Goal: Information Seeking & Learning: Learn about a topic

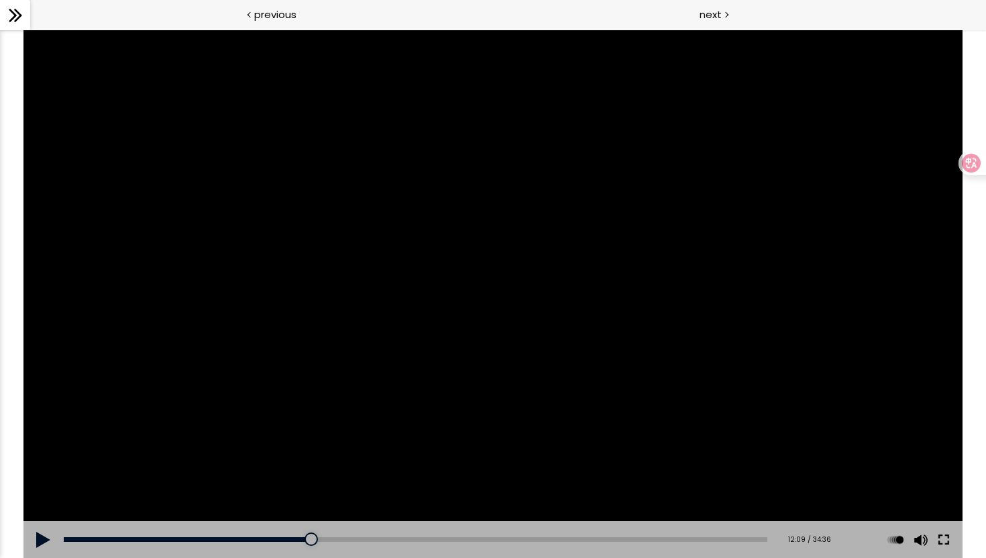
click at [950, 543] on button at bounding box center [944, 540] width 24 height 38
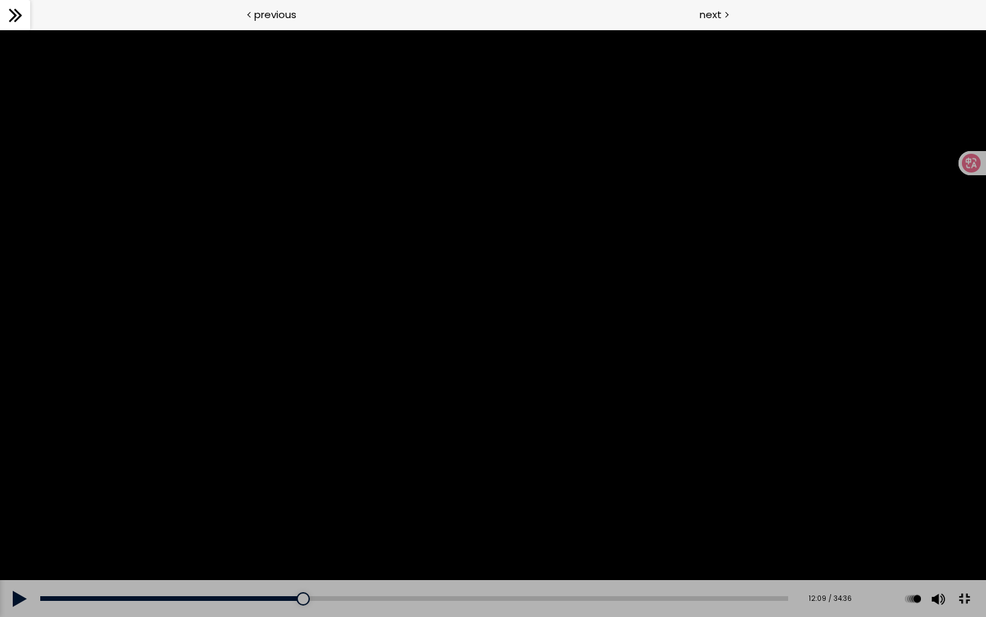
click at [772, 418] on div at bounding box center [493, 323] width 986 height 587
click at [742, 462] on div at bounding box center [493, 323] width 986 height 587
click at [708, 557] on div "Add chapter 31:41" at bounding box center [414, 599] width 748 height 38
click at [708, 557] on div "Add chapter 31:24" at bounding box center [414, 599] width 748 height 38
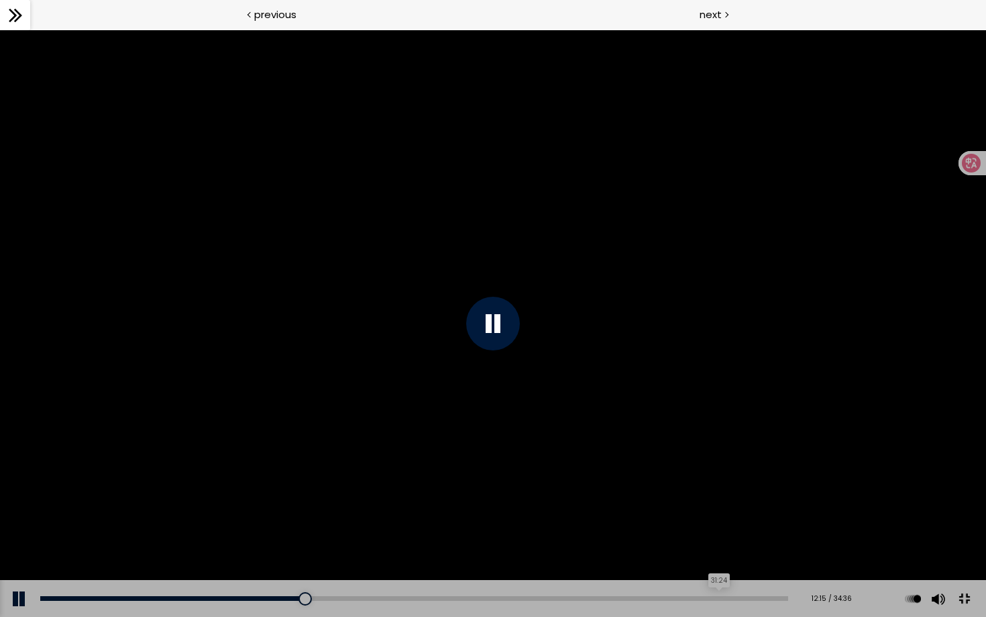
click at [707, 557] on div "31:24" at bounding box center [414, 598] width 748 height 5
click at [724, 557] on div "31:19" at bounding box center [414, 598] width 748 height 5
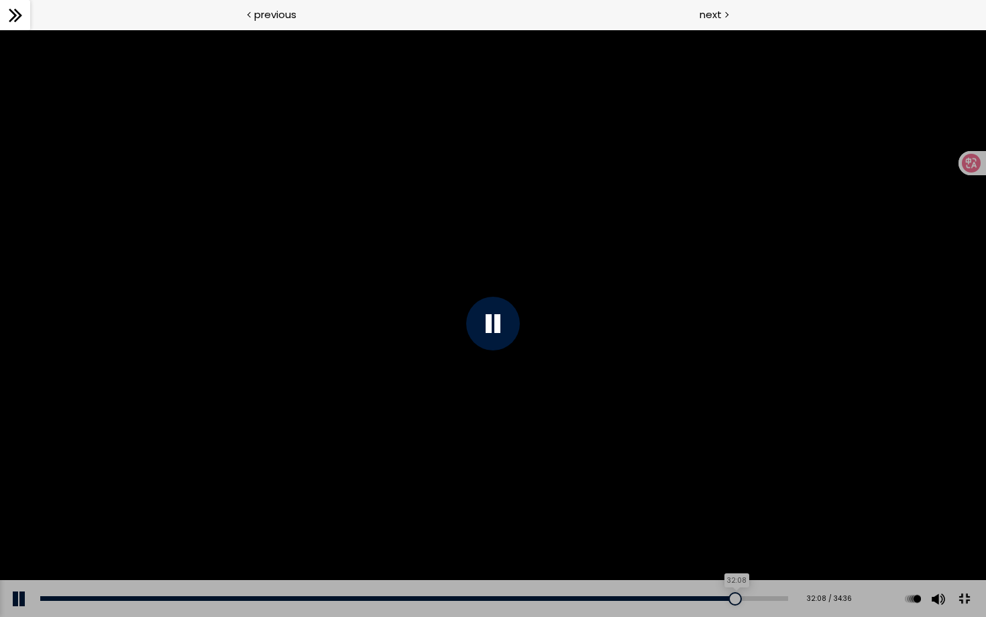
click at [741, 557] on div "32:08" at bounding box center [414, 598] width 748 height 5
click at [687, 557] on div "30:24" at bounding box center [414, 598] width 748 height 5
click at [648, 557] on div "29:12" at bounding box center [414, 598] width 748 height 5
click at [617, 557] on div "27:05" at bounding box center [414, 598] width 748 height 5
click at [609, 557] on div "26:46" at bounding box center [414, 598] width 748 height 5
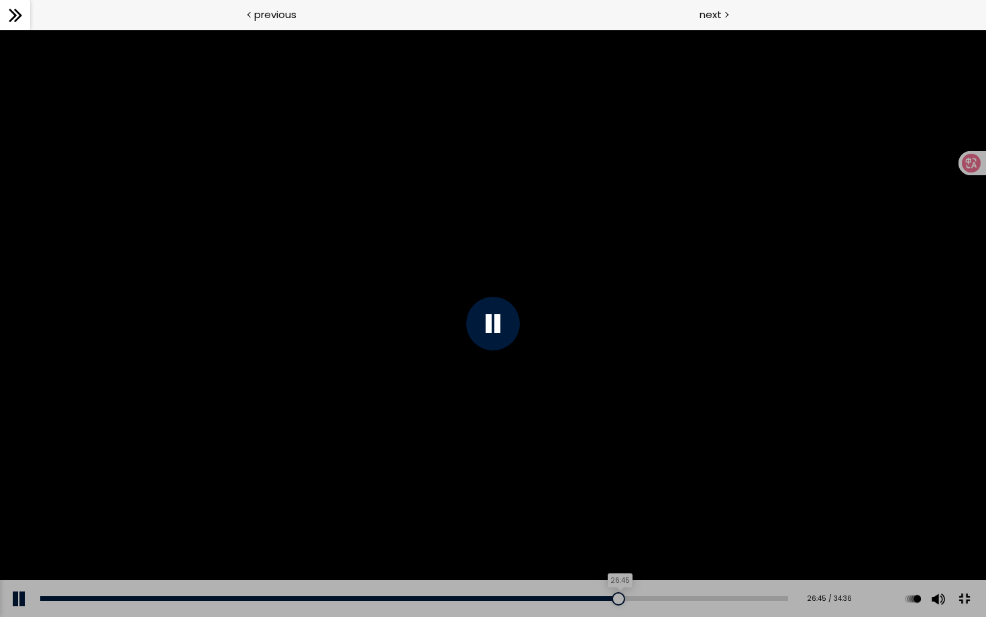
click at [589, 557] on div "26:45" at bounding box center [414, 598] width 748 height 5
click at [602, 557] on div "Add chapter 26:12" at bounding box center [414, 599] width 748 height 38
click at [604, 557] on div "Add chapter 26:12" at bounding box center [414, 599] width 748 height 38
click at [604, 557] on div "26:29" at bounding box center [414, 598] width 748 height 5
click at [611, 557] on div "26:50" at bounding box center [414, 598] width 748 height 5
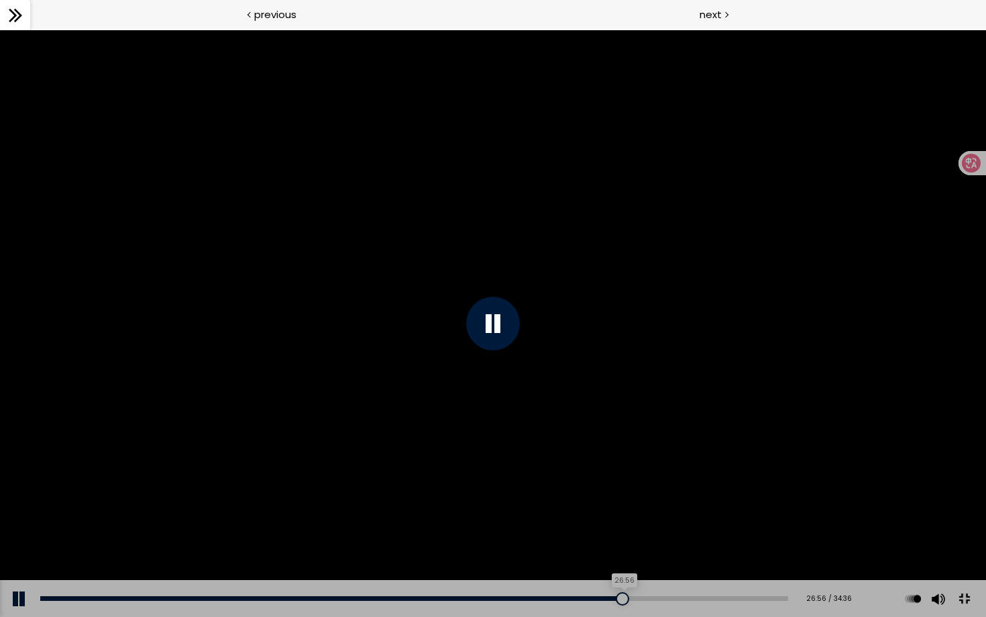
click at [616, 557] on div at bounding box center [622, 598] width 13 height 13
click at [627, 557] on div "Add chapter 27:15" at bounding box center [414, 599] width 748 height 38
click at [633, 557] on div "Add chapter 27:15" at bounding box center [414, 599] width 748 height 38
click at [633, 557] on div "27:52" at bounding box center [414, 598] width 748 height 5
click at [656, 557] on div "28:55" at bounding box center [414, 598] width 748 height 5
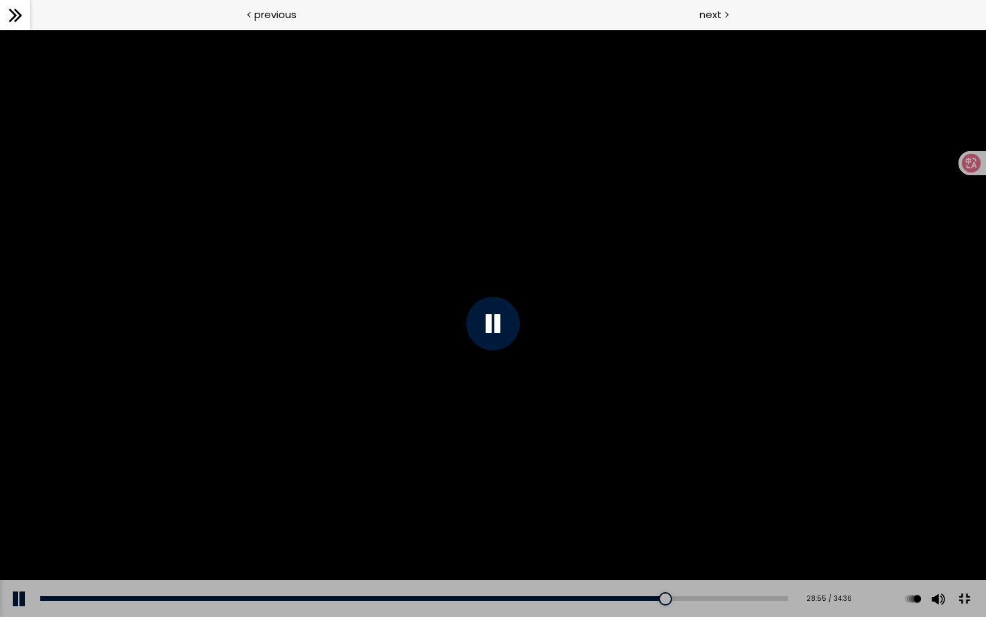
click at [672, 557] on div "Add chapter 29:21" at bounding box center [414, 599] width 748 height 38
click at [690, 557] on div "30:07" at bounding box center [414, 598] width 748 height 5
click at [716, 557] on div "Add chapter 30:52" at bounding box center [414, 599] width 748 height 38
click at [599, 547] on div at bounding box center [493, 323] width 986 height 587
click at [970, 557] on button at bounding box center [964, 599] width 30 height 30
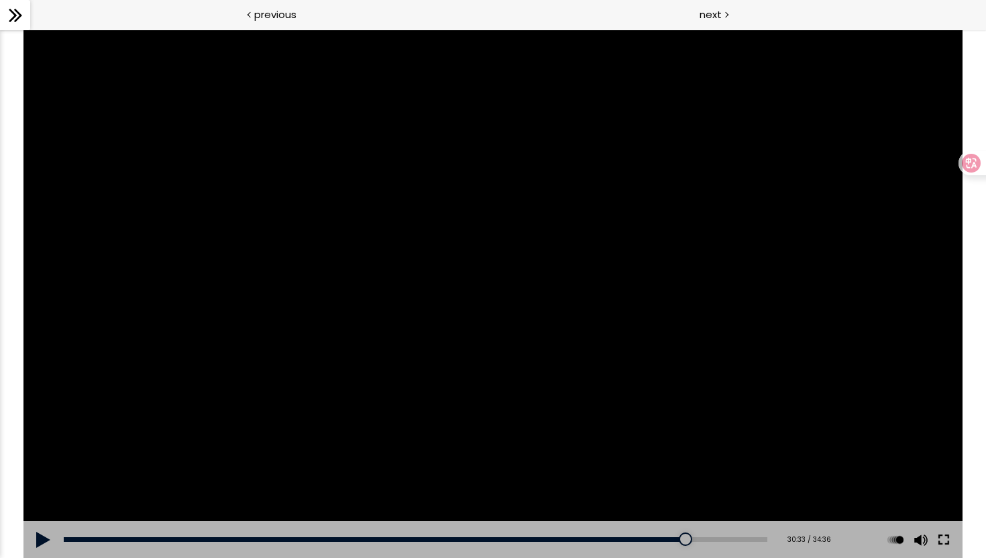
click at [939, 536] on button at bounding box center [944, 540] width 24 height 38
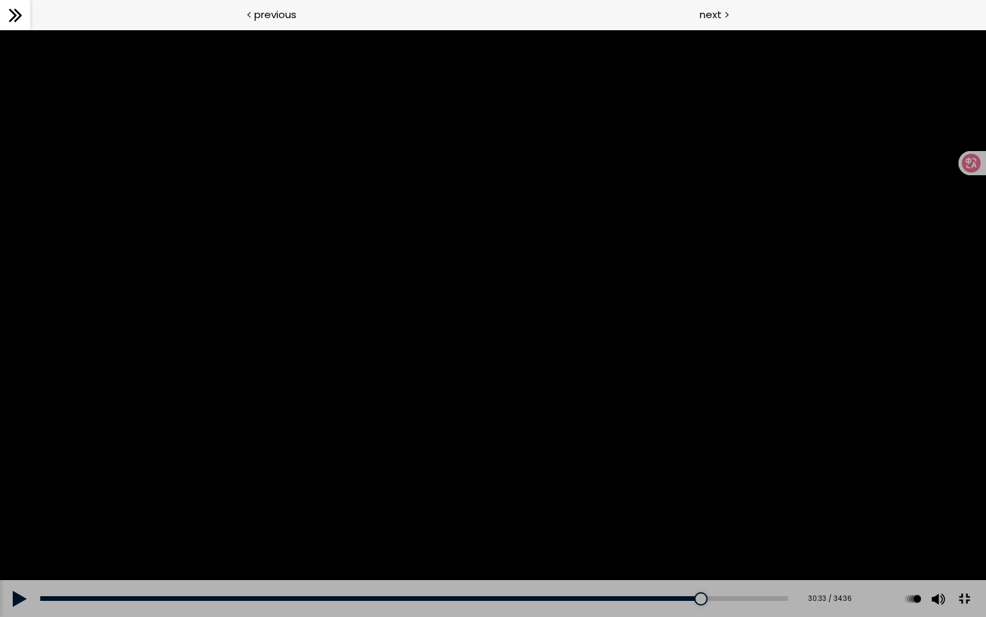
click at [637, 443] on div at bounding box center [493, 323] width 986 height 587
click at [964, 557] on button at bounding box center [964, 599] width 30 height 30
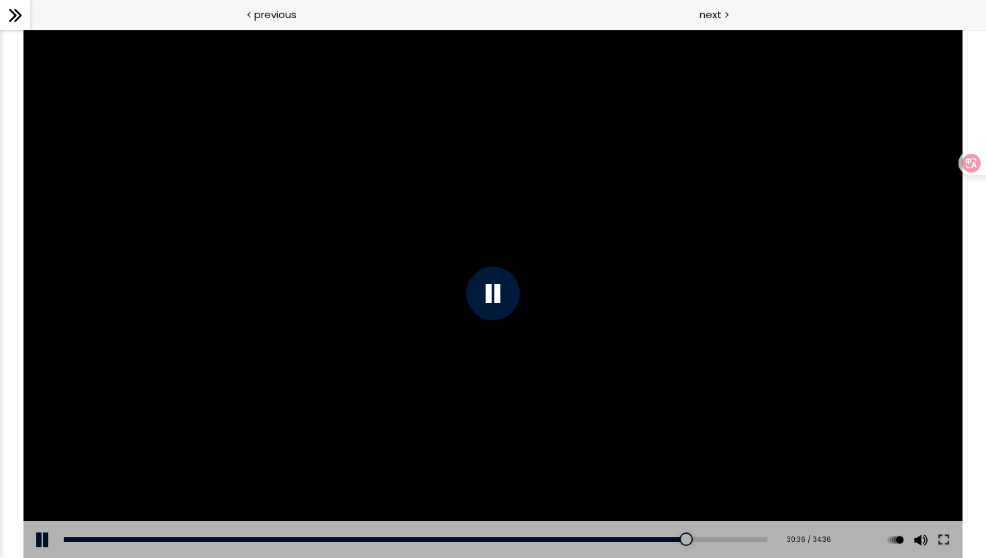
click at [15, 20] on icon at bounding box center [18, 15] width 8 height 13
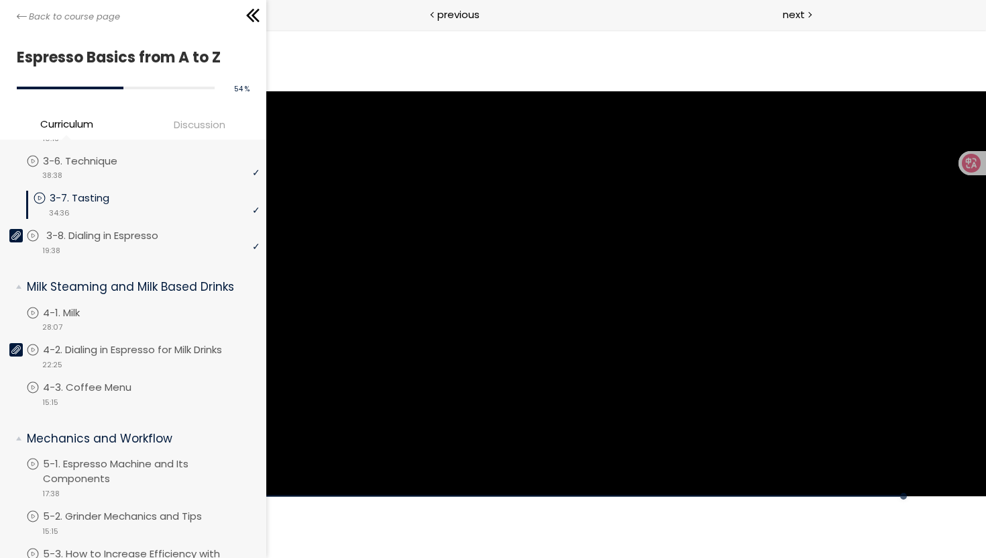
click at [138, 232] on p "3-8. Dialing in Espresso" at bounding box center [115, 235] width 139 height 15
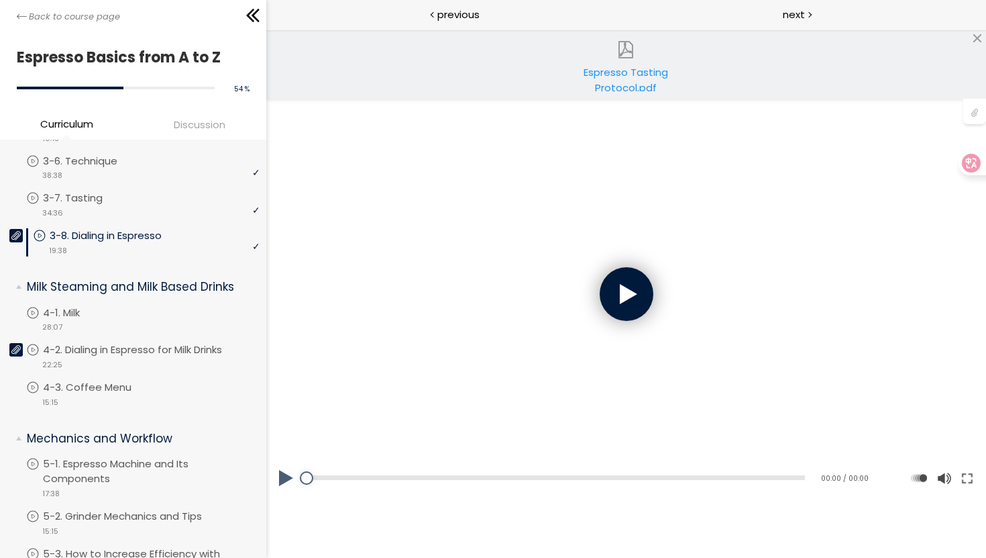
click at [623, 315] on div at bounding box center [626, 294] width 54 height 54
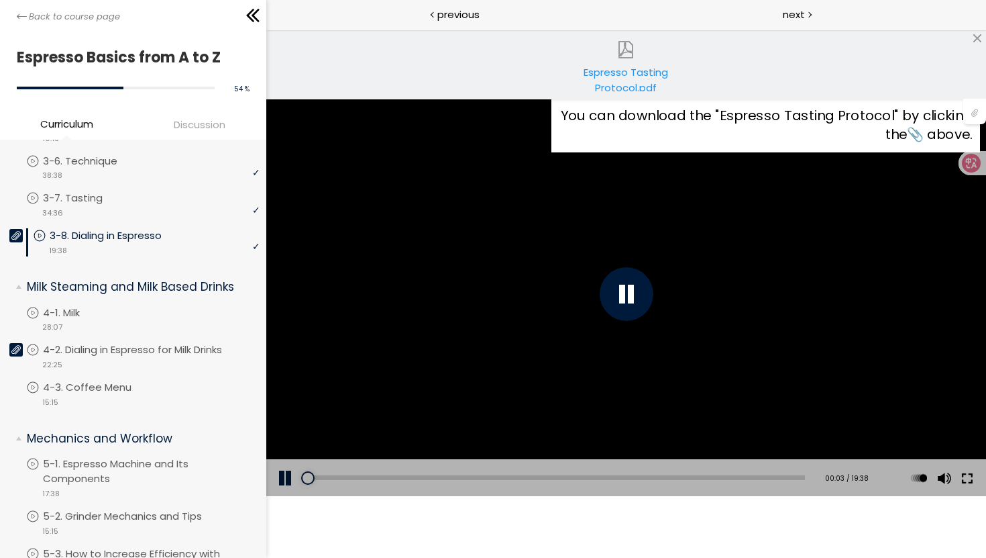
click at [965, 482] on button at bounding box center [967, 478] width 24 height 38
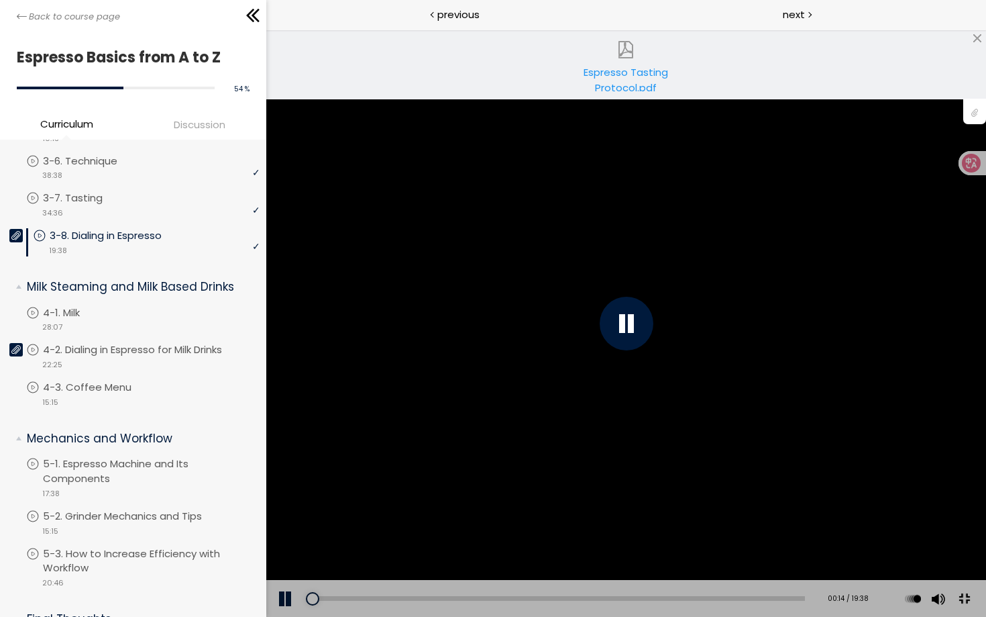
click at [905, 303] on div "You can download the "Espresso Tasting Protocol" by clicking the 📎 above." at bounding box center [626, 323] width 986 height 555
click at [979, 557] on button at bounding box center [964, 599] width 30 height 30
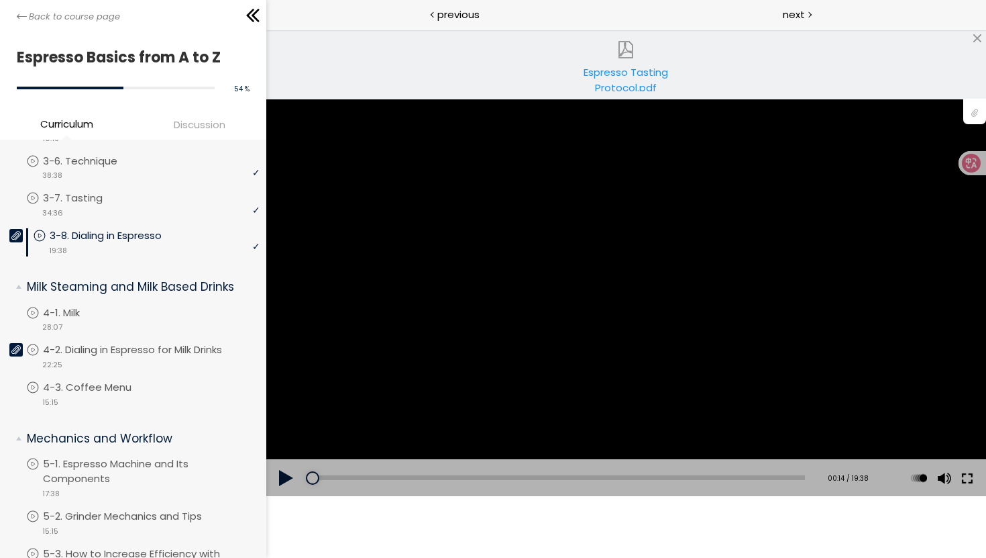
click at [961, 476] on button at bounding box center [967, 478] width 24 height 38
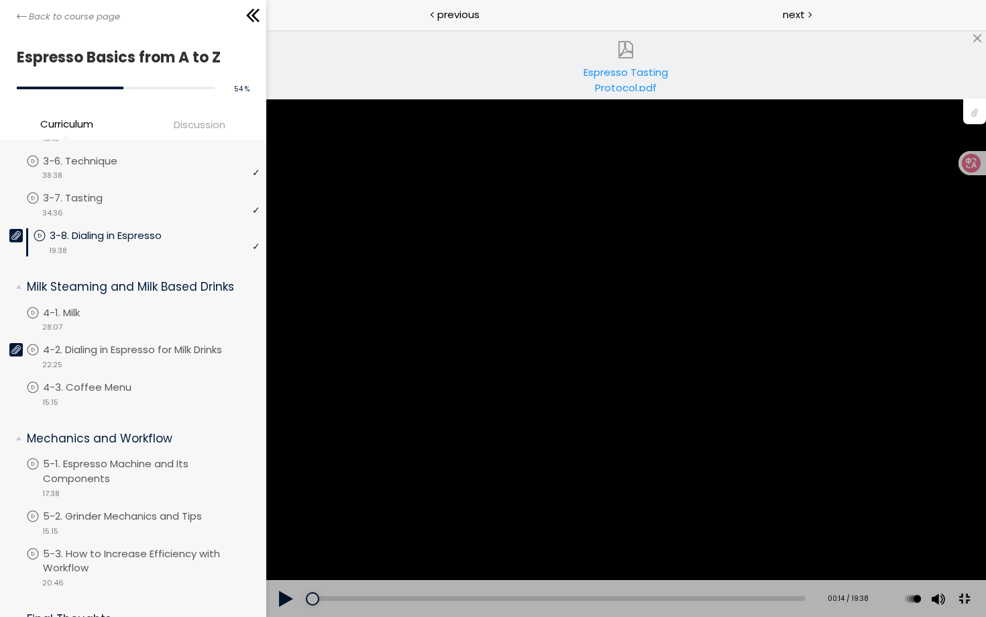
click at [772, 374] on div "You can download the "Espresso Tasting Protocol" by clicking the 📎 above." at bounding box center [626, 323] width 986 height 555
click at [979, 557] on button at bounding box center [964, 599] width 30 height 30
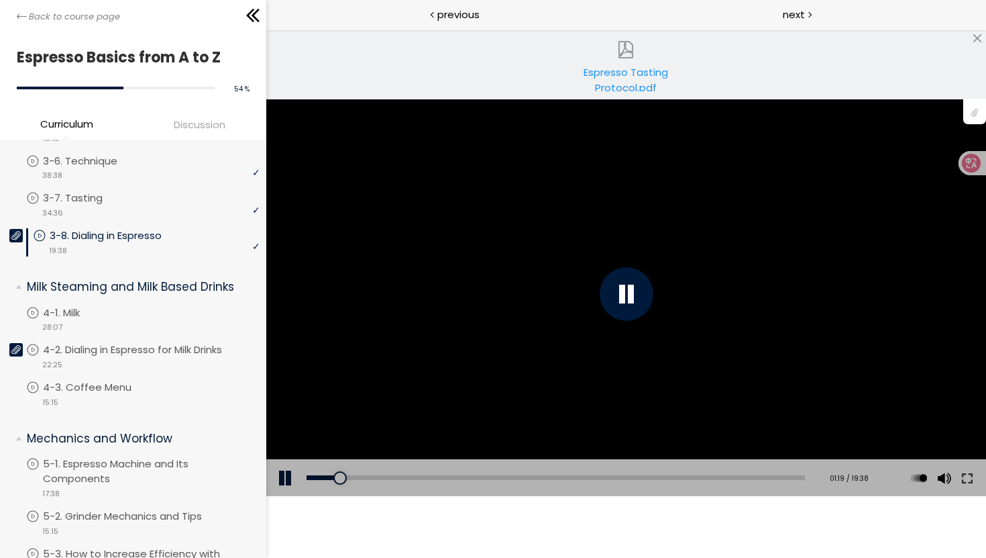
click at [551, 323] on div "You can download the "Espresso Tasting Protocol" by clicking the 📎 above." at bounding box center [626, 293] width 720 height 405
click at [670, 331] on div "You can download the "Espresso Tasting Protocol" by clicking the 📎 above." at bounding box center [626, 293] width 720 height 405
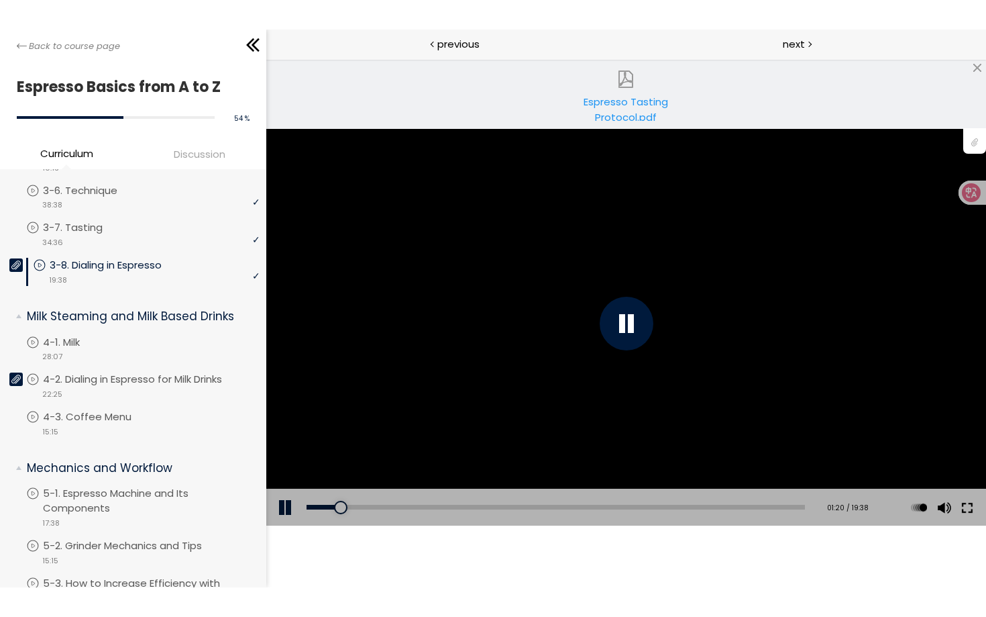
click at [968, 507] on button at bounding box center [967, 507] width 24 height 38
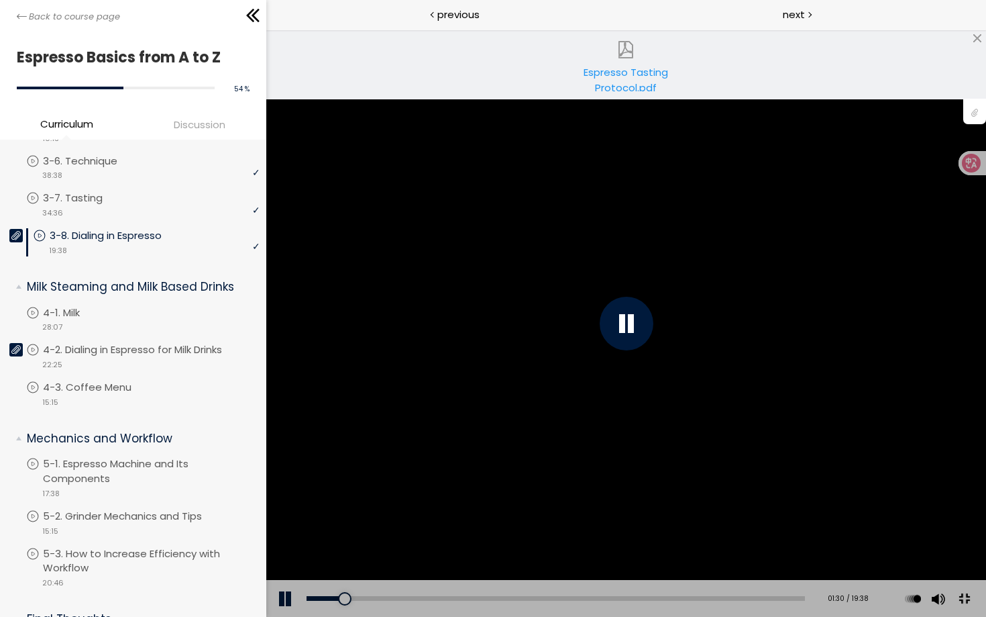
click at [986, 391] on div "You can download the "Espresso Tasting Protocol" by clicking the 📎 above." at bounding box center [626, 323] width 986 height 555
click at [743, 307] on div "You can download the "Espresso Tasting Protocol" by clicking the 📎 above." at bounding box center [626, 323] width 986 height 555
click at [653, 334] on div at bounding box center [626, 324] width 54 height 54
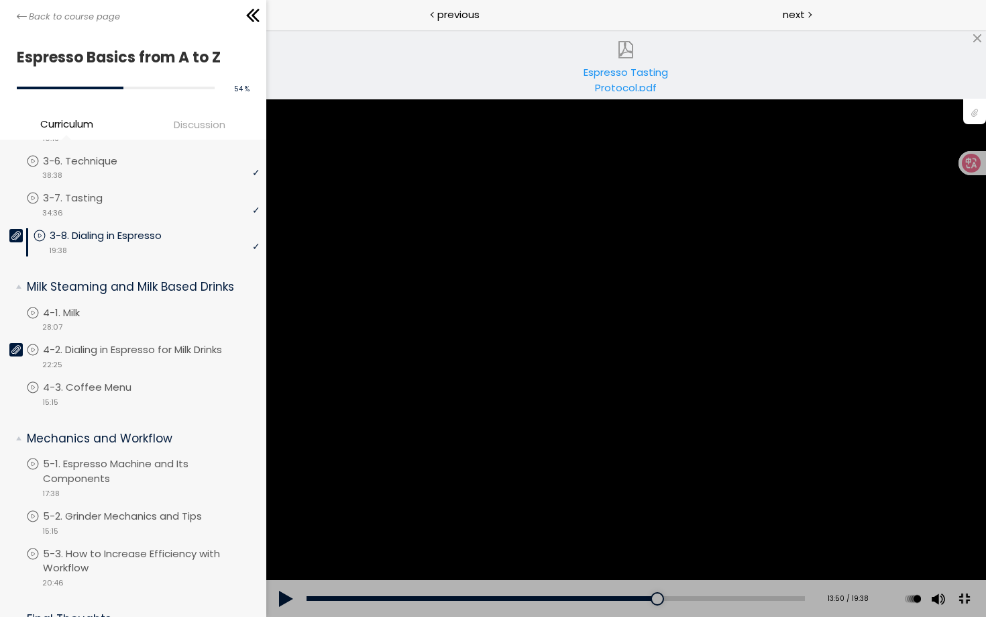
click at [790, 342] on div "You can download the "Espresso Tasting Protocol" by clicking the 📎 above." at bounding box center [626, 323] width 986 height 555
click at [534, 396] on div "You can download the "Espresso Tasting Protocol" by clicking the 📎 above." at bounding box center [626, 323] width 986 height 555
drag, startPoint x: 1235, startPoint y: 627, endPoint x: 968, endPoint y: 538, distance: 280.7
click at [979, 557] on button at bounding box center [964, 599] width 30 height 30
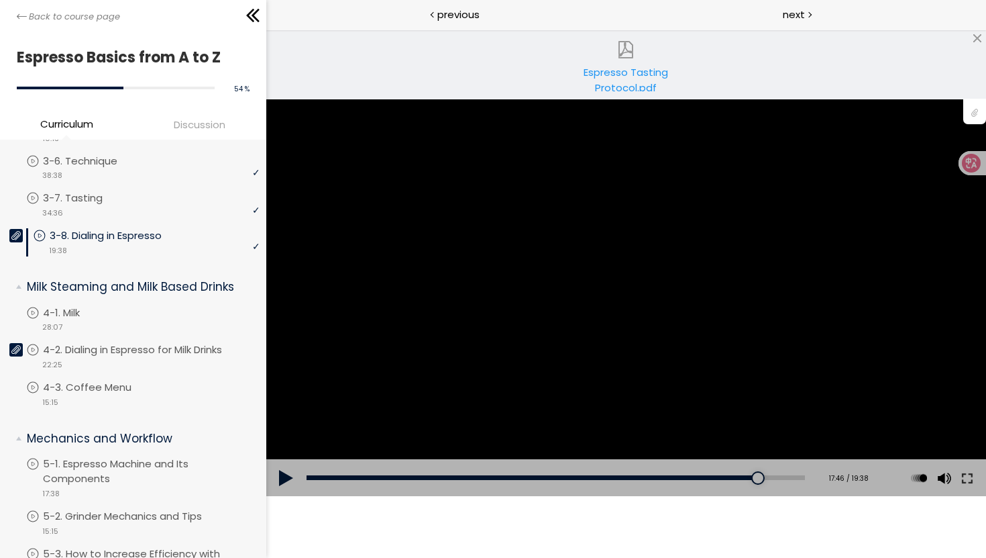
click at [439, 166] on div "You can download the "Espresso Tasting Protocol" by clicking the 📎 above." at bounding box center [626, 293] width 720 height 405
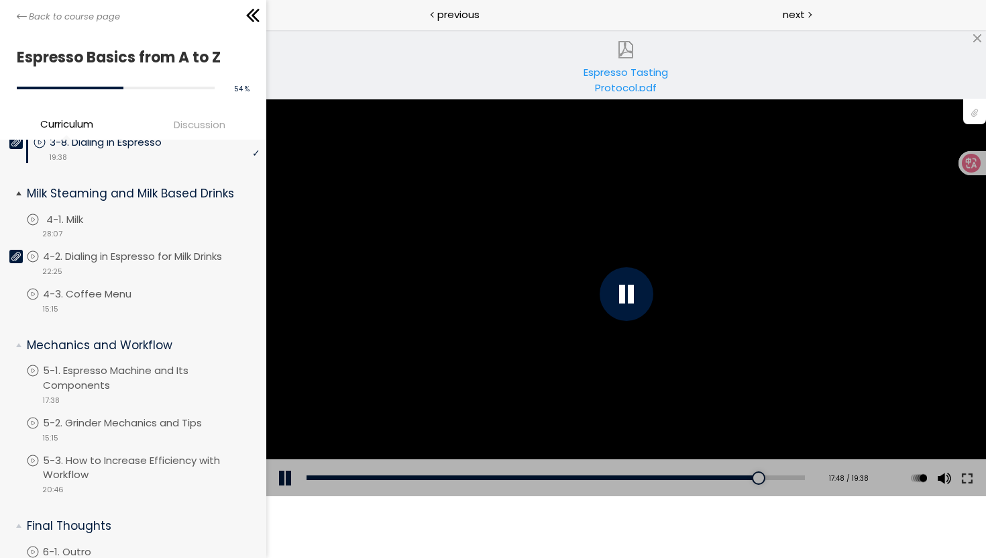
scroll to position [528, 0]
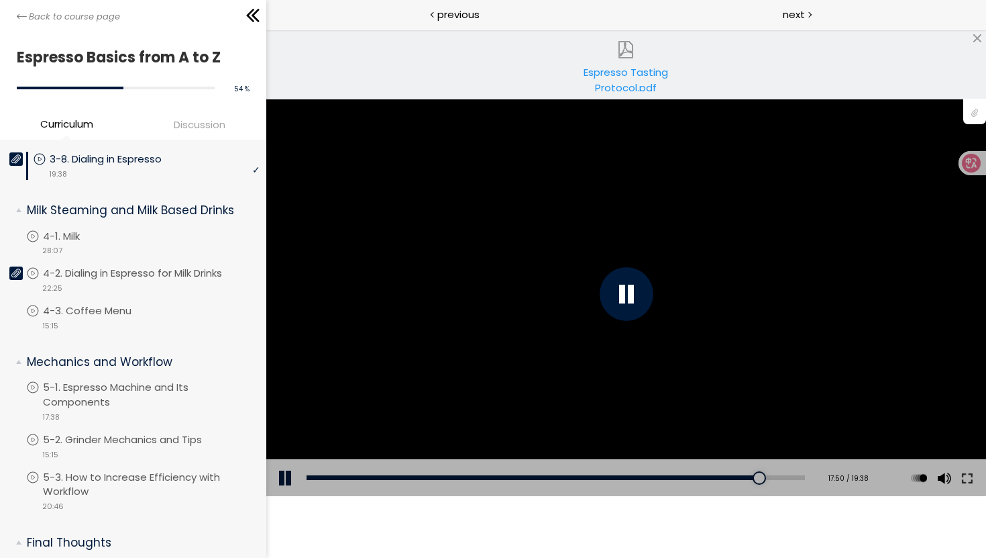
click at [525, 272] on div "You can download the "Espresso Tasting Protocol" by clicking the 📎 above." at bounding box center [626, 293] width 720 height 405
click at [60, 231] on p "4-1. Milk" at bounding box center [78, 236] width 64 height 15
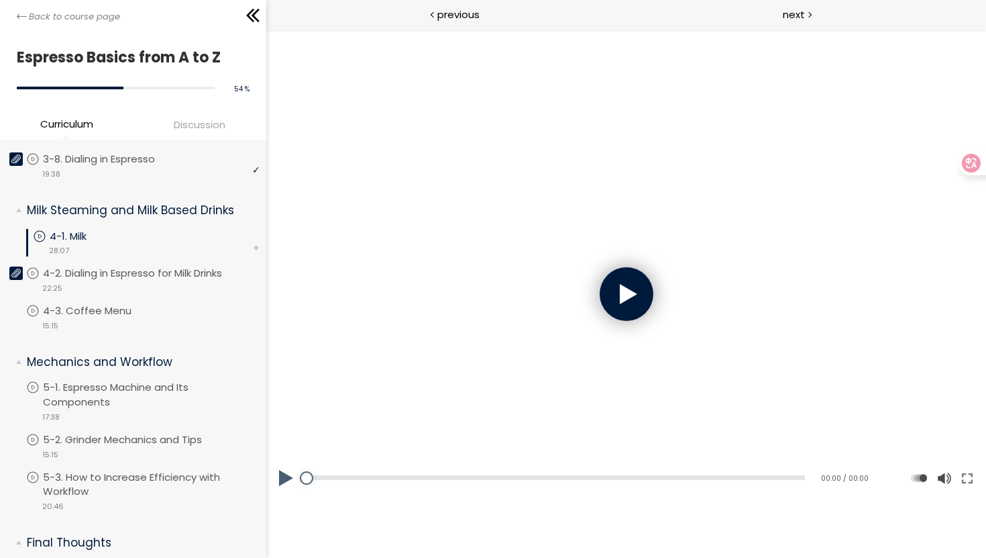
click at [614, 298] on div at bounding box center [626, 294] width 54 height 54
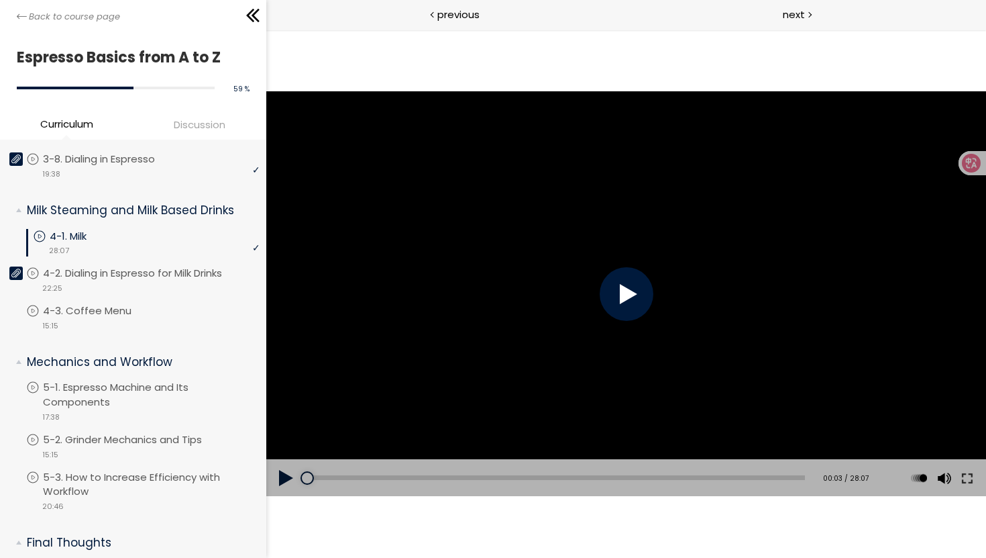
click at [525, 251] on div at bounding box center [626, 293] width 720 height 405
click at [136, 269] on p "4-2. Dialing in Espresso for Milk Drinks" at bounding box center [149, 273] width 206 height 15
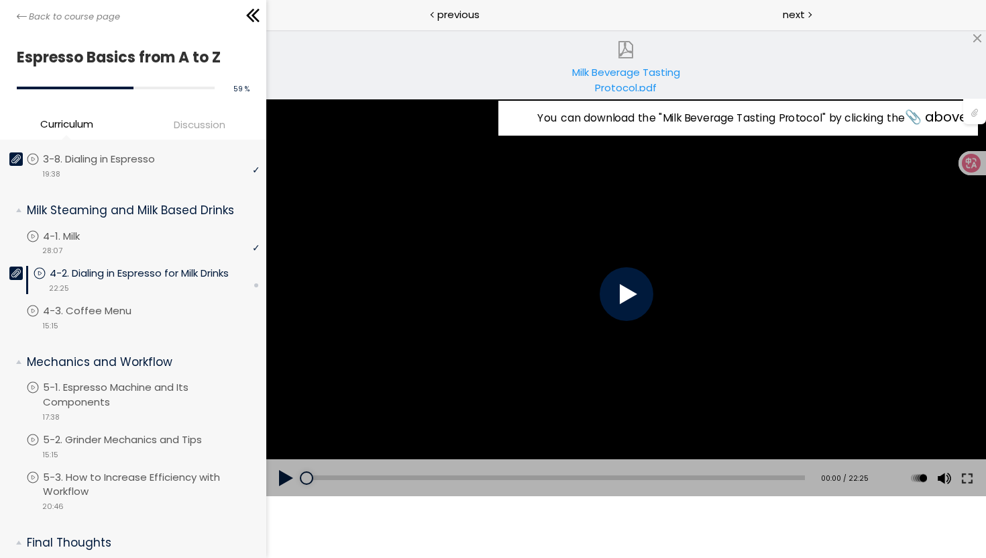
click at [626, 300] on div at bounding box center [626, 294] width 54 height 54
click at [621, 74] on div "Milk Beverage Tasting Protocol.pdf" at bounding box center [626, 77] width 114 height 27
click at [580, 243] on div "You can download the " Milk Beverage Tasting Protocol " by clicking the 📎 above." at bounding box center [626, 293] width 720 height 405
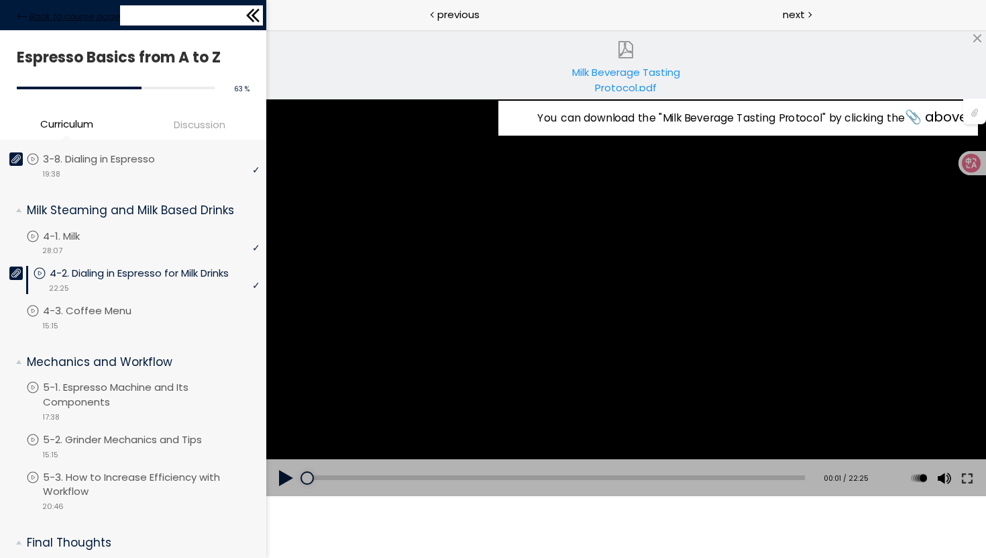
click at [42, 19] on span "Back to course page" at bounding box center [74, 16] width 91 height 13
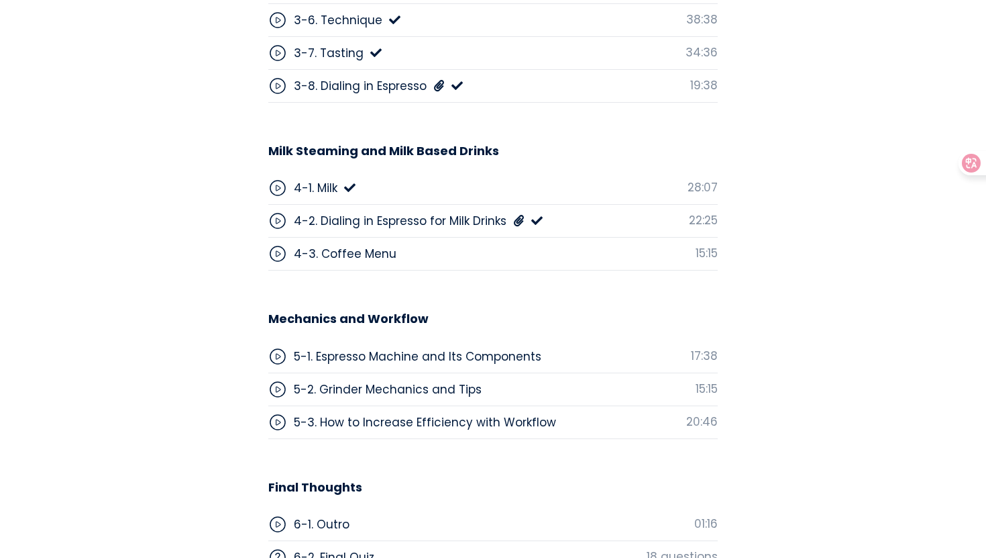
scroll to position [3927, 0]
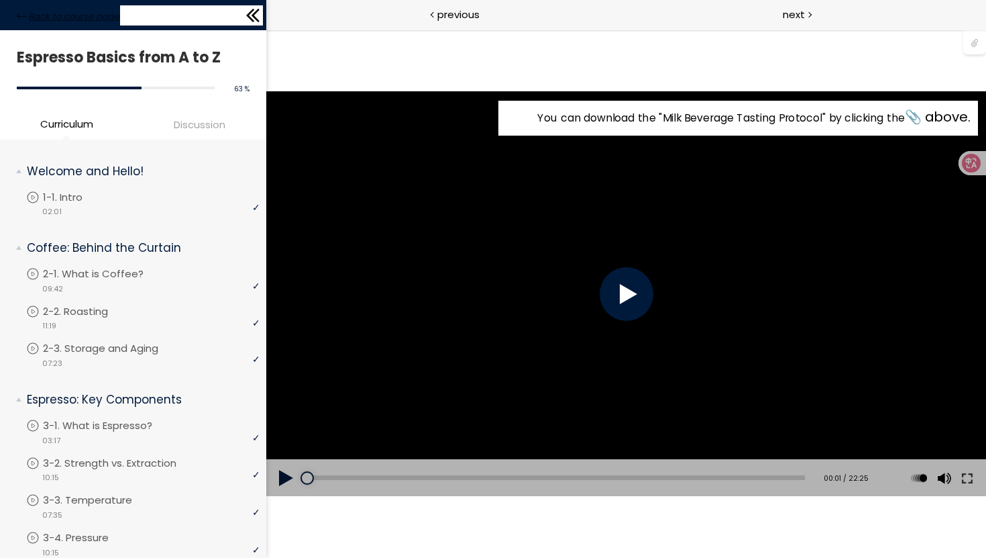
click at [55, 20] on span "Back to course page" at bounding box center [74, 16] width 91 height 13
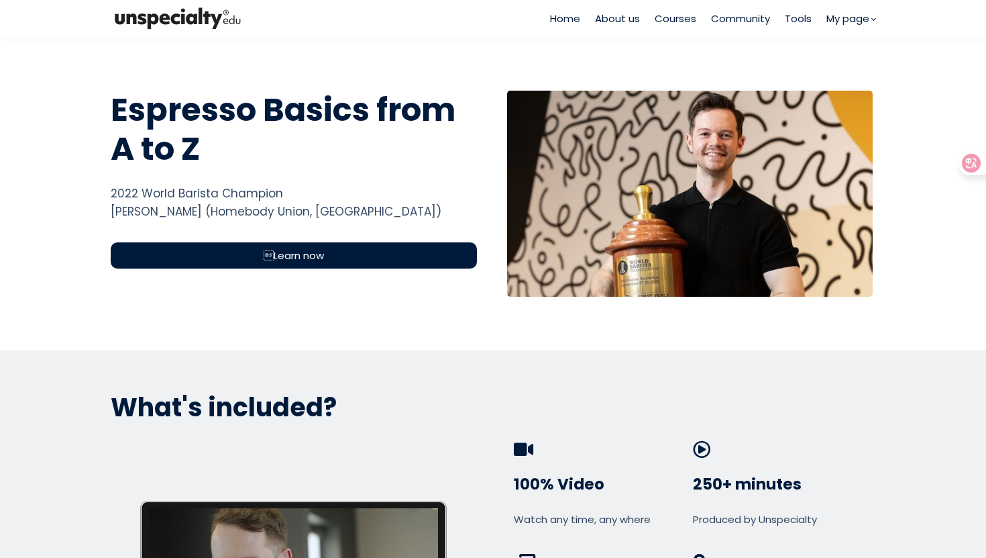
click at [672, 22] on span "Courses" at bounding box center [676, 18] width 42 height 15
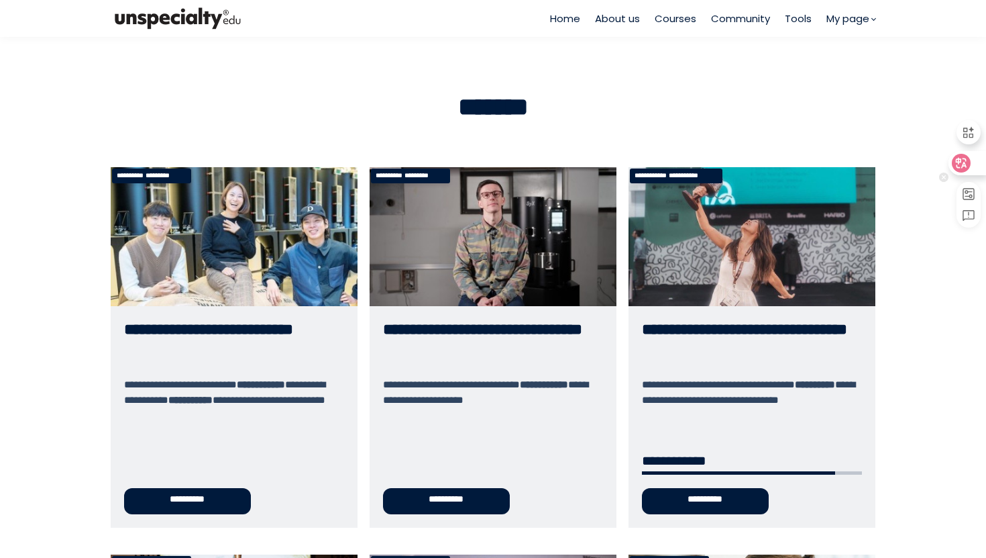
click at [984, 160] on div at bounding box center [967, 163] width 36 height 24
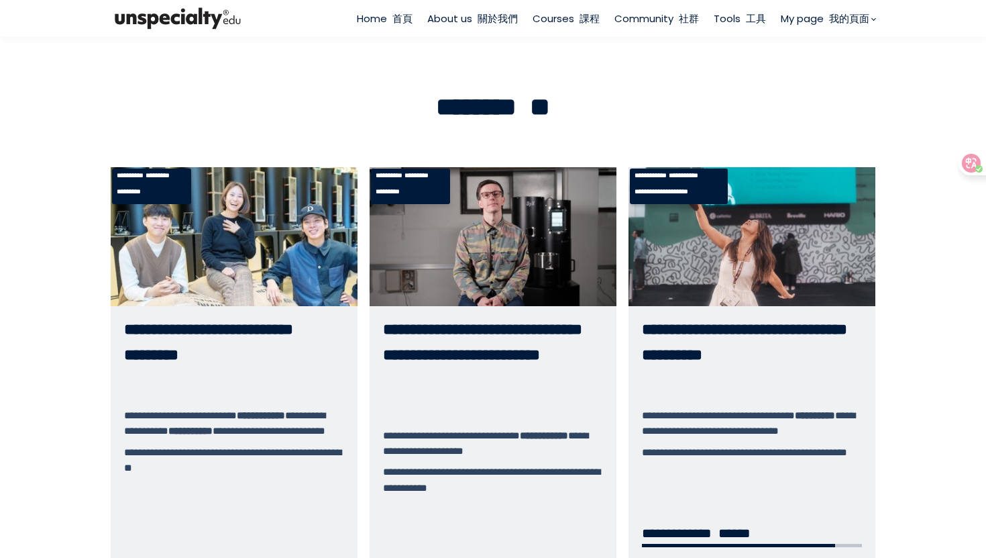
click at [191, 329] on link "**********" at bounding box center [234, 383] width 247 height 433
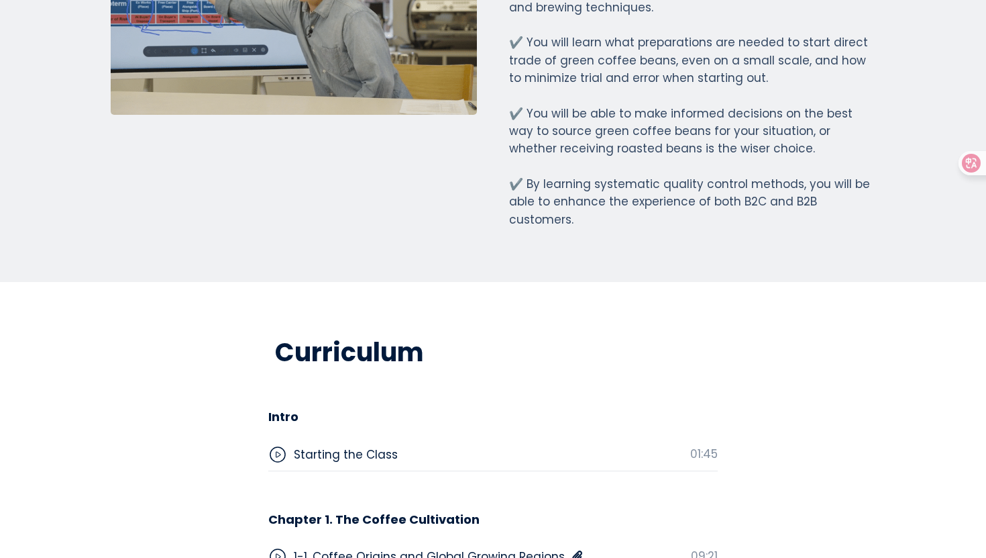
scroll to position [4150, 0]
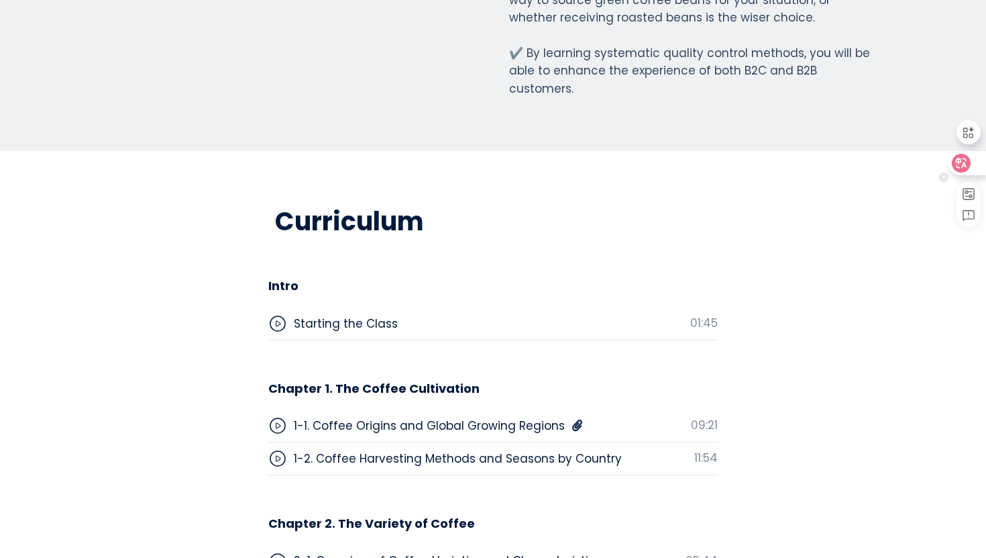
click at [967, 161] on icon at bounding box center [961, 162] width 13 height 13
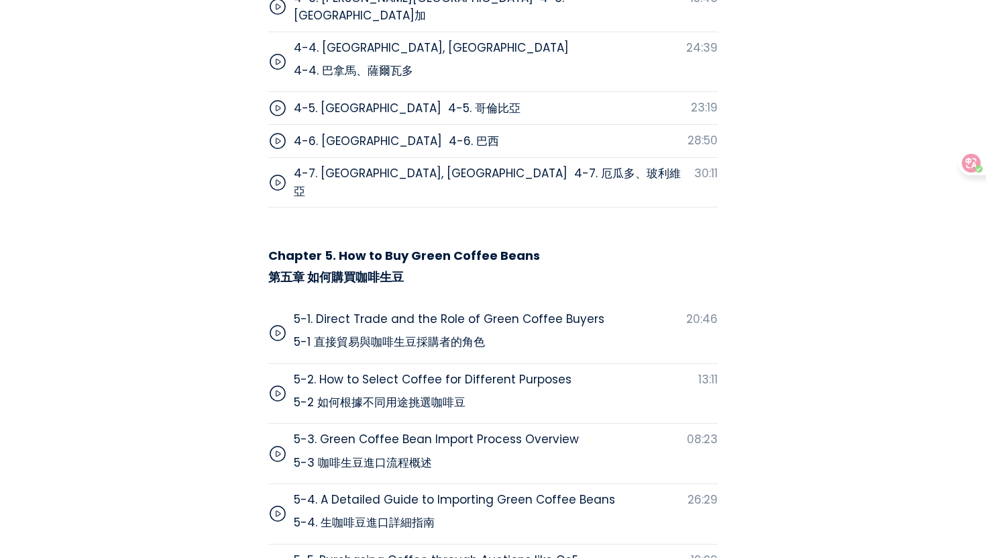
scroll to position [5288, 0]
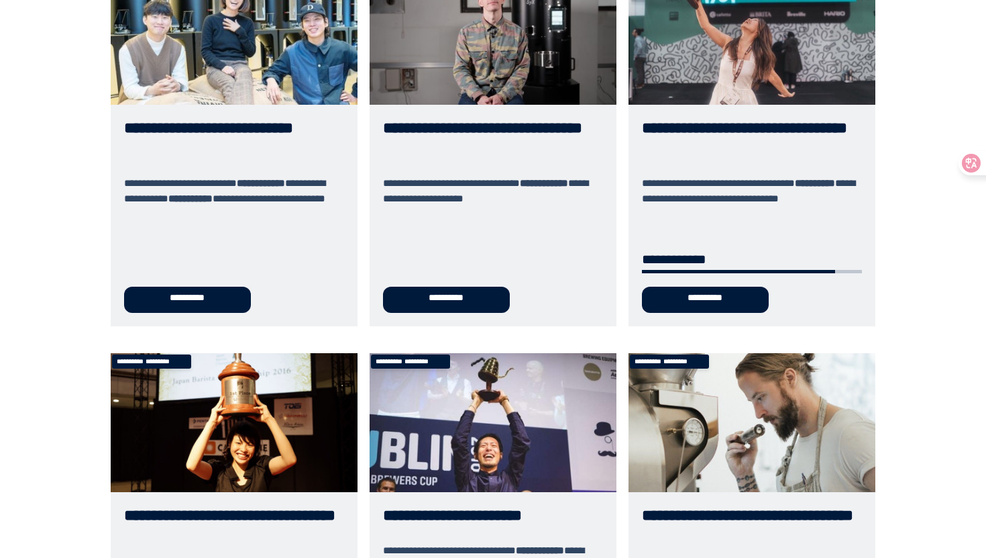
scroll to position [335, 0]
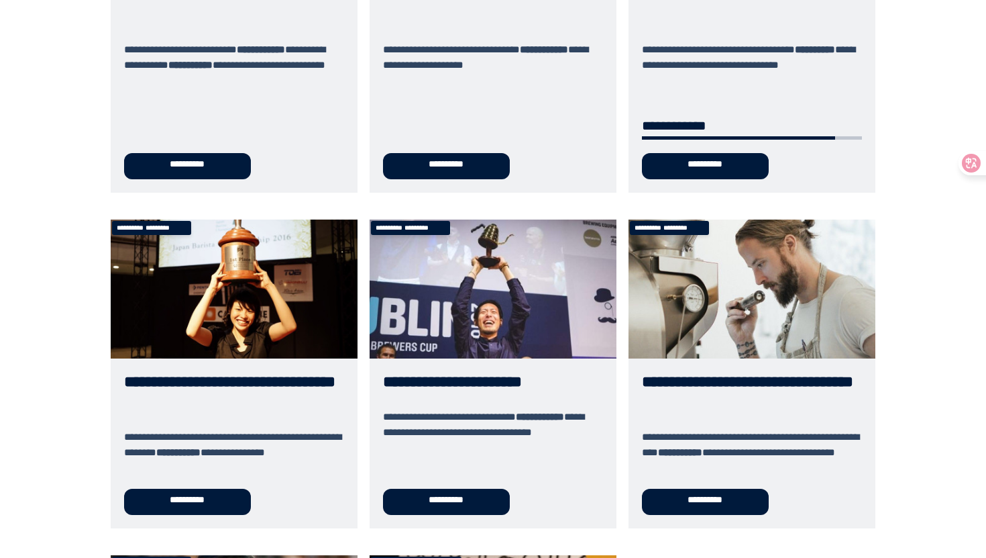
click at [199, 380] on link "**********" at bounding box center [234, 373] width 247 height 309
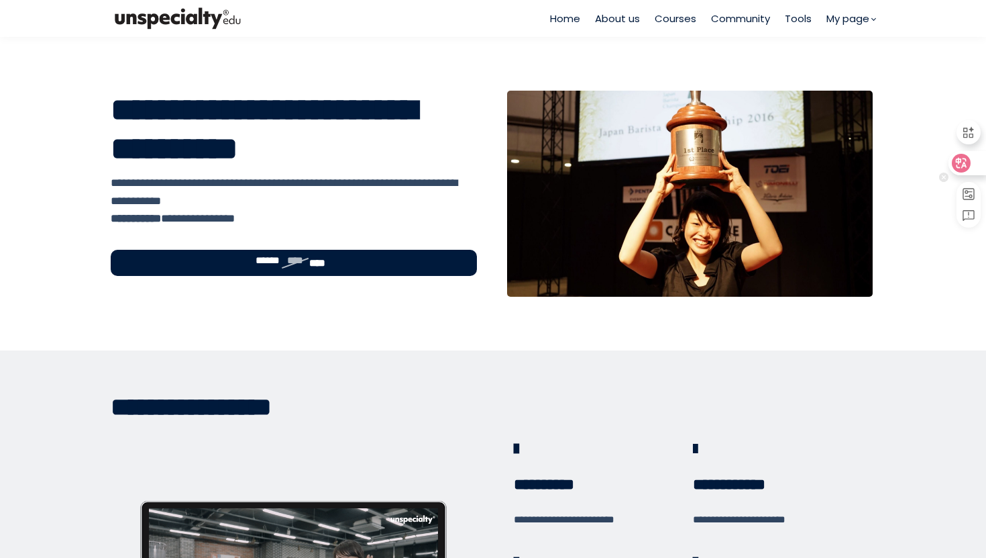
click at [967, 168] on icon at bounding box center [961, 162] width 13 height 13
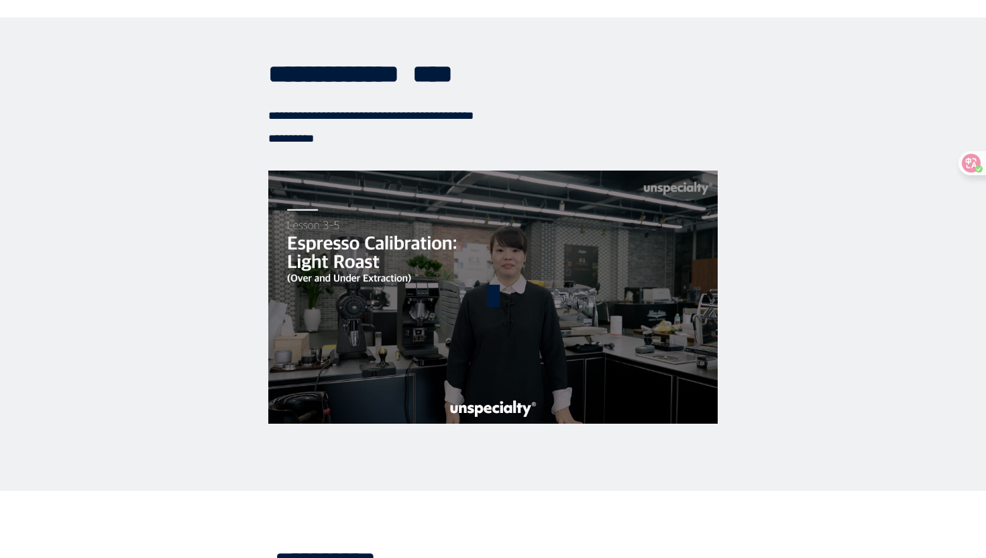
scroll to position [4213, 0]
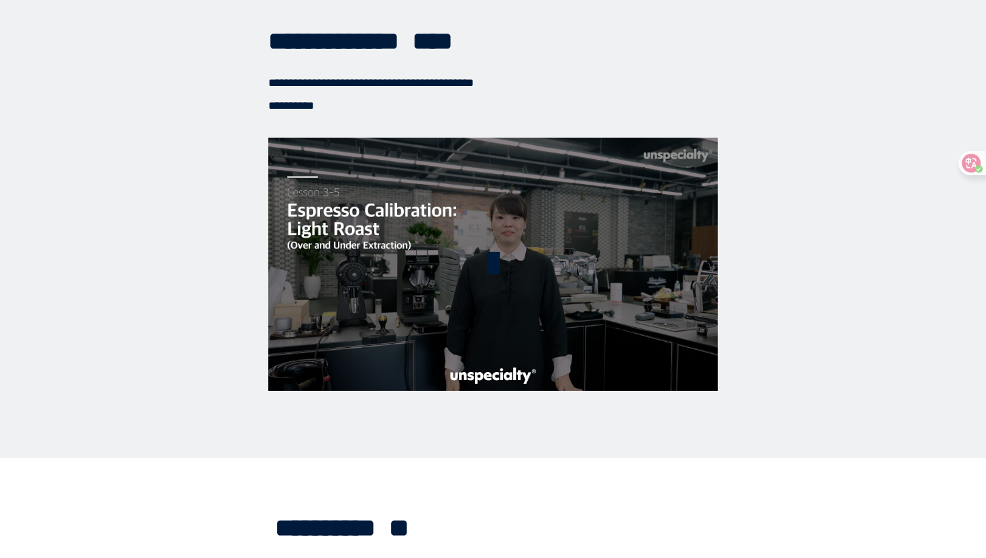
click at [491, 266] on span at bounding box center [493, 263] width 43 height 43
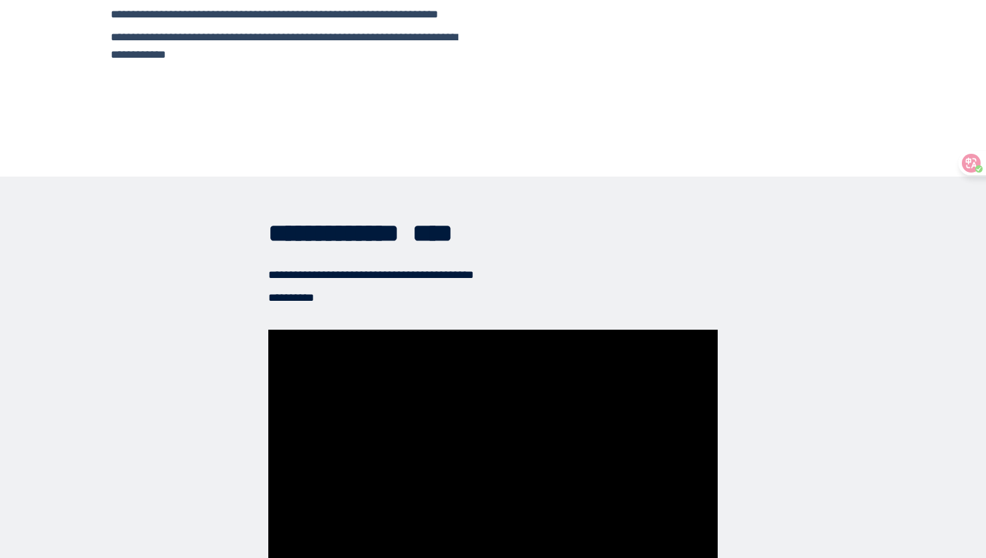
scroll to position [3638, 0]
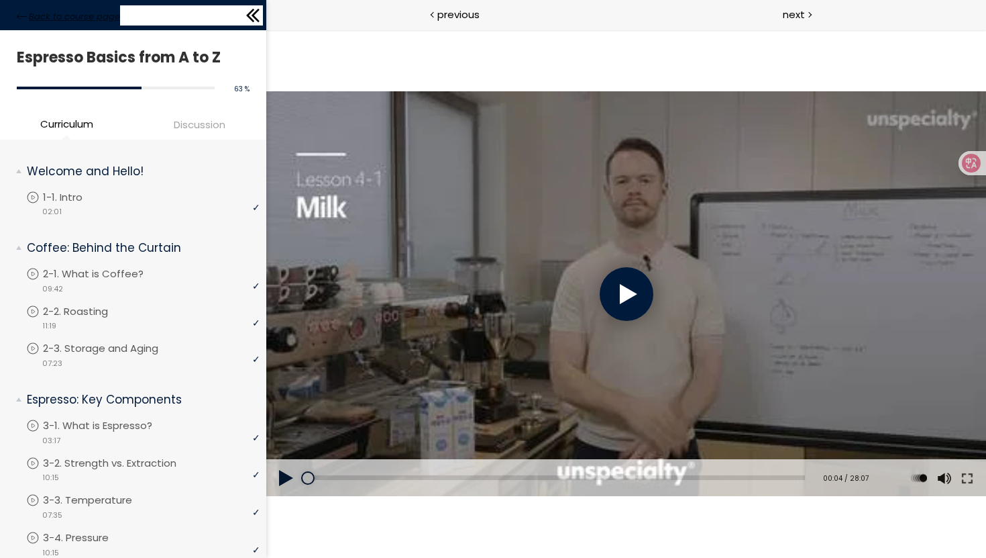
click at [17, 20] on icon at bounding box center [22, 16] width 10 height 10
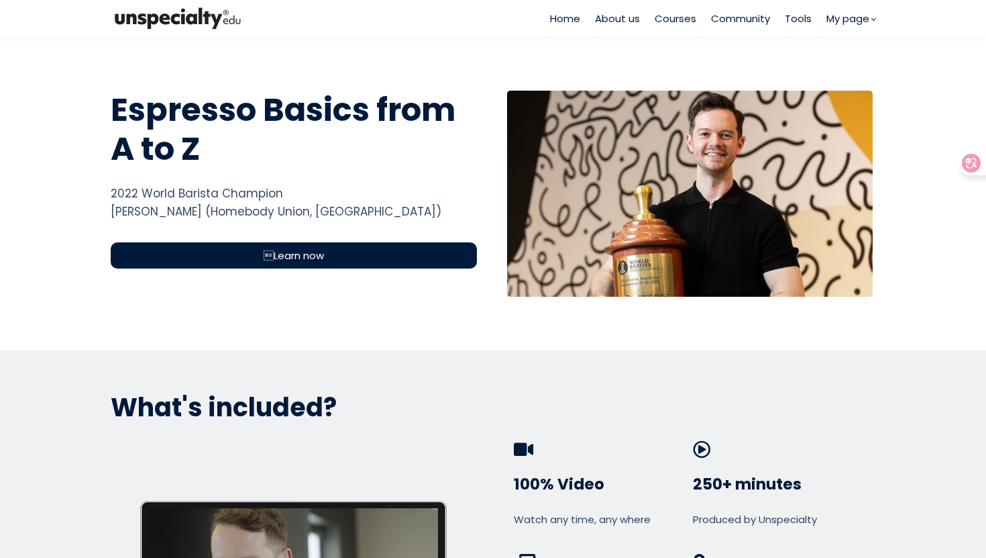
click at [678, 22] on span "Courses" at bounding box center [676, 18] width 42 height 15
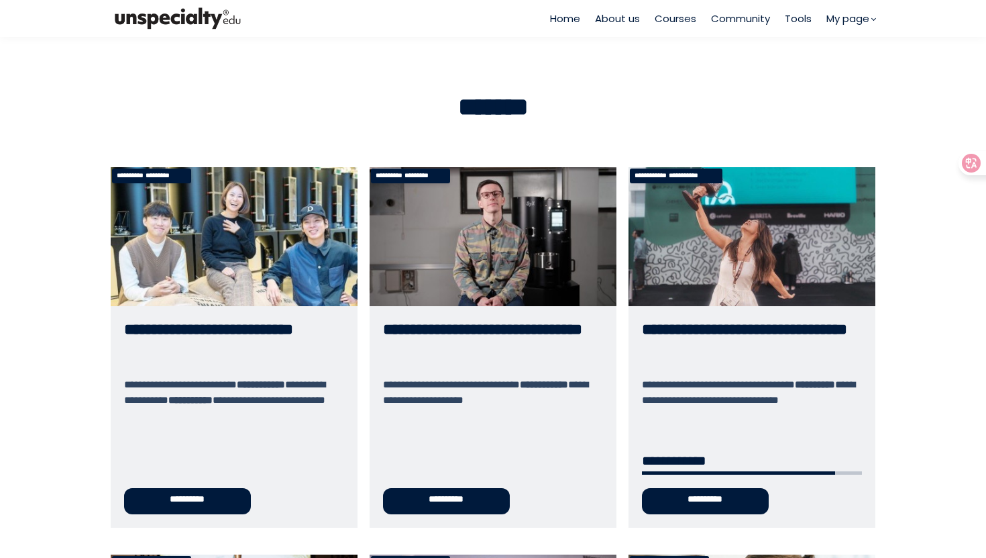
click at [808, 15] on ul "Home About us Courses Community Tools My page My page" at bounding box center [712, 18] width 325 height 15
click at [803, 17] on span "Tools" at bounding box center [798, 18] width 27 height 15
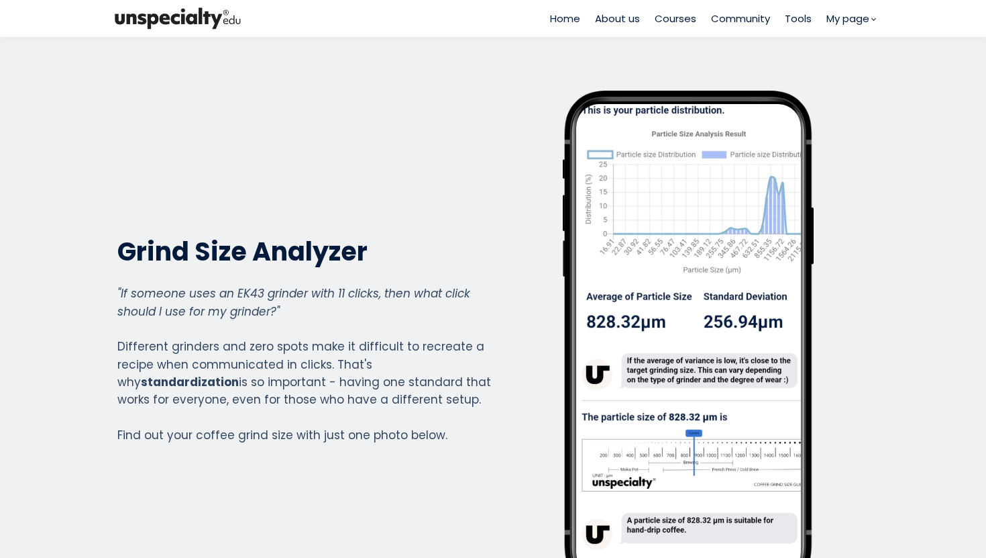
scroll to position [970, 537]
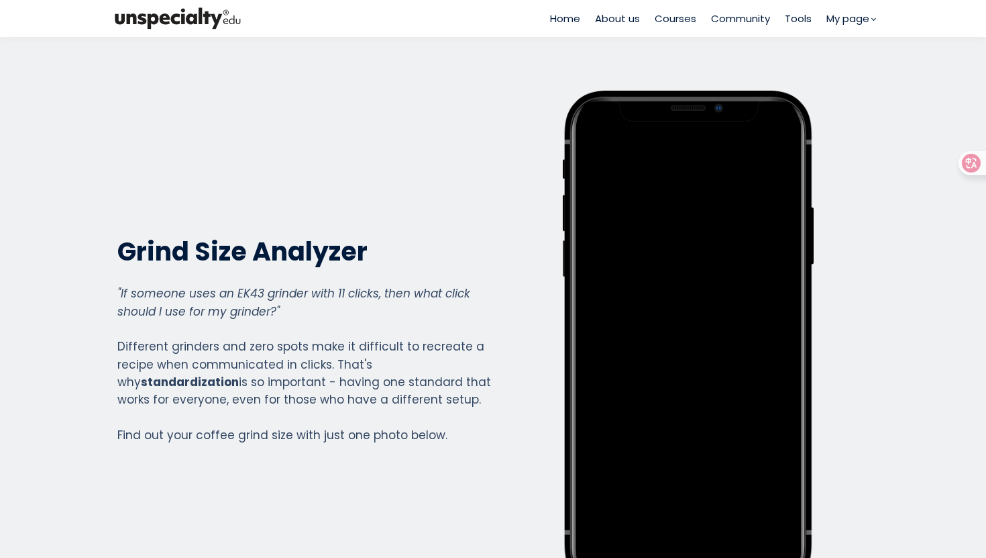
click at [681, 20] on span "Courses" at bounding box center [676, 18] width 42 height 15
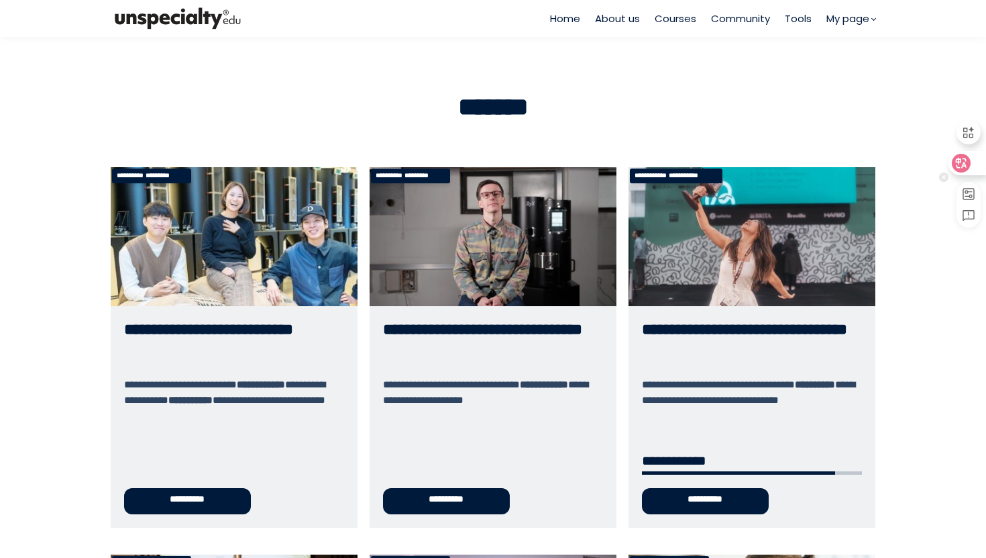
click at [979, 165] on div at bounding box center [967, 163] width 36 height 24
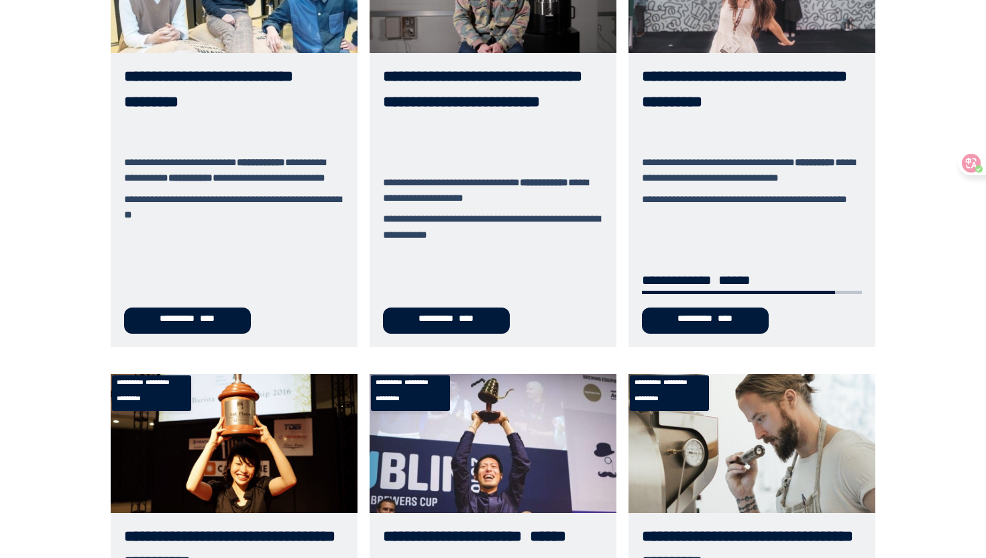
scroll to position [230, 0]
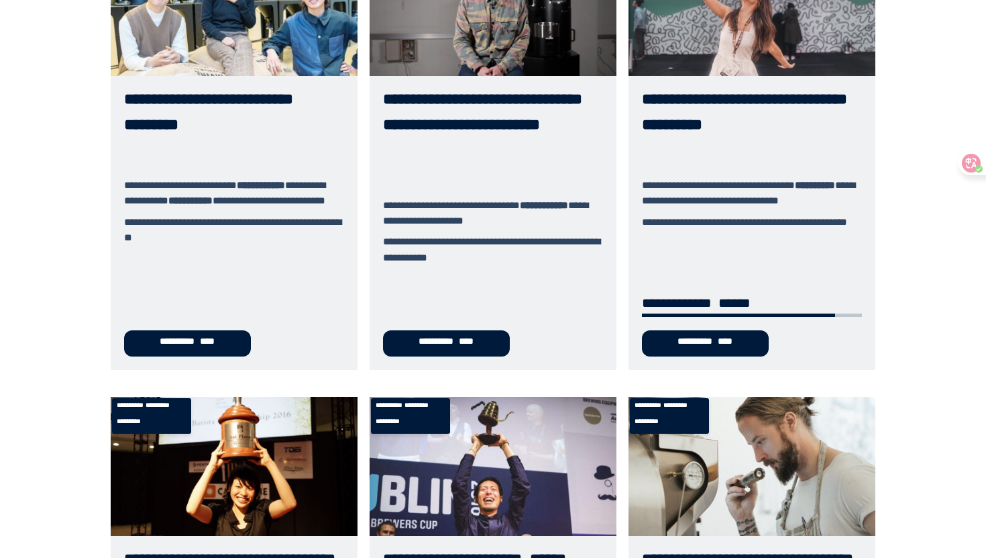
click at [458, 258] on link "**********" at bounding box center [493, 153] width 247 height 433
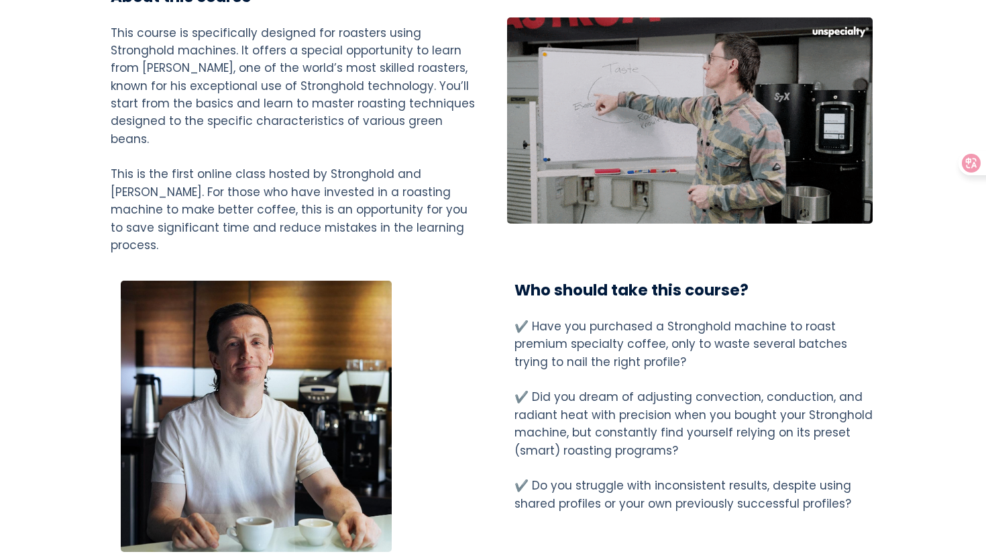
scroll to position [1304, 0]
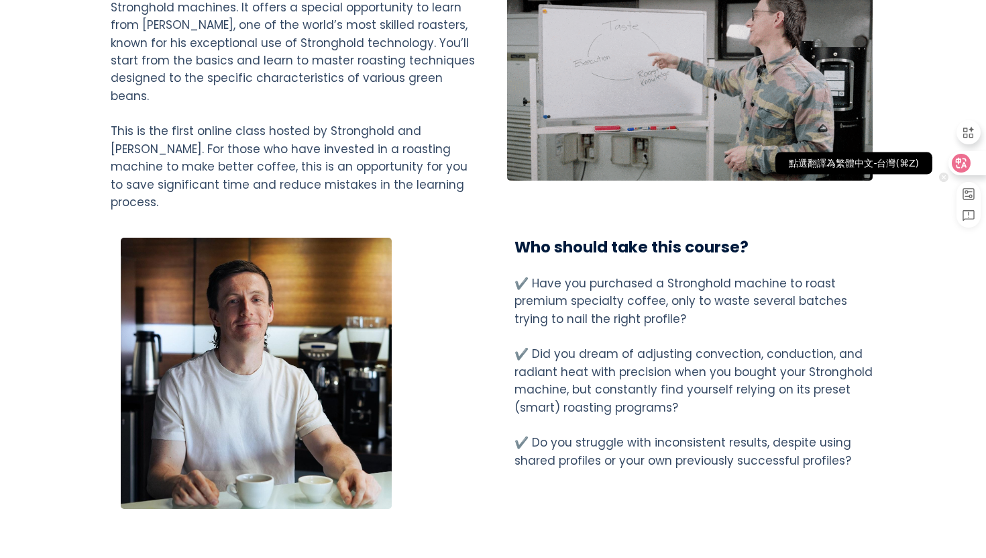
click at [972, 162] on div at bounding box center [967, 163] width 36 height 24
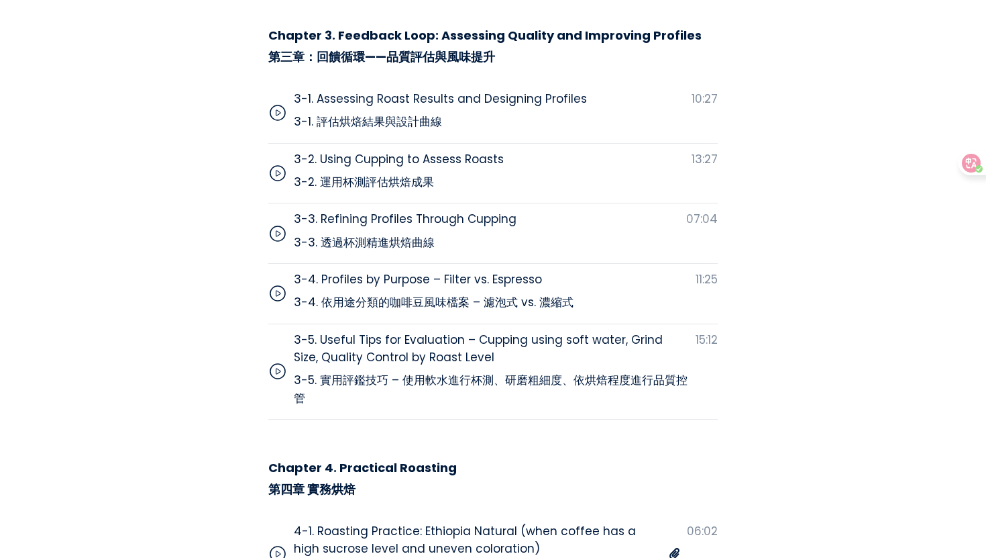
scroll to position [6255, 0]
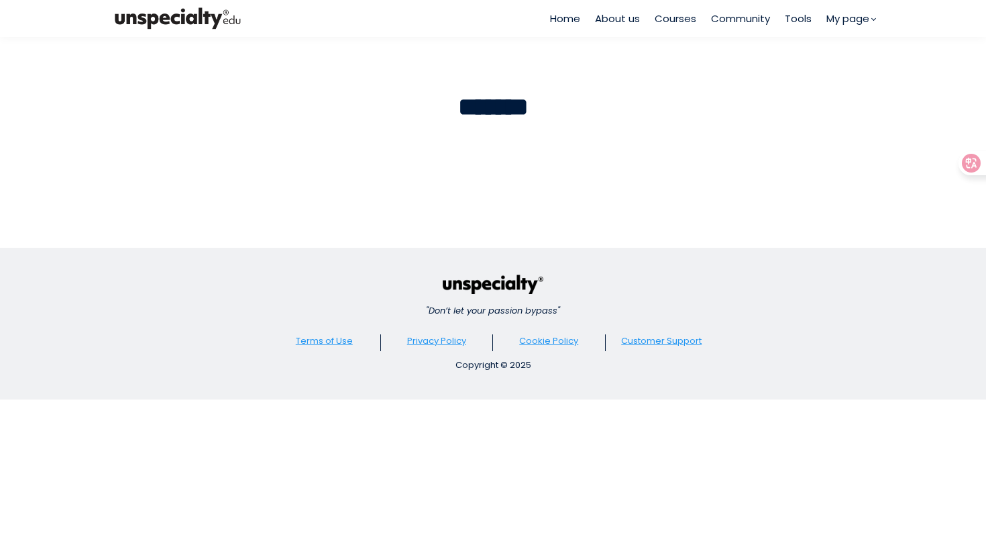
click at [168, 21] on img at bounding box center [178, 19] width 134 height 28
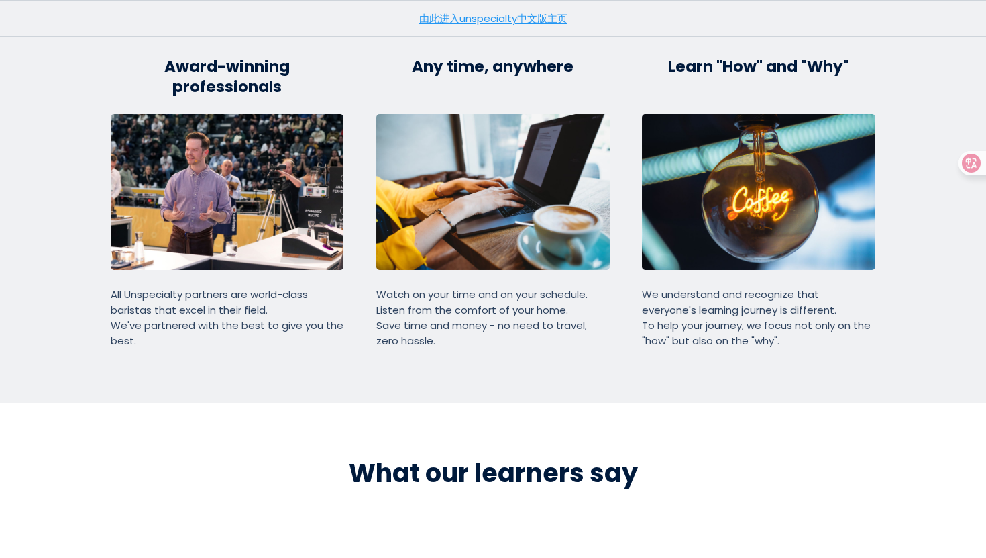
scroll to position [2809, 0]
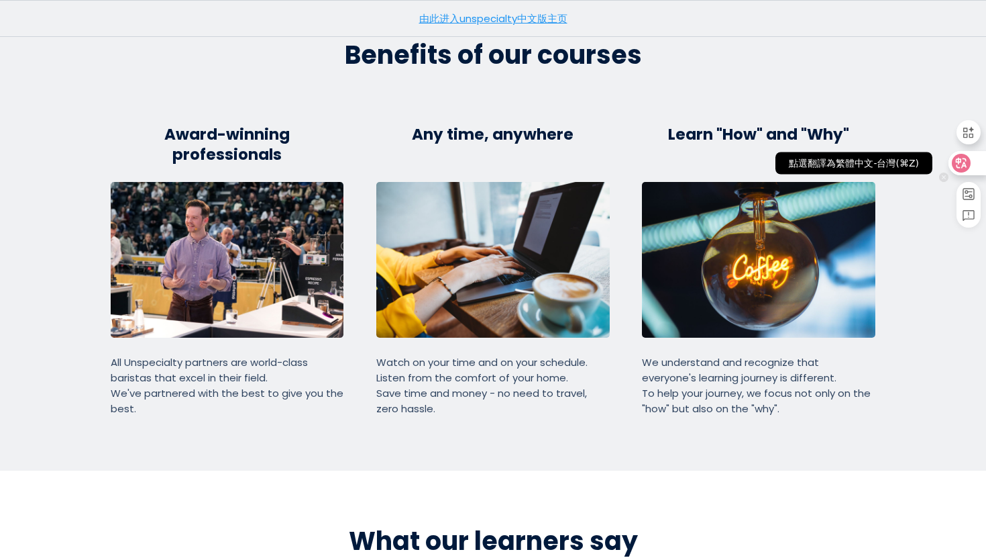
click at [963, 164] on icon at bounding box center [961, 163] width 11 height 11
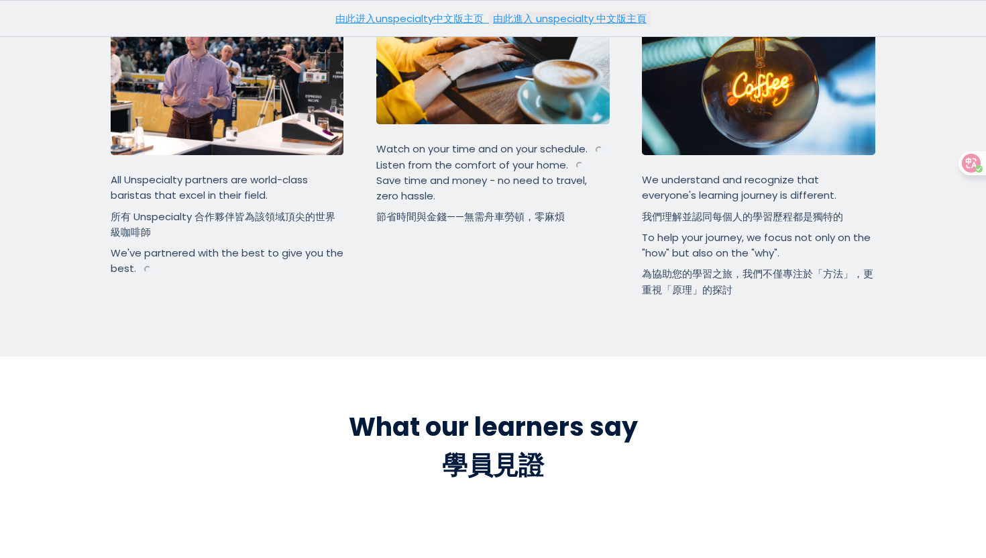
scroll to position [2929, 0]
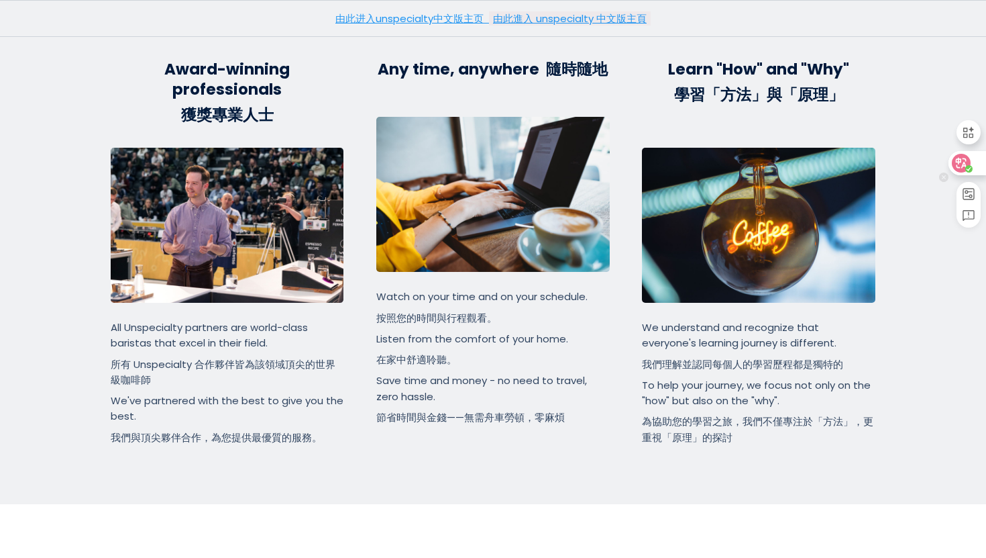
click at [976, 165] on div at bounding box center [967, 163] width 36 height 24
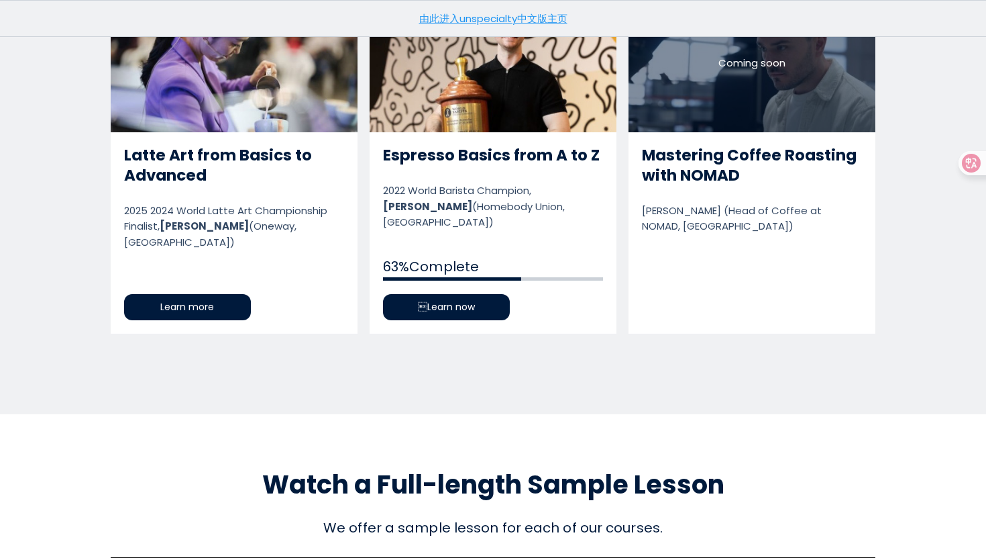
scroll to position [1151, 0]
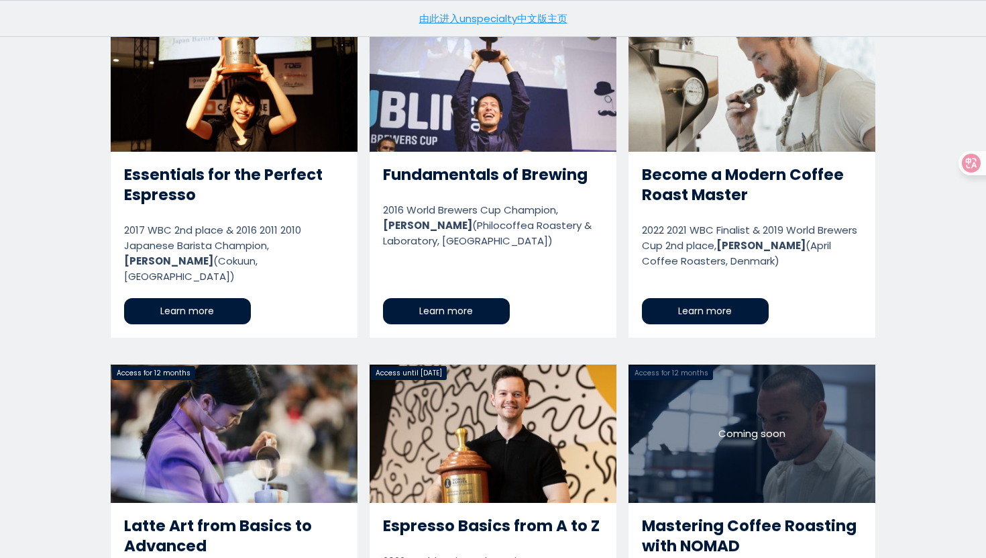
click at [509, 395] on link "Espresso Basics from A to Z" at bounding box center [493, 534] width 247 height 340
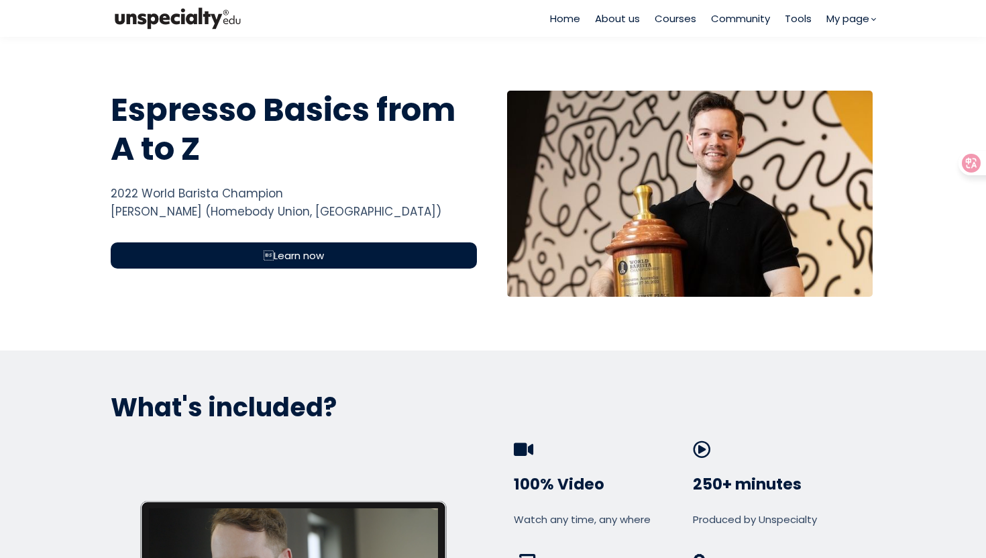
click at [405, 244] on div "Learn now" at bounding box center [294, 255] width 366 height 26
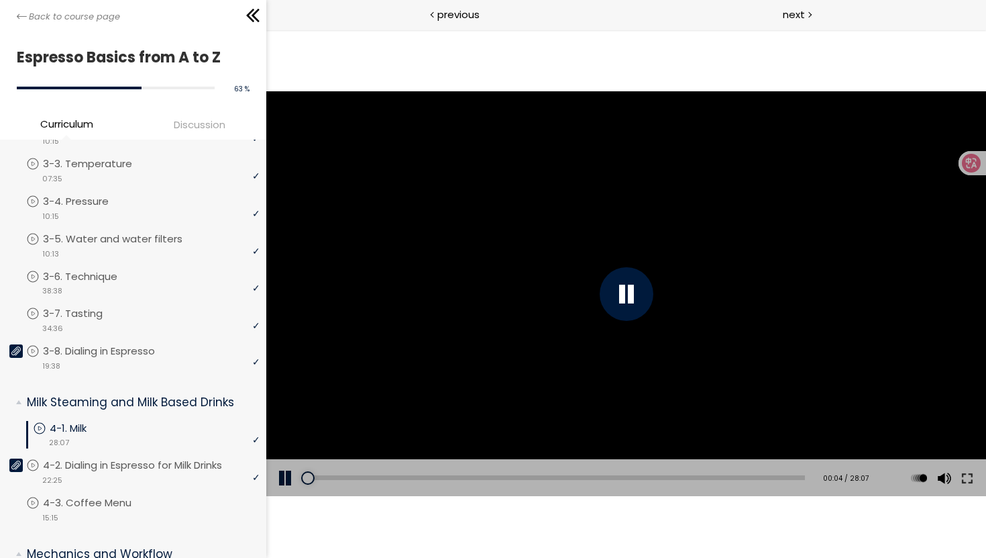
scroll to position [344, 0]
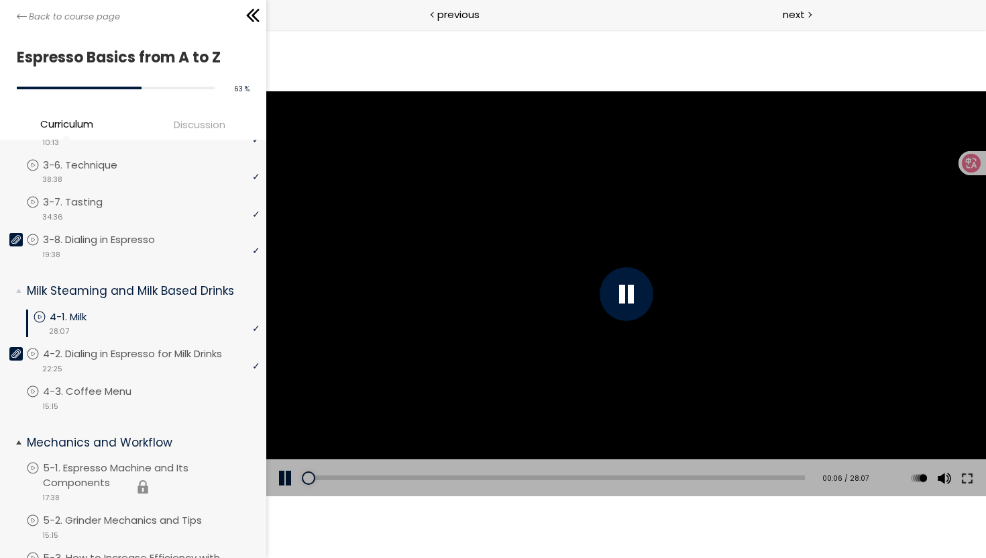
click at [93, 482] on li "You have to complete unit (5-1. Espresso Machine and Its Components) in order t…" at bounding box center [143, 486] width 234 height 52
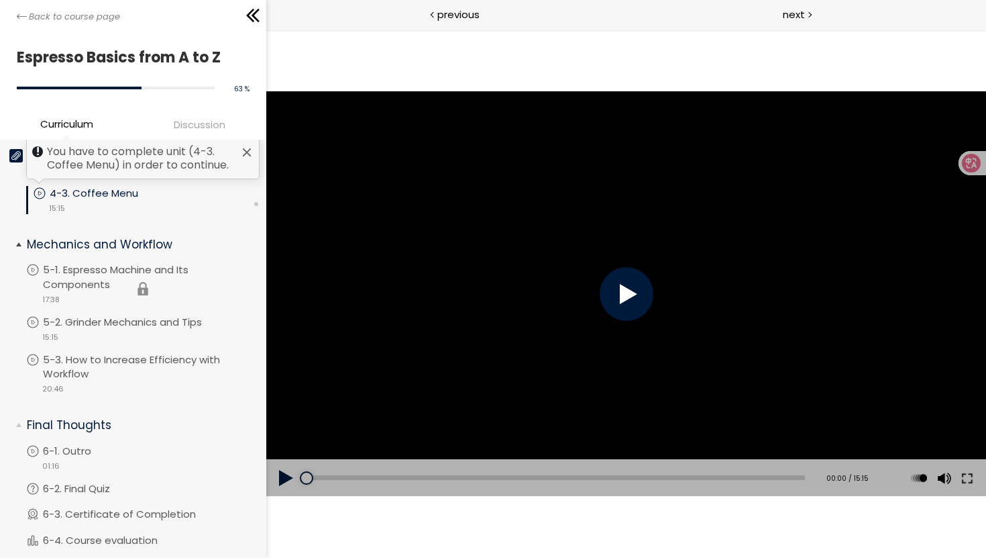
click at [92, 282] on li "You have to complete unit (5-1. Espresso Machine and Its Components) in order t…" at bounding box center [143, 288] width 234 height 52
click at [83, 282] on p "5-1. Espresso Machine and Its Components" at bounding box center [154, 277] width 217 height 30
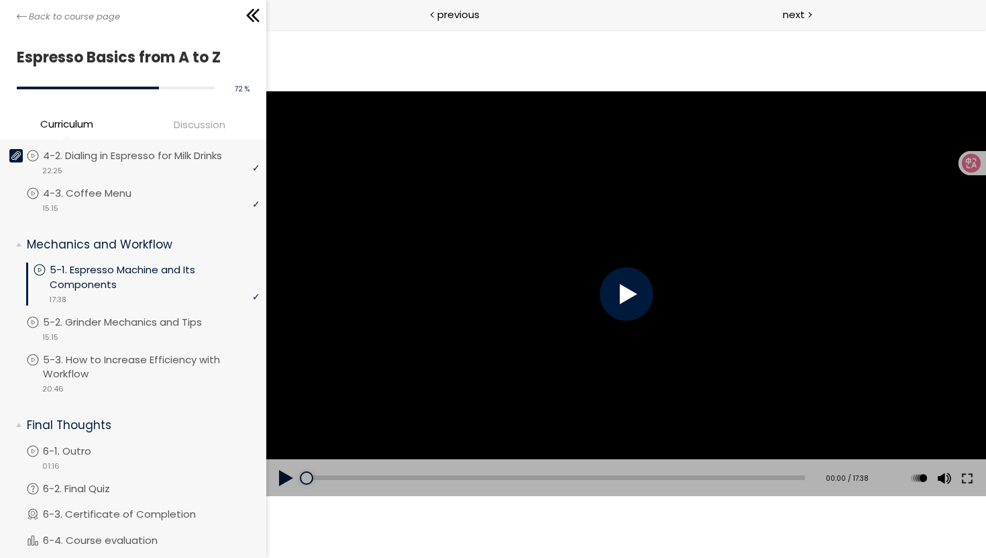
click at [627, 300] on div at bounding box center [626, 294] width 54 height 54
click at [969, 484] on button at bounding box center [967, 478] width 24 height 38
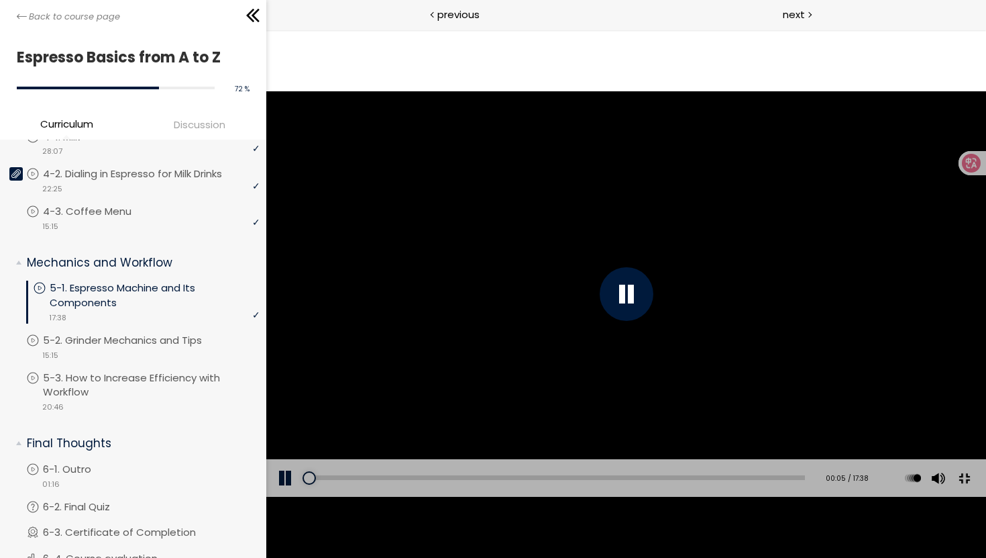
scroll to position [635, 0]
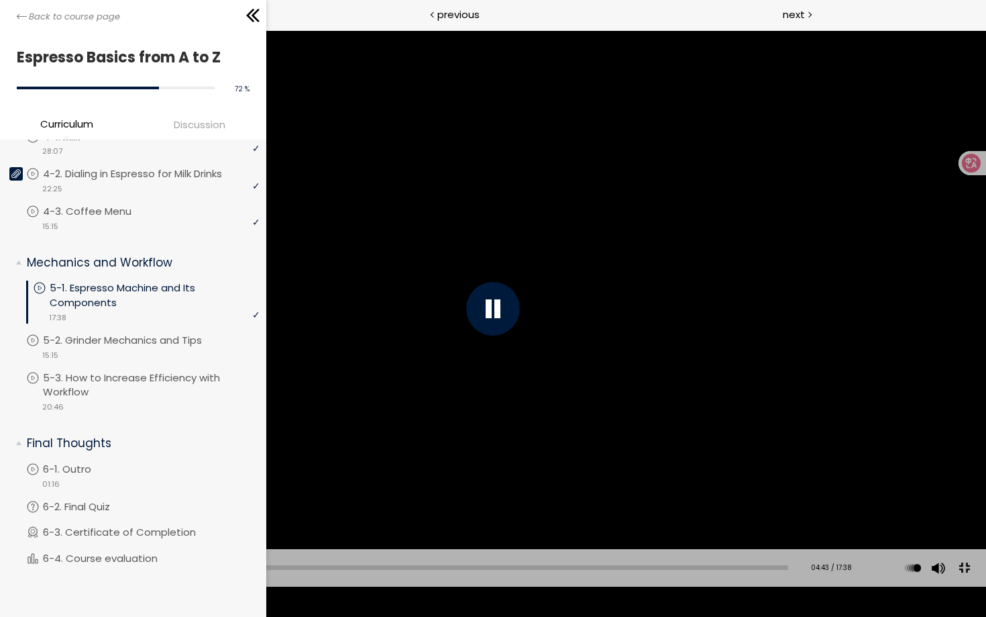
click at [488, 298] on div at bounding box center [493, 309] width 54 height 54
click at [360, 531] on div at bounding box center [493, 308] width 986 height 555
click at [361, 586] on div "Add chapter 05:23" at bounding box center [414, 568] width 748 height 38
click at [384, 570] on div "05:23" at bounding box center [414, 567] width 748 height 5
click at [575, 362] on div at bounding box center [493, 308] width 986 height 555
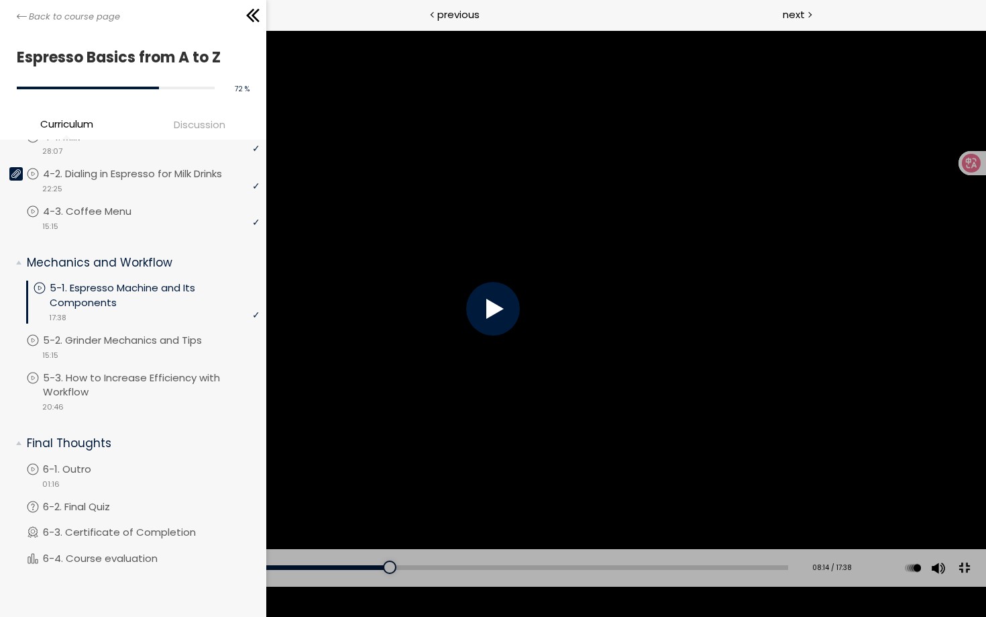
click at [494, 321] on div at bounding box center [493, 309] width 54 height 54
click at [351, 586] on div "Add chapter 07:29" at bounding box center [414, 568] width 748 height 38
click at [354, 570] on div "07:30" at bounding box center [414, 567] width 748 height 5
click at [484, 482] on div at bounding box center [493, 308] width 986 height 555
click at [534, 380] on div at bounding box center [493, 308] width 986 height 555
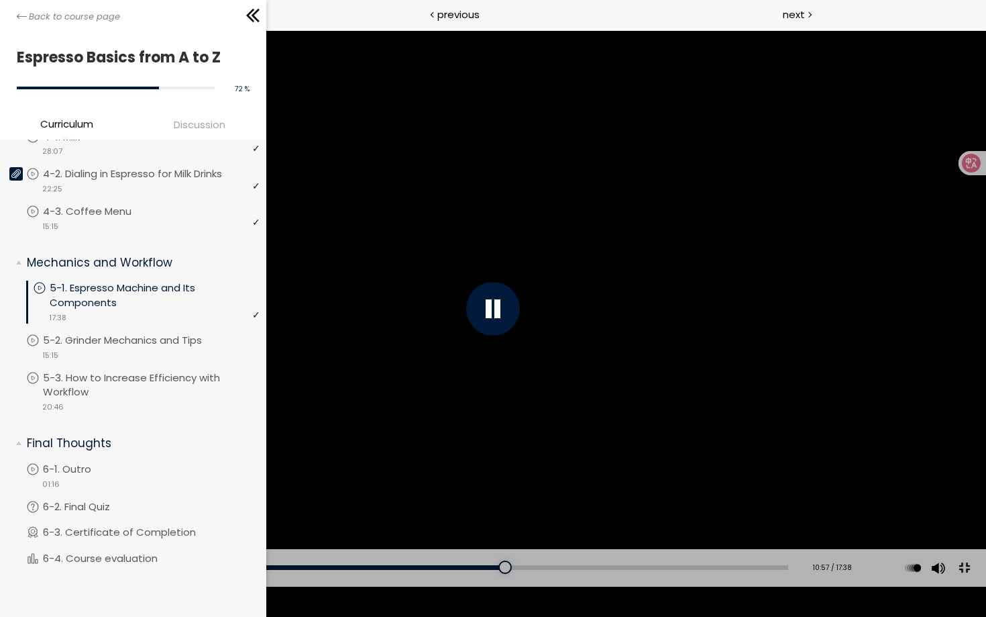
click at [519, 338] on div at bounding box center [493, 308] width 986 height 555
click at [447, 414] on div at bounding box center [493, 308] width 986 height 555
click at [453, 412] on div at bounding box center [493, 308] width 986 height 555
click at [452, 376] on div at bounding box center [493, 308] width 986 height 555
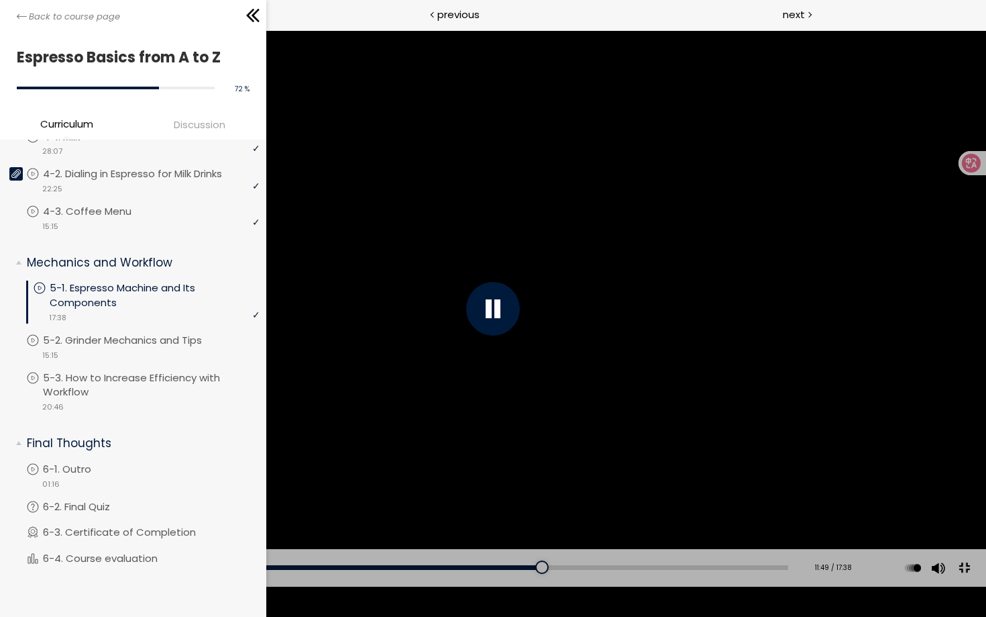
click at [434, 350] on div at bounding box center [493, 308] width 986 height 555
click at [451, 323] on div at bounding box center [493, 308] width 986 height 555
click at [486, 268] on div at bounding box center [493, 308] width 986 height 555
click at [413, 272] on div at bounding box center [493, 308] width 986 height 555
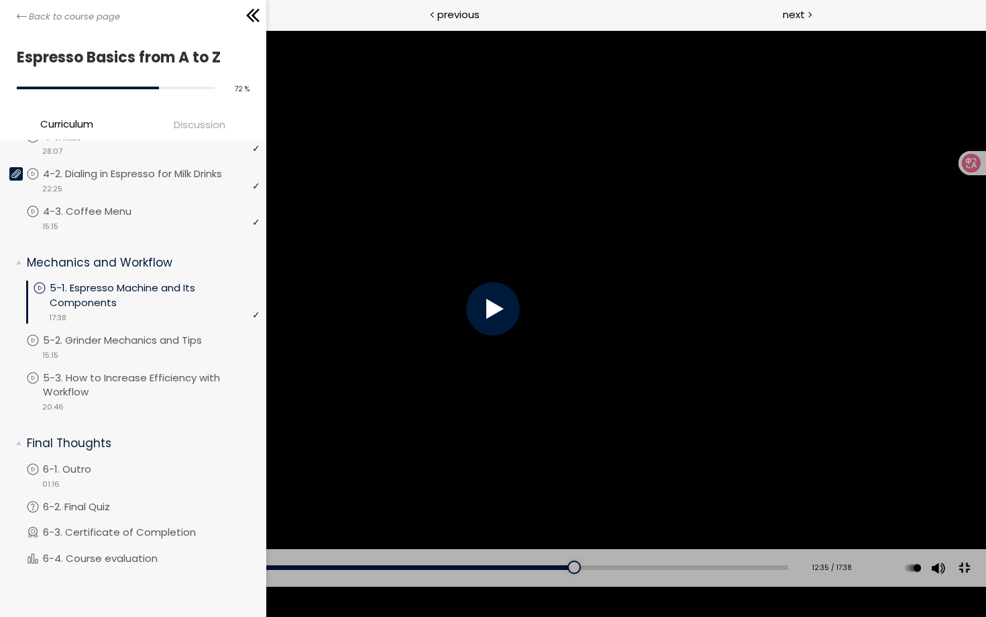
click at [413, 272] on div at bounding box center [493, 308] width 986 height 555
click at [962, 582] on button at bounding box center [964, 567] width 30 height 30
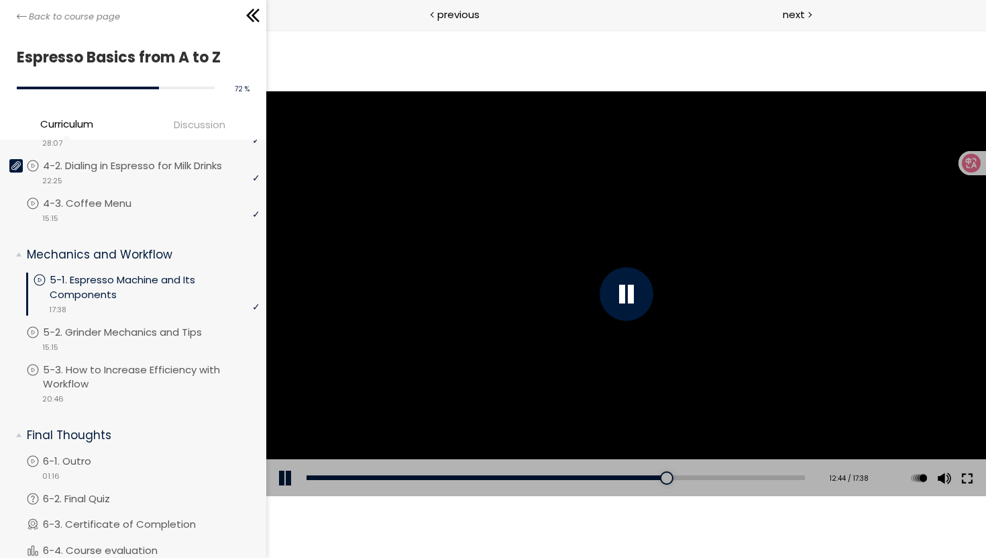
click at [970, 478] on button at bounding box center [967, 478] width 24 height 38
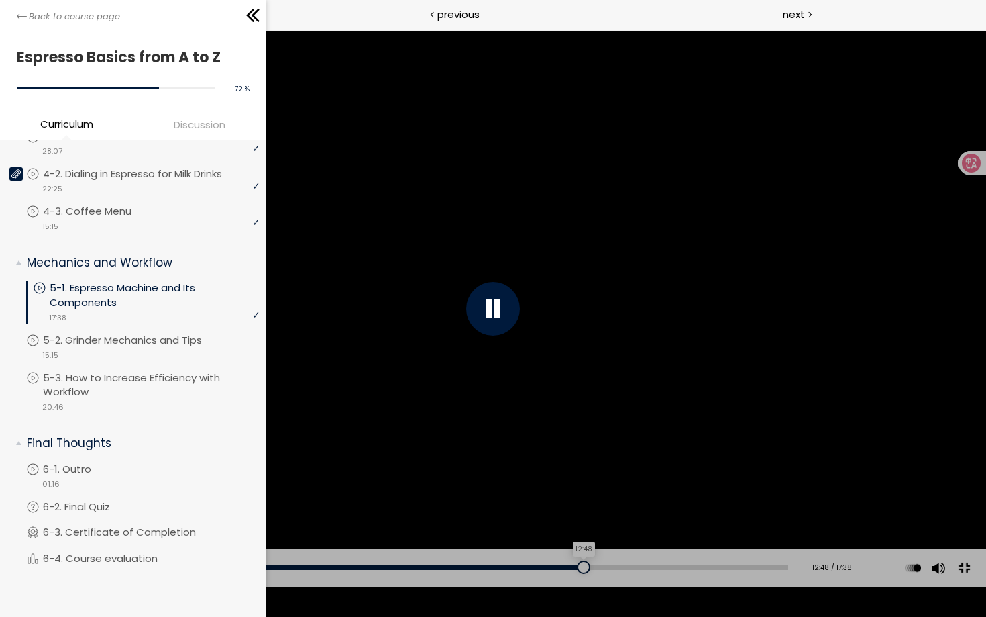
click at [580, 574] on div at bounding box center [583, 566] width 13 height 13
click at [568, 476] on div at bounding box center [493, 308] width 986 height 555
click at [499, 316] on div at bounding box center [493, 309] width 54 height 54
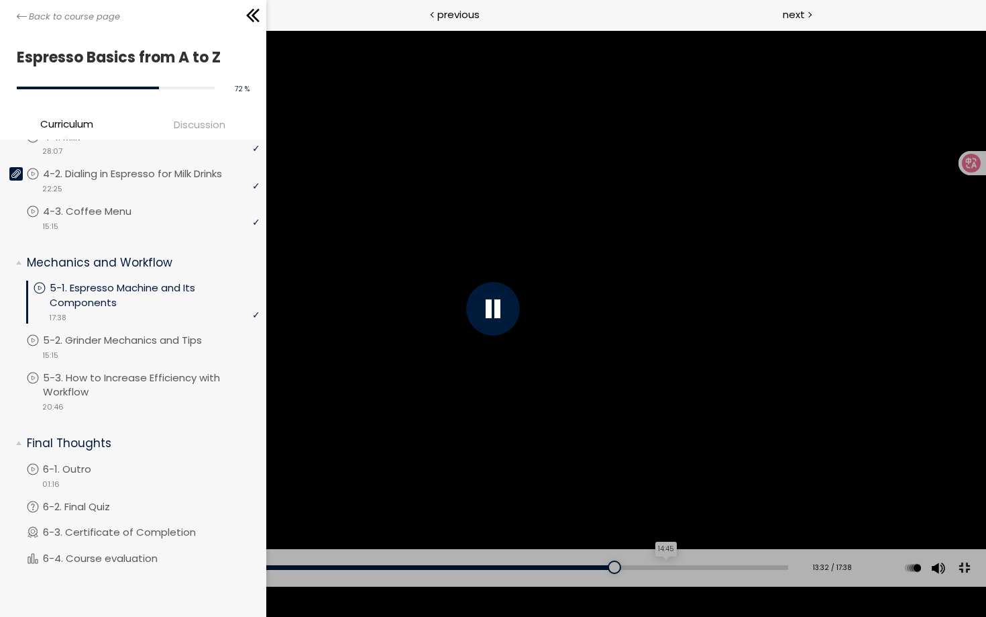
click at [655, 570] on div "14:45" at bounding box center [414, 567] width 748 height 5
click at [701, 485] on div at bounding box center [493, 308] width 986 height 555
click at [693, 467] on div at bounding box center [493, 308] width 986 height 555
click at [690, 465] on div at bounding box center [493, 308] width 986 height 555
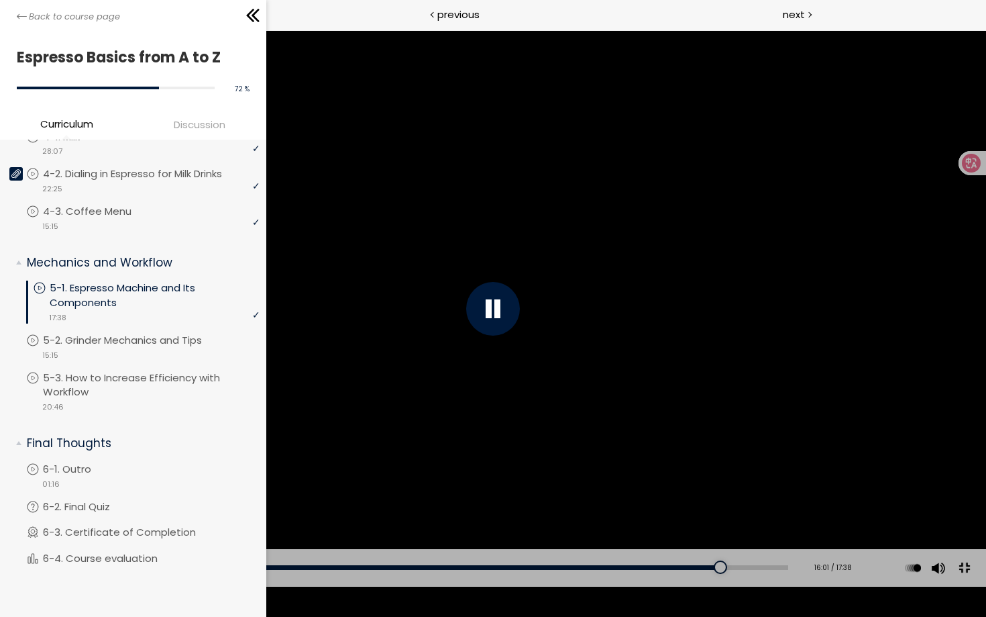
click at [960, 582] on button at bounding box center [964, 567] width 30 height 30
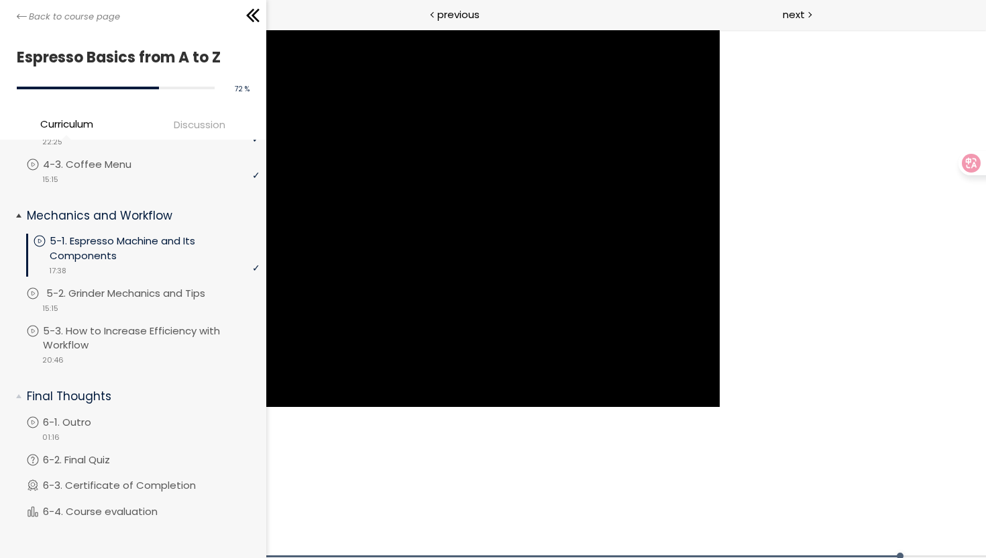
scroll to position [678, 0]
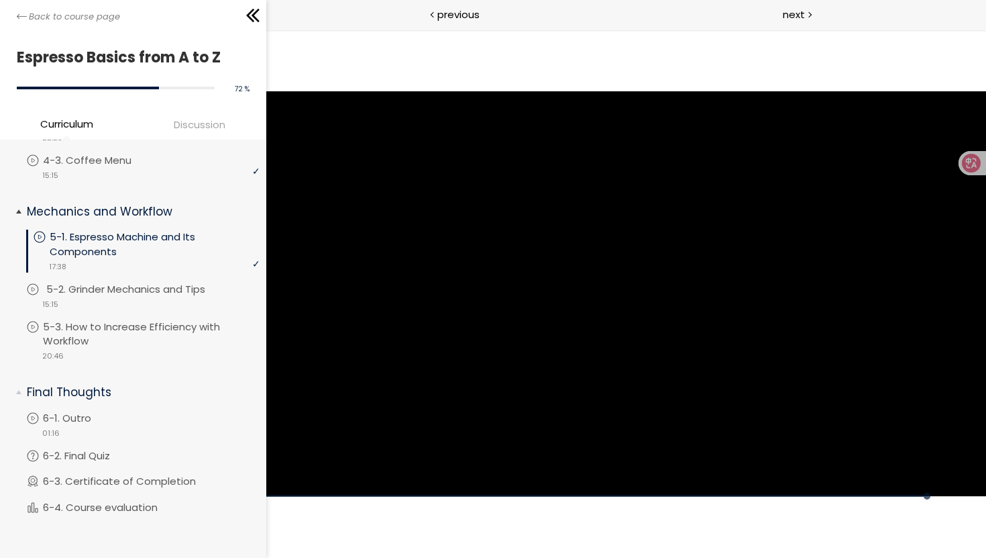
click at [143, 297] on p "5-2. Grinder Mechanics and Tips" at bounding box center [139, 289] width 186 height 15
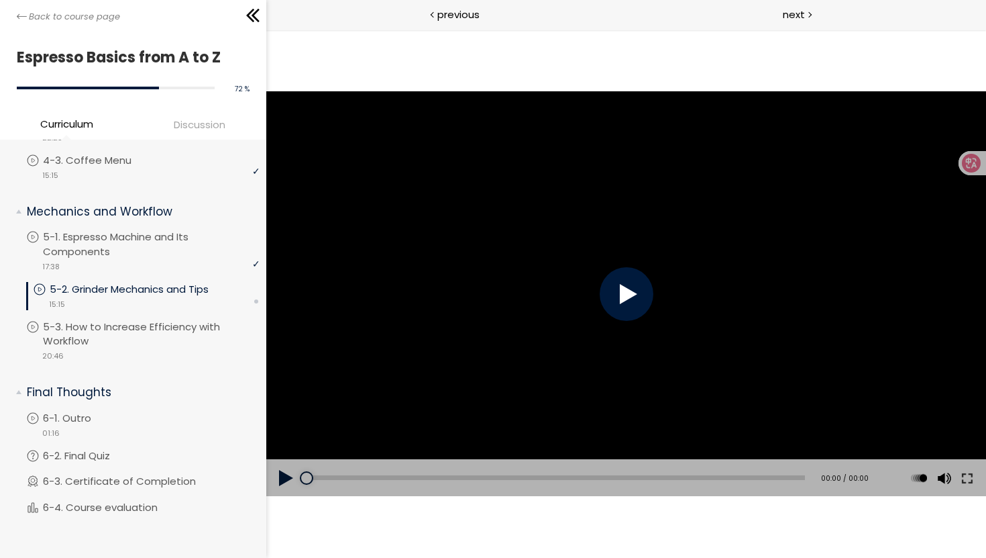
click at [612, 285] on div at bounding box center [626, 294] width 54 height 54
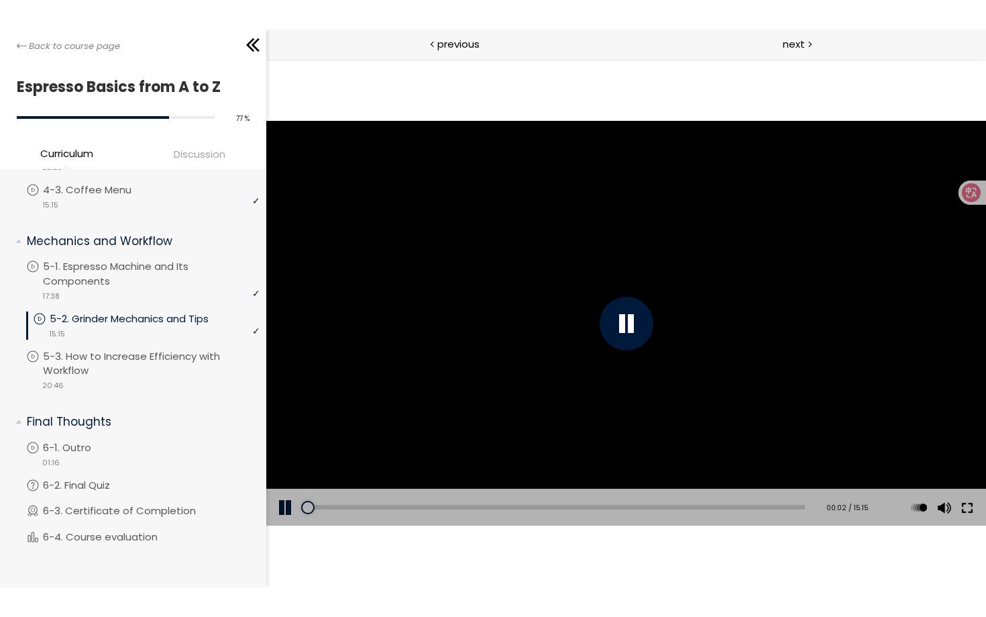
click at [972, 496] on button at bounding box center [967, 507] width 24 height 38
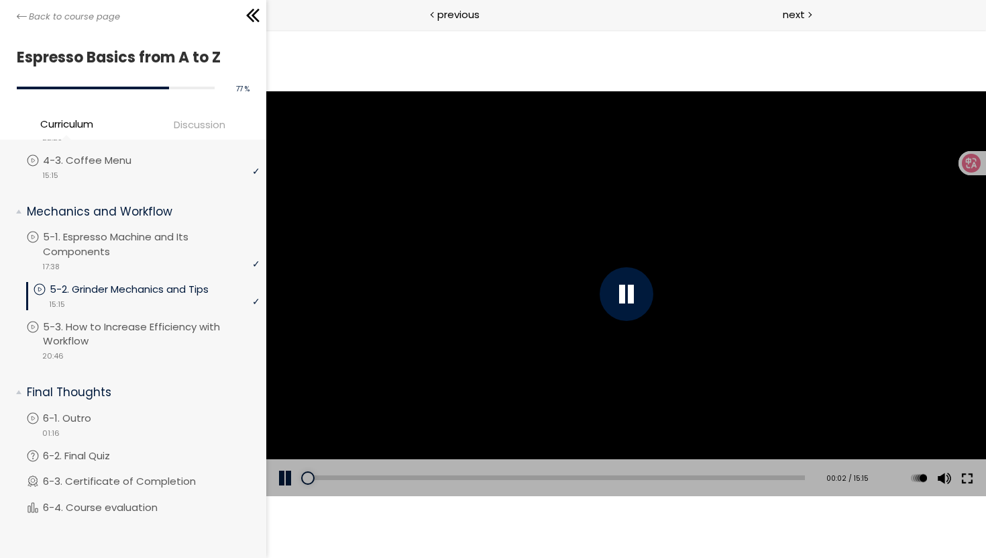
scroll to position [635, 0]
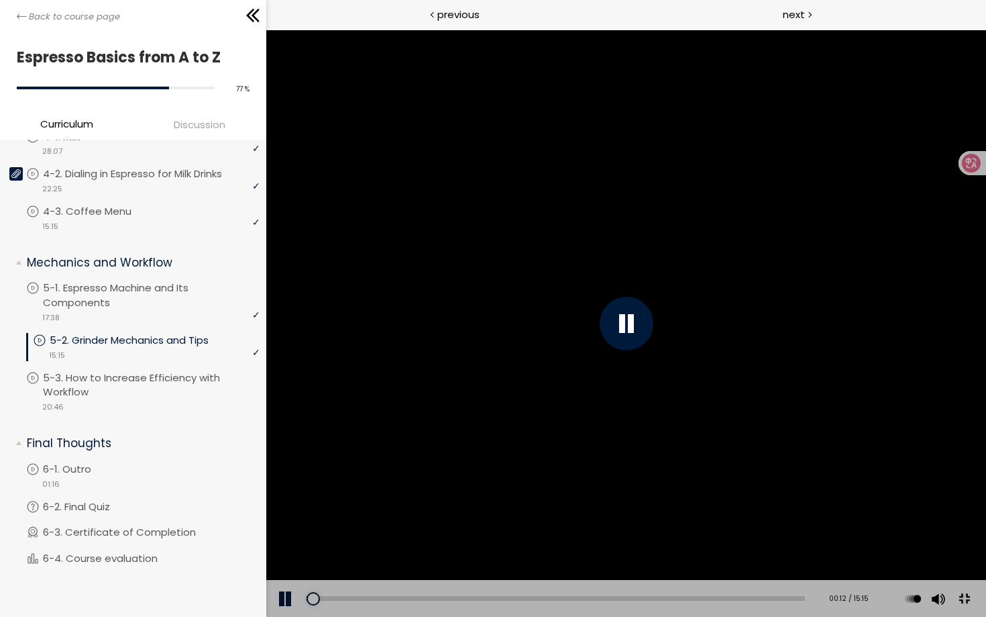
click at [979, 614] on button at bounding box center [964, 599] width 30 height 30
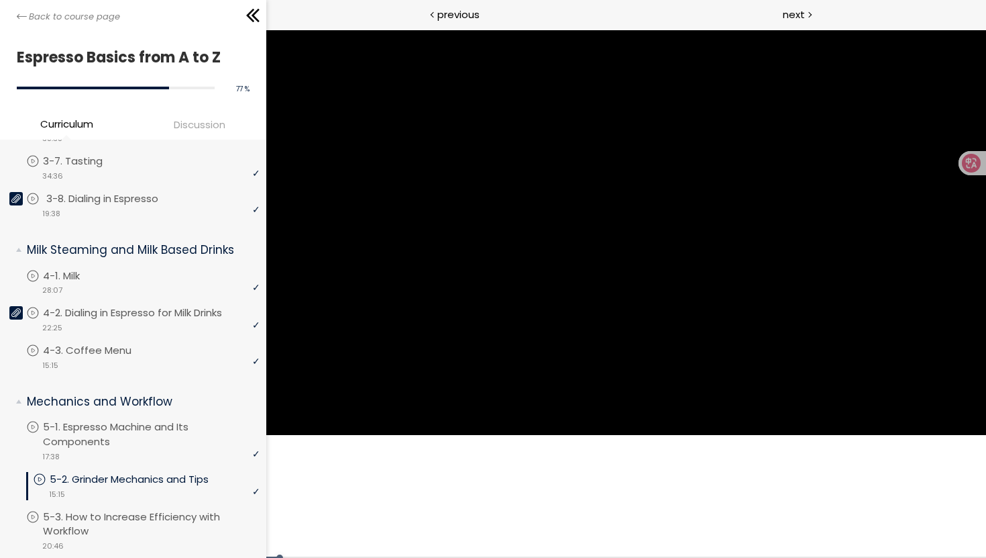
scroll to position [418, 0]
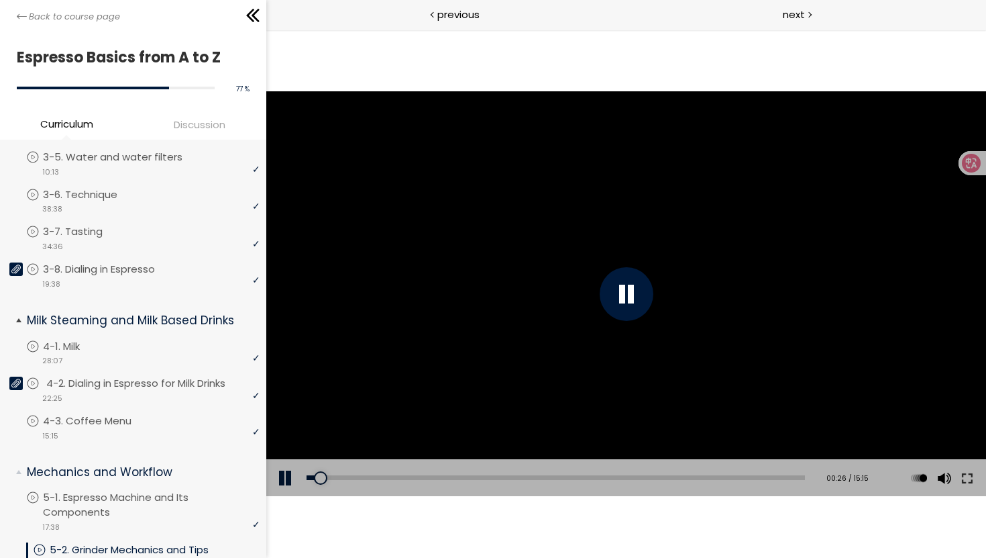
click at [170, 378] on p "4-2. Dialing in Espresso for Milk Drinks" at bounding box center [149, 383] width 206 height 15
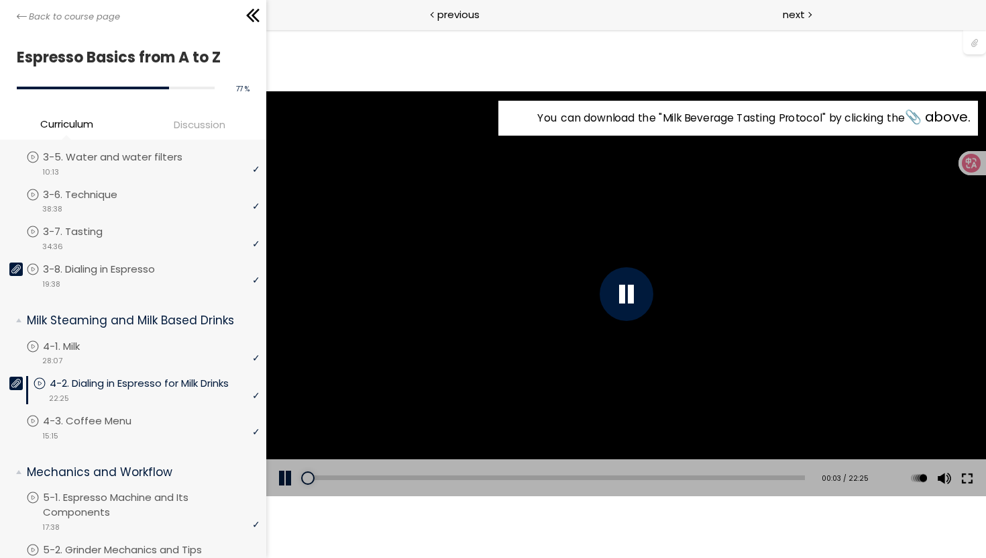
click at [969, 476] on button at bounding box center [967, 478] width 24 height 38
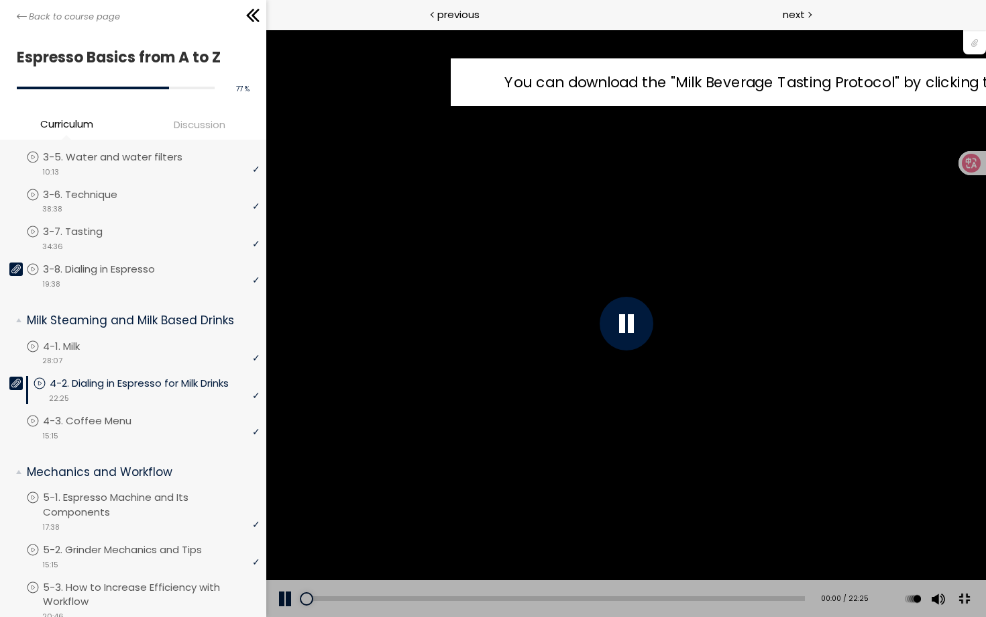
drag, startPoint x: 319, startPoint y: 625, endPoint x: 266, endPoint y: 626, distance: 53.7
click at [266, 617] on div "Add chapter 00:00 00:00 / 22:25 Subtitles None Auto x 2 x 1.5 x 1.25 x 1 x 0.75…" at bounding box center [626, 599] width 720 height 38
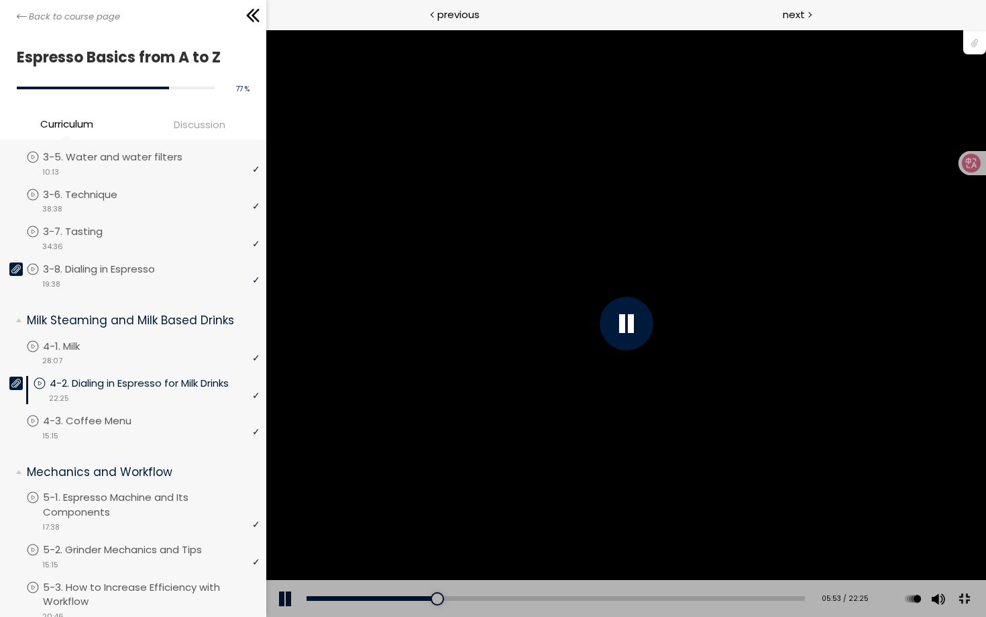
click at [979, 614] on button at bounding box center [964, 599] width 30 height 30
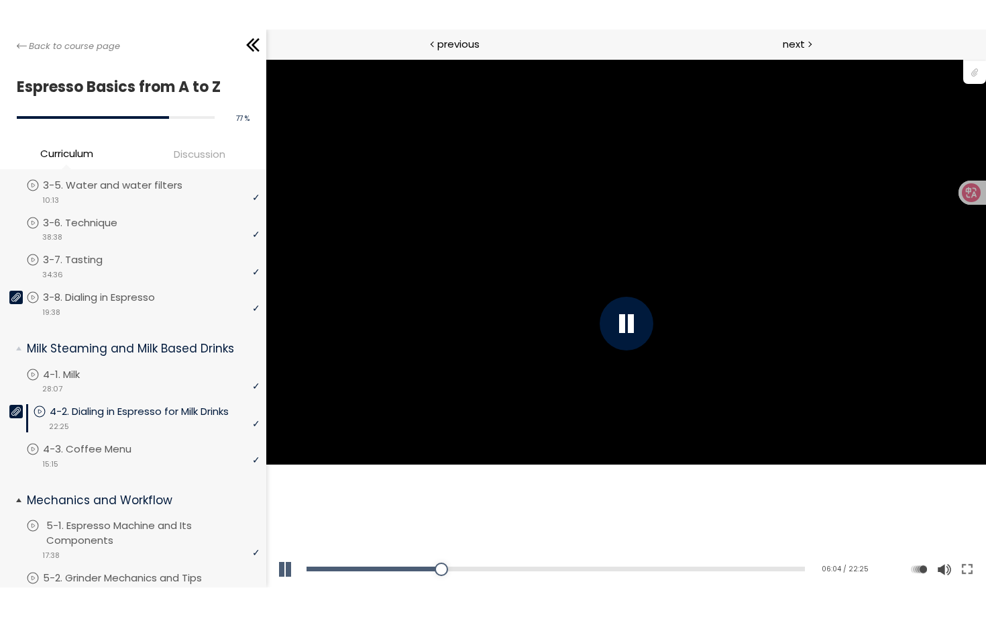
scroll to position [694, 0]
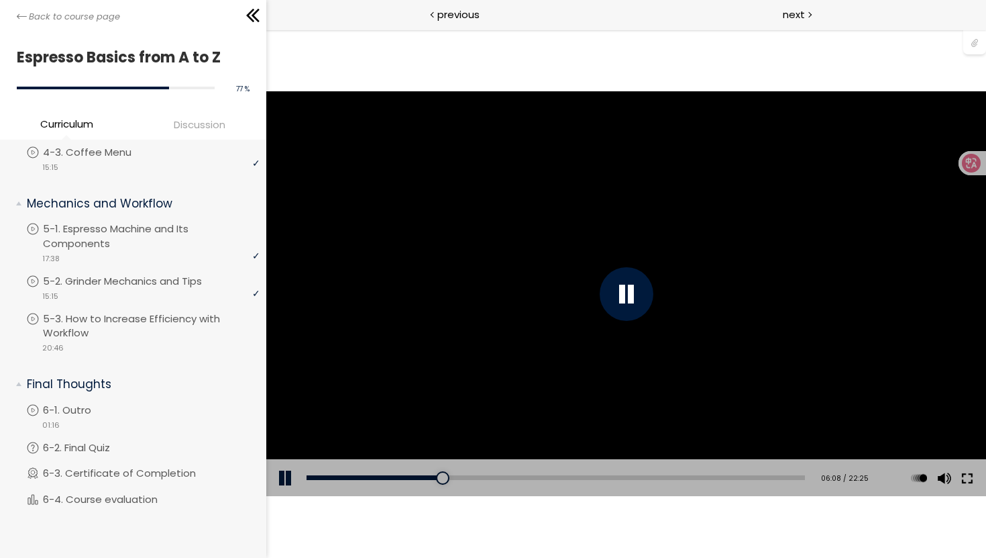
click at [970, 472] on button at bounding box center [967, 478] width 24 height 38
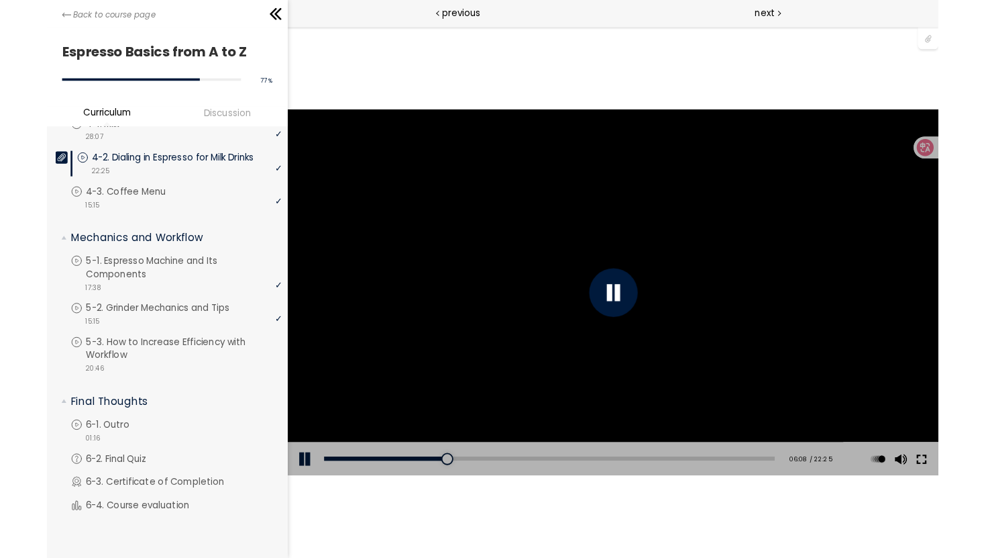
scroll to position [635, 0]
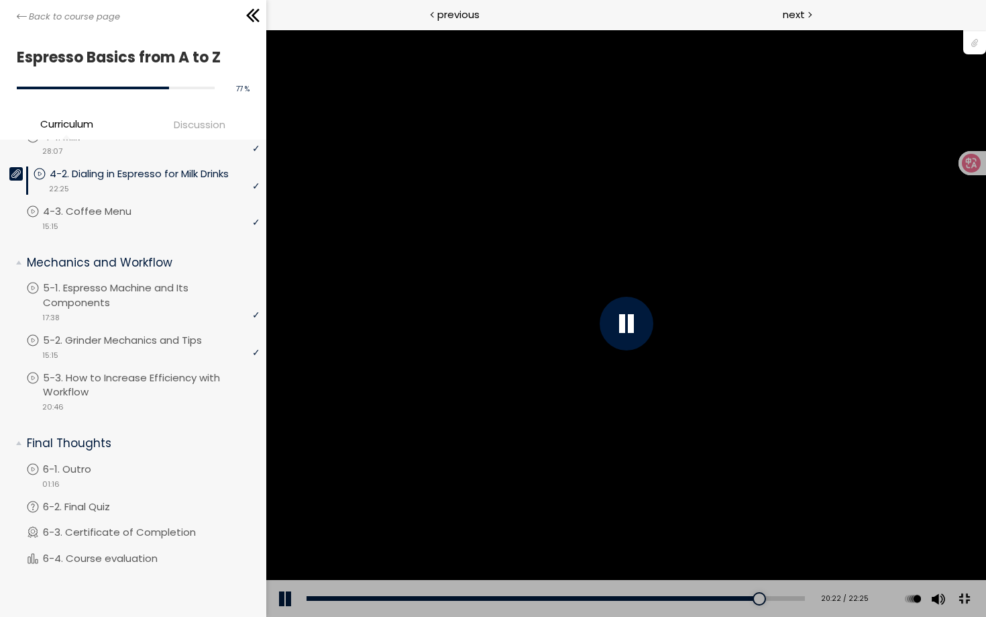
click at [979, 614] on button at bounding box center [964, 599] width 30 height 30
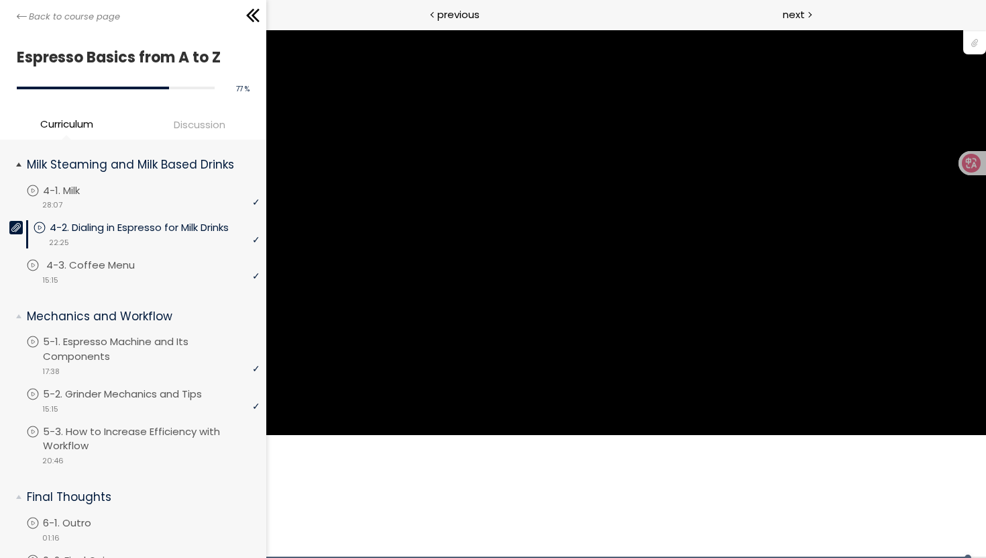
scroll to position [572, 0]
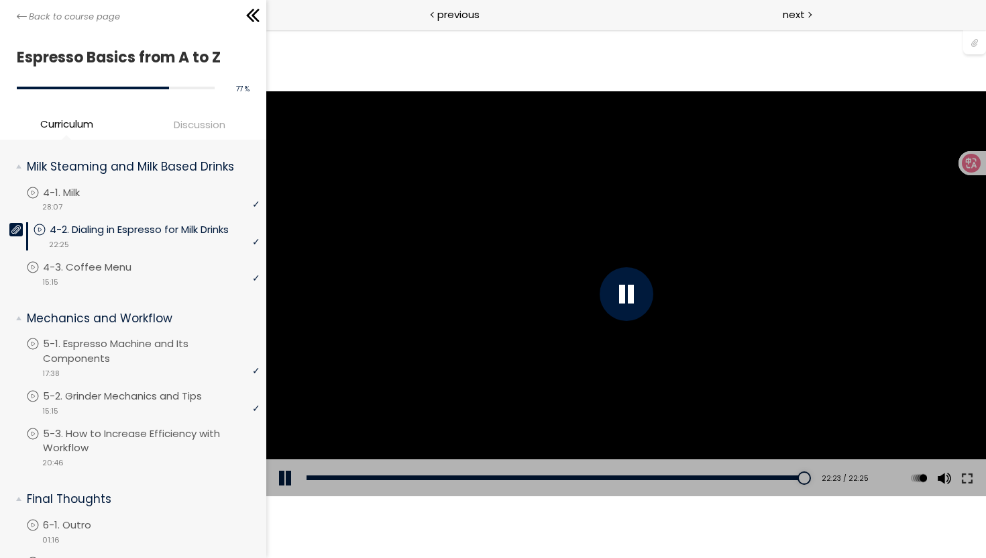
click at [574, 349] on div "You can download the " Milk Beverage Tasting Protocol " by clicking the 📎 above." at bounding box center [626, 293] width 720 height 405
click at [85, 191] on p "4-1. Milk" at bounding box center [78, 192] width 64 height 15
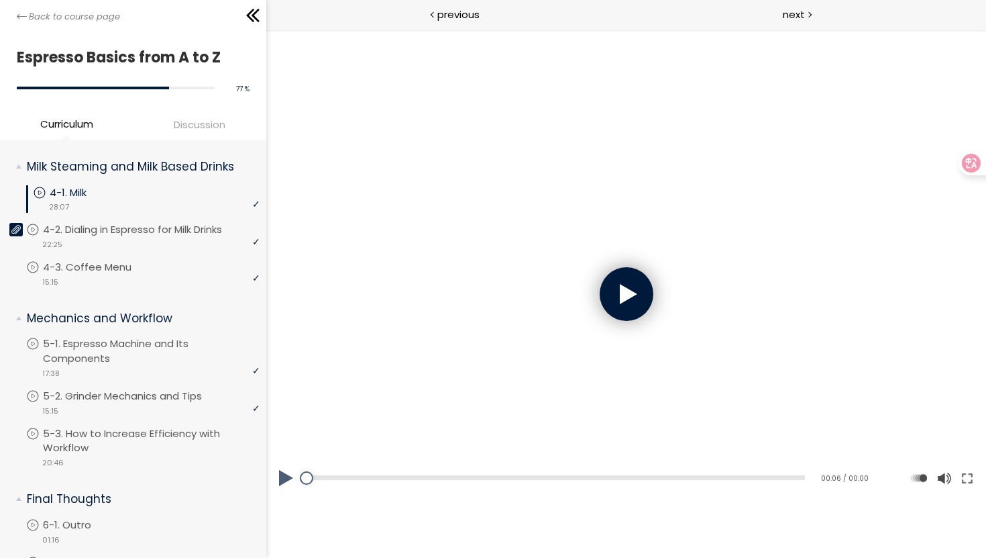
click at [632, 300] on div at bounding box center [626, 294] width 54 height 54
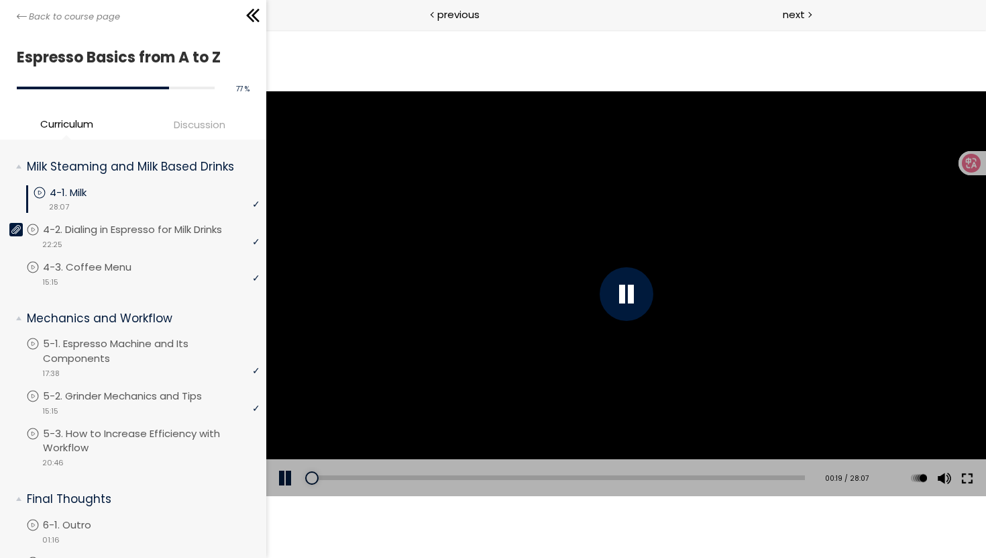
click at [971, 476] on button at bounding box center [967, 478] width 24 height 38
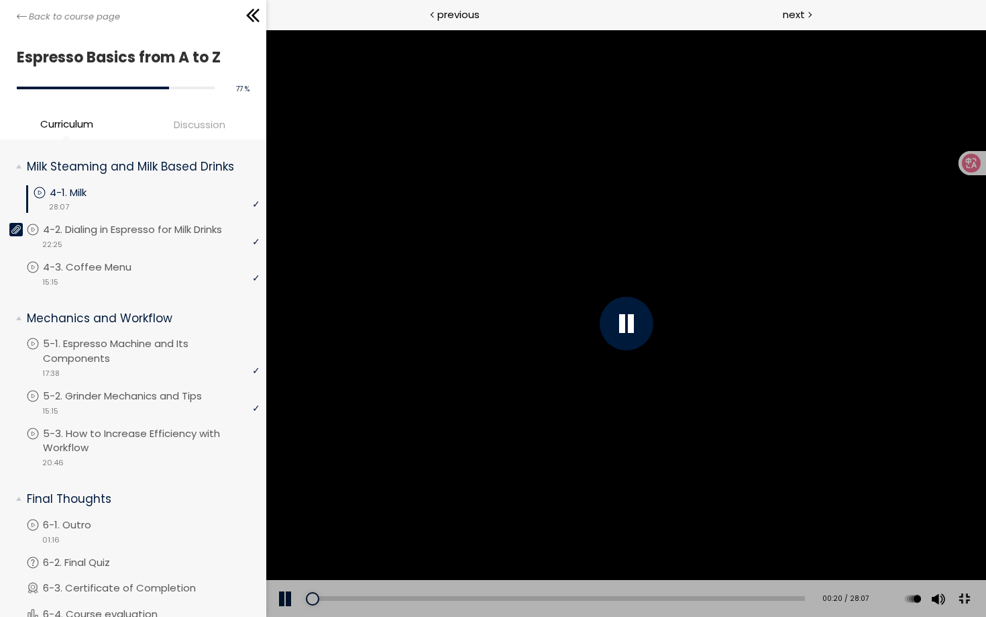
click at [648, 617] on div "Add chapter 10:24" at bounding box center [555, 599] width 499 height 38
click at [652, 601] on div "13:13" at bounding box center [555, 598] width 499 height 5
click at [805, 617] on div "Add chapter 21:10" at bounding box center [555, 599] width 499 height 38
click at [805, 601] on div "20:33" at bounding box center [555, 598] width 499 height 5
click at [870, 383] on div at bounding box center [626, 323] width 720 height 587
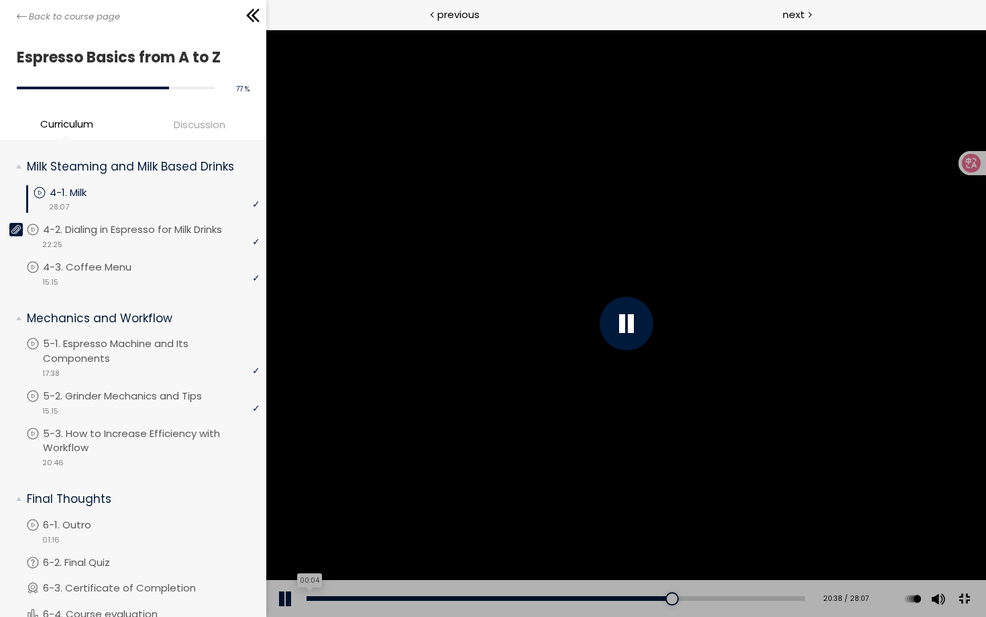
click at [308, 601] on div "00:04" at bounding box center [555, 598] width 499 height 5
click at [506, 395] on div at bounding box center [626, 323] width 720 height 587
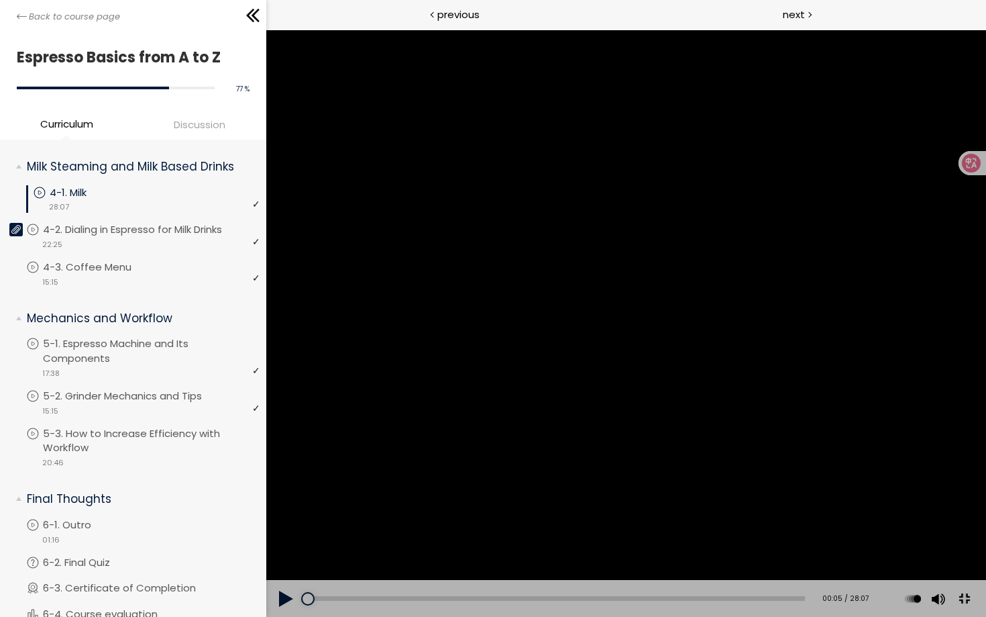
click at [979, 614] on button at bounding box center [964, 599] width 30 height 30
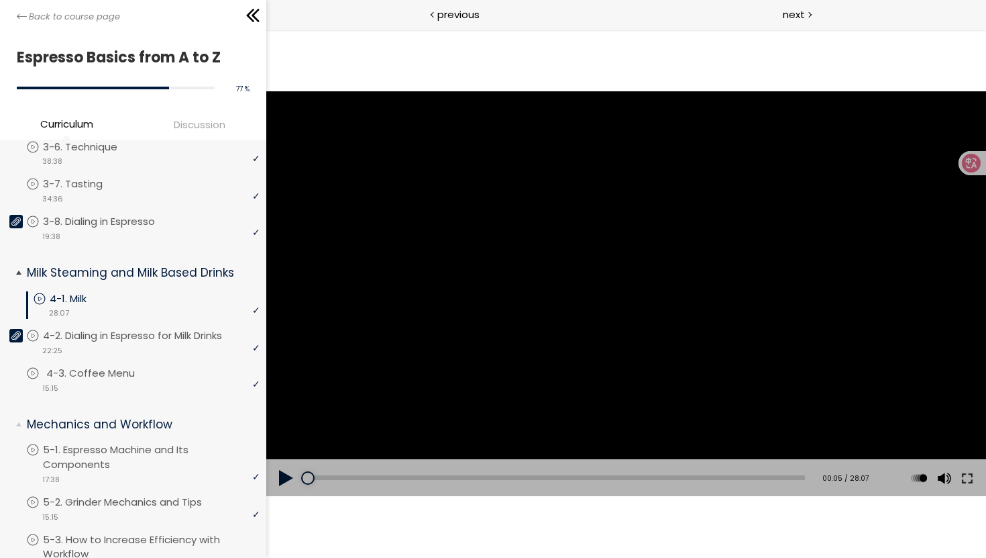
scroll to position [465, 0]
click at [471, 278] on div at bounding box center [626, 293] width 720 height 405
click at [531, 278] on div at bounding box center [626, 293] width 720 height 405
drag, startPoint x: 308, startPoint y: 478, endPoint x: 301, endPoint y: 478, distance: 7.4
click at [301, 478] on div at bounding box center [307, 477] width 13 height 13
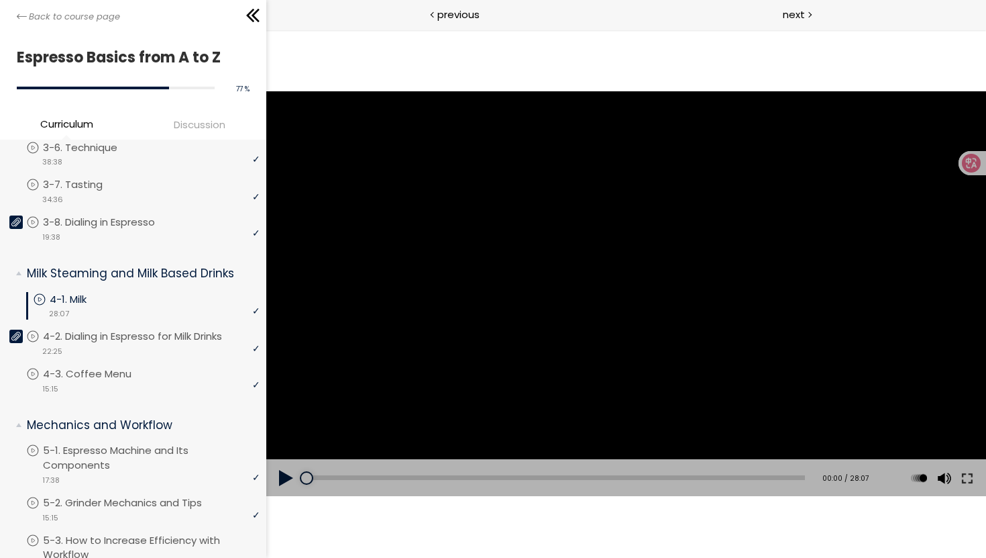
click at [405, 395] on div at bounding box center [626, 293] width 720 height 405
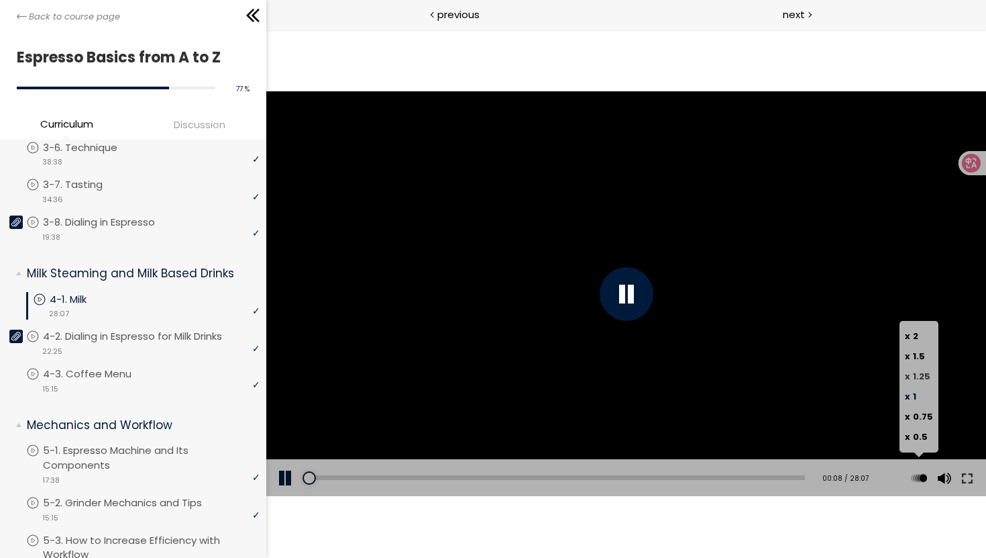
click at [918, 378] on span "1.25" at bounding box center [921, 376] width 17 height 13
click at [964, 475] on button at bounding box center [967, 478] width 24 height 38
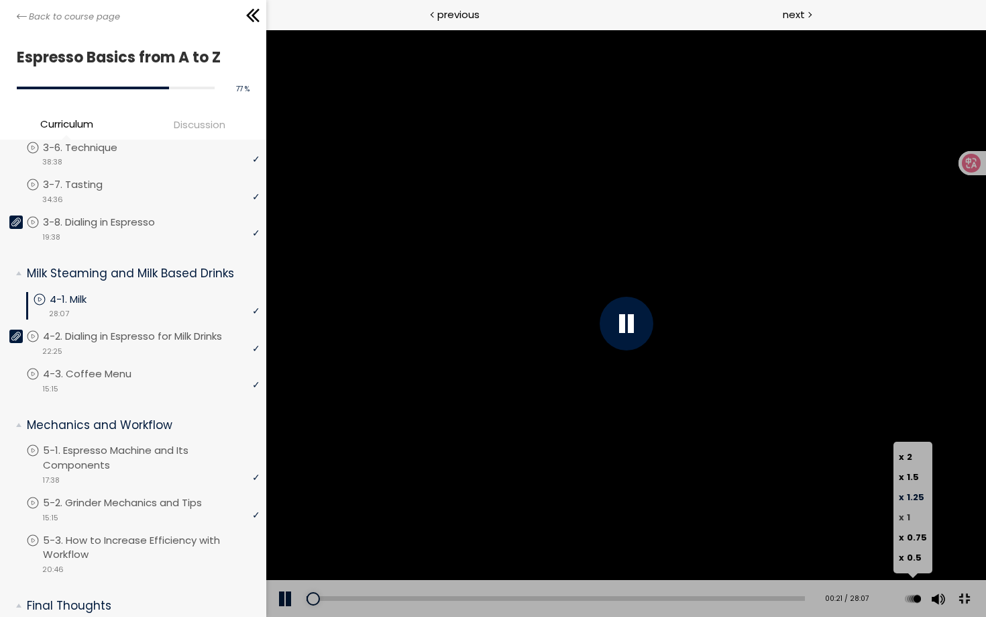
click at [910, 523] on span "1" at bounding box center [908, 517] width 3 height 13
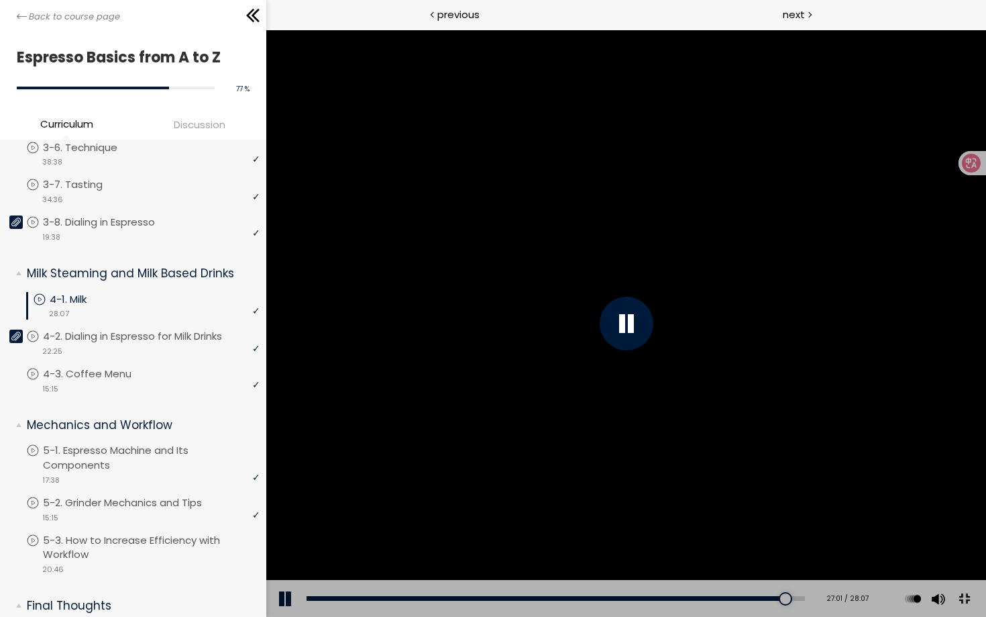
click at [979, 614] on button at bounding box center [964, 599] width 30 height 30
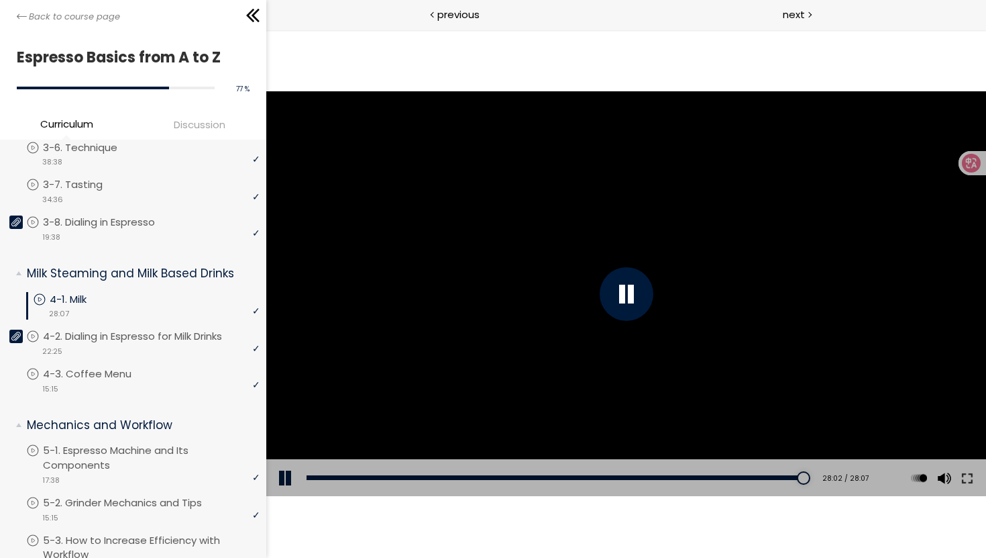
click at [617, 301] on div at bounding box center [626, 294] width 54 height 54
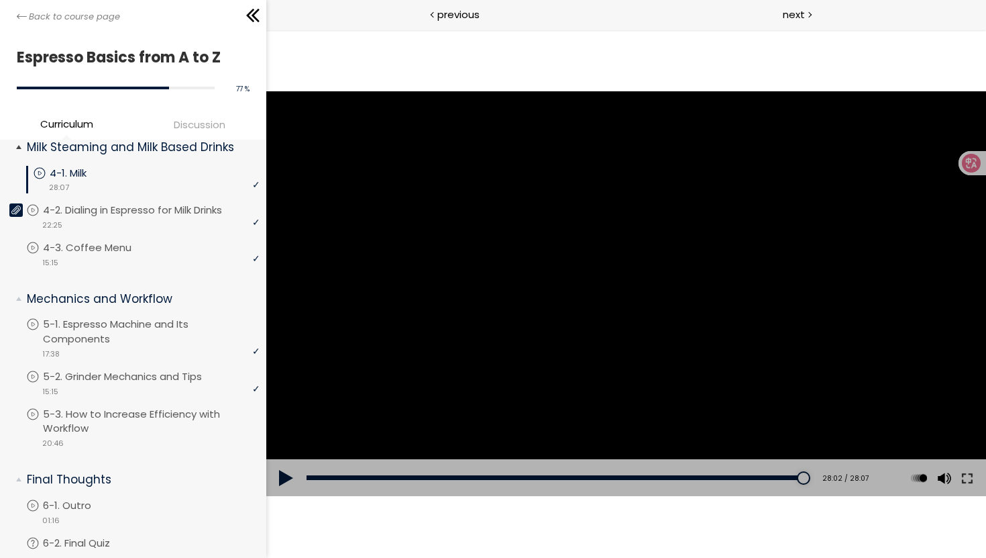
scroll to position [633, 0]
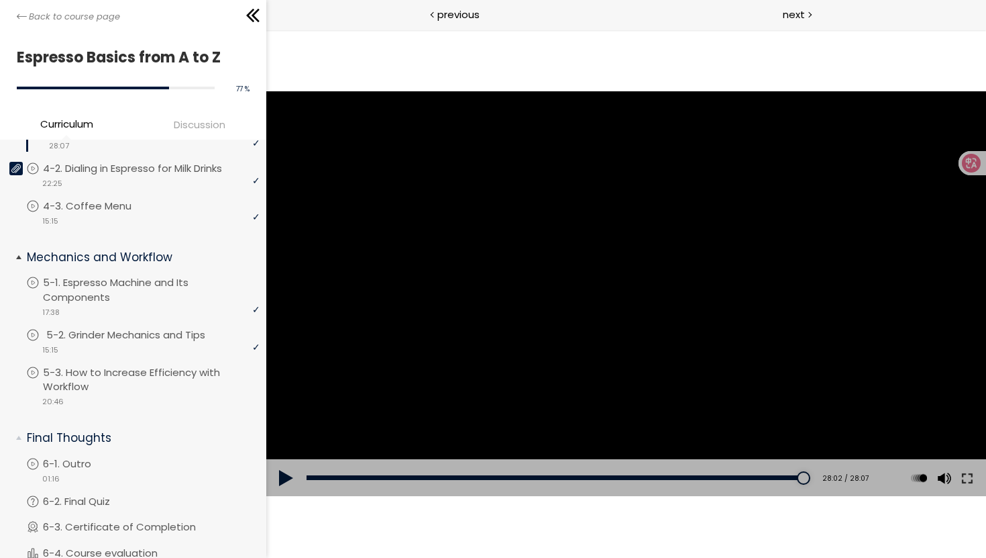
click at [156, 342] on p "5-2. Grinder Mechanics and Tips" at bounding box center [139, 334] width 186 height 15
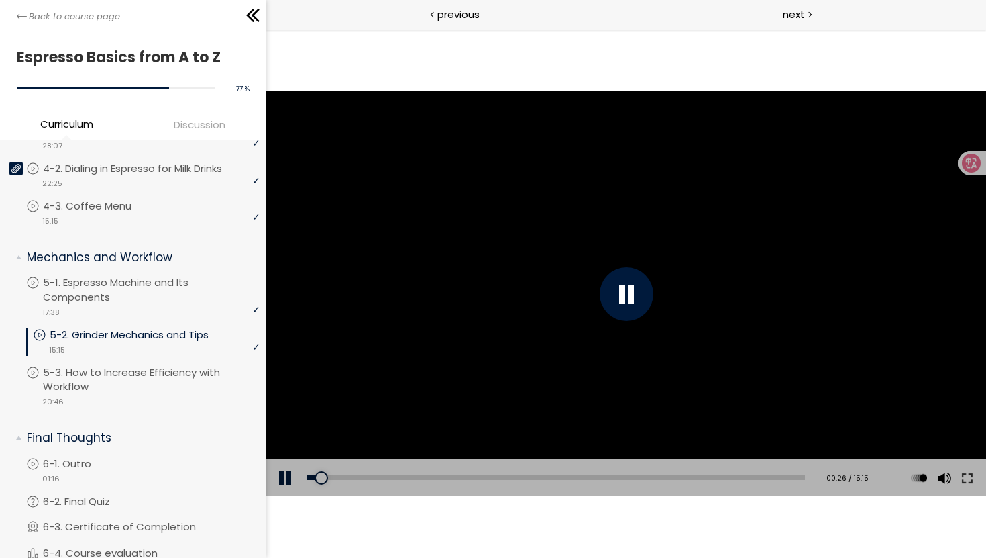
click at [637, 305] on div at bounding box center [626, 294] width 54 height 54
drag, startPoint x: 336, startPoint y: 481, endPoint x: 291, endPoint y: 481, distance: 45.0
click at [291, 481] on div "Add chapter 00:00 00:00 / 15:15 Subtitles None Auto x 2 x 1.5 x 1.25 x 1 x 0.75…" at bounding box center [626, 478] width 720 height 38
click at [966, 480] on button at bounding box center [967, 478] width 24 height 38
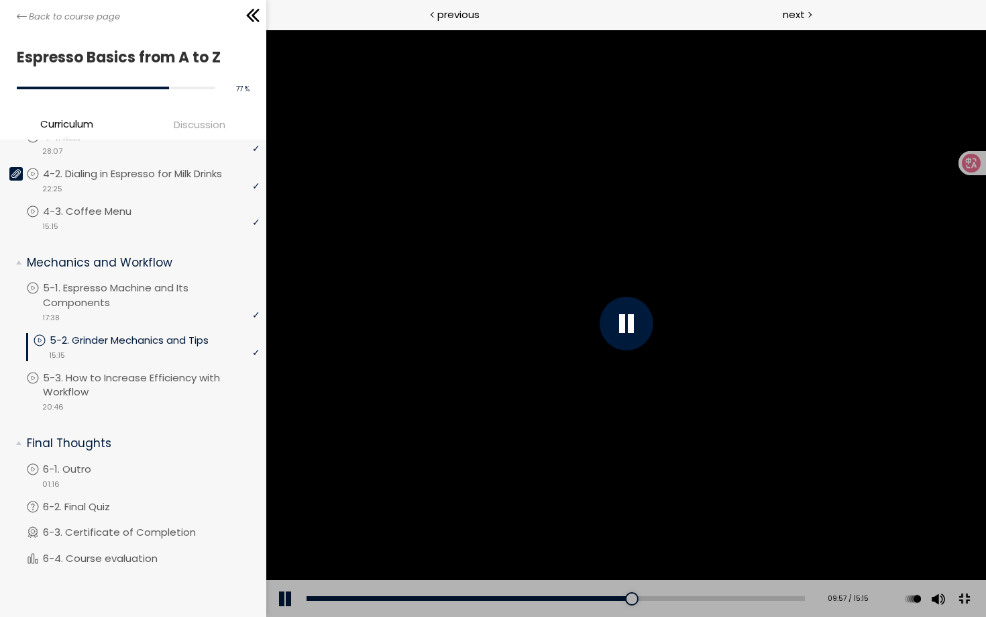
click at [979, 614] on button at bounding box center [964, 599] width 30 height 30
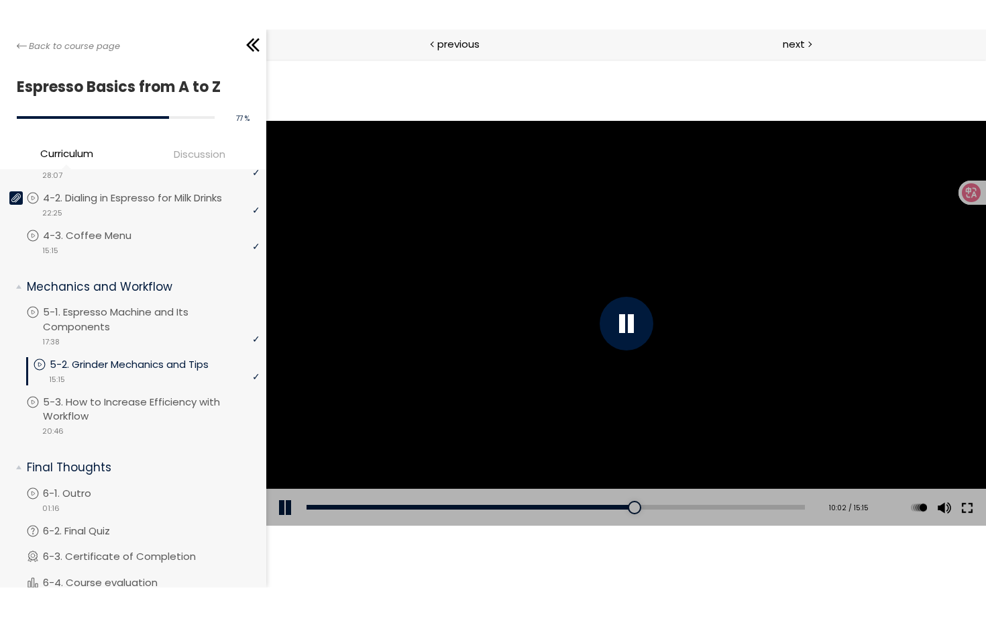
click at [968, 503] on button at bounding box center [967, 507] width 24 height 38
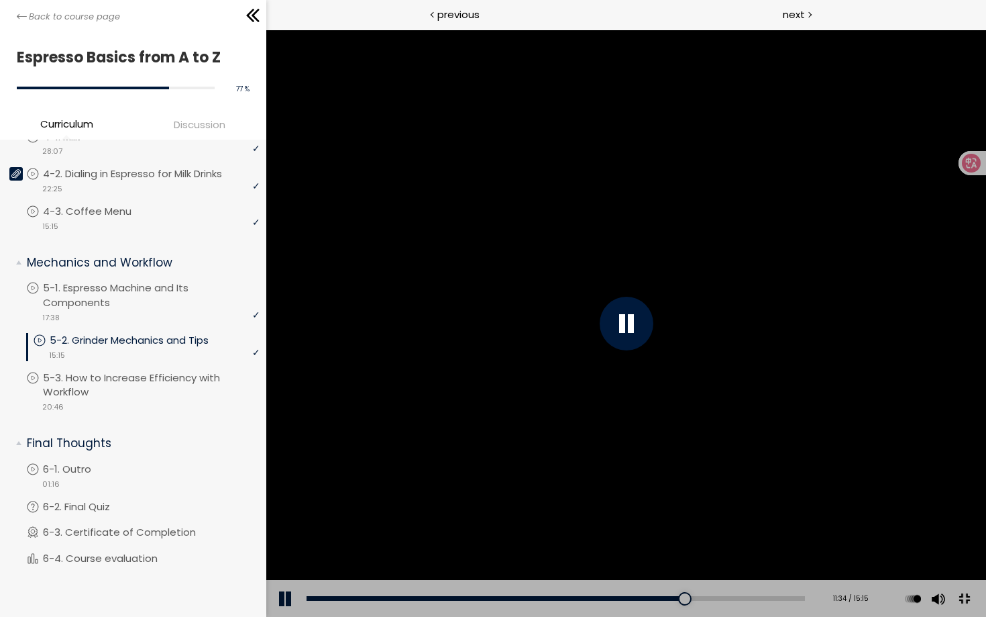
click at [979, 614] on button at bounding box center [964, 599] width 30 height 30
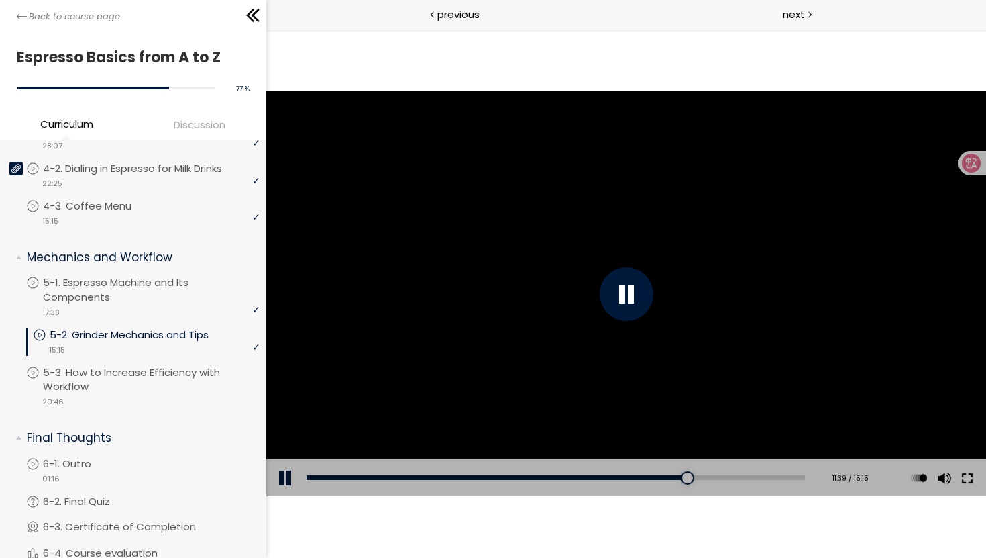
click at [970, 475] on button at bounding box center [967, 478] width 24 height 38
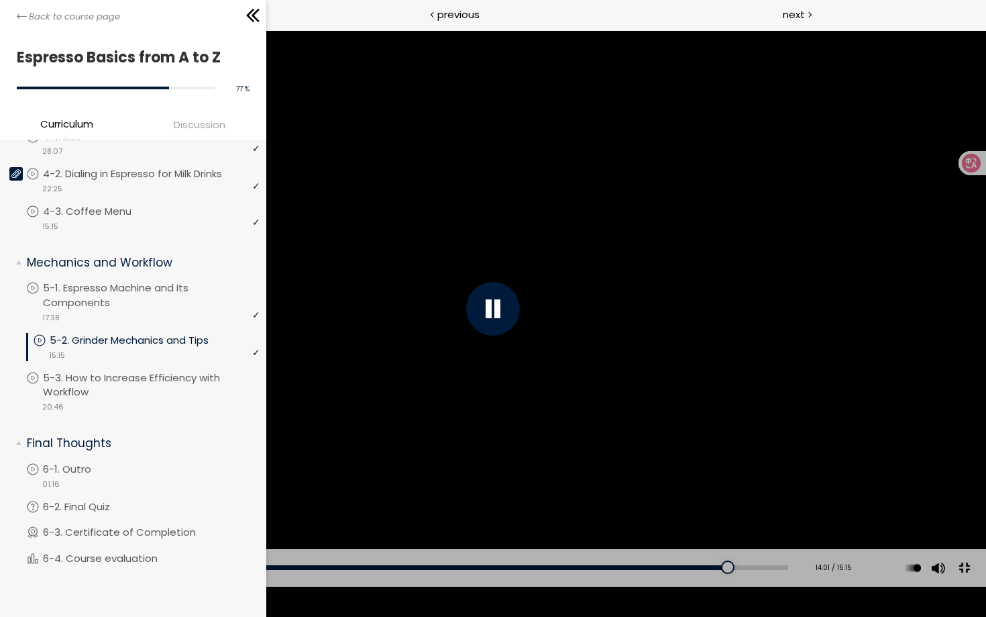
click at [476, 311] on div at bounding box center [493, 309] width 54 height 54
click at [964, 582] on button at bounding box center [964, 567] width 30 height 30
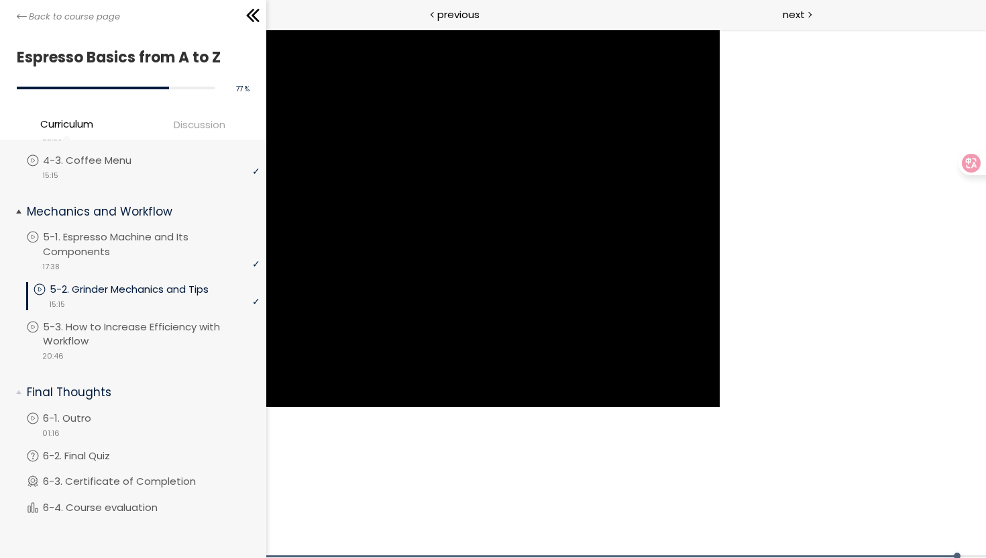
scroll to position [694, 0]
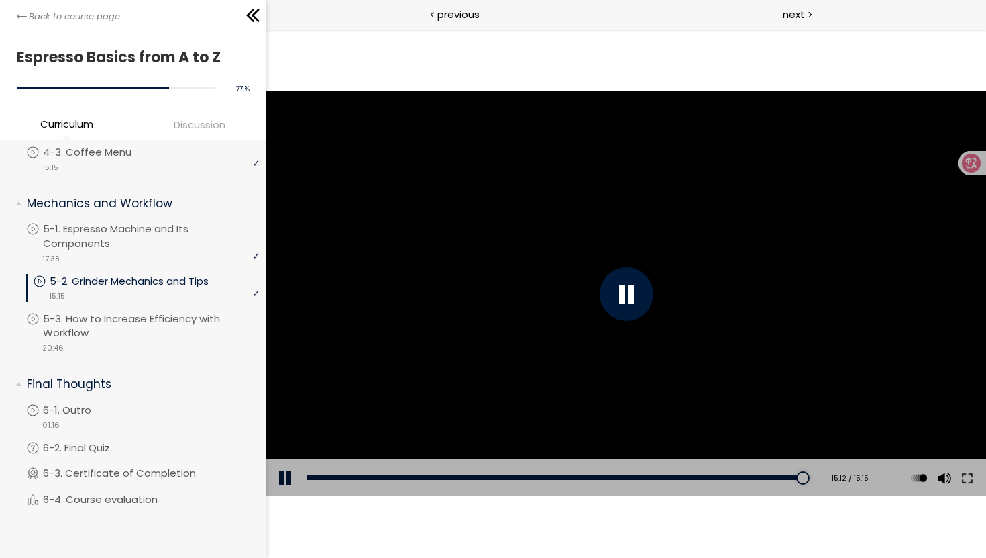
click at [611, 303] on div at bounding box center [626, 294] width 54 height 54
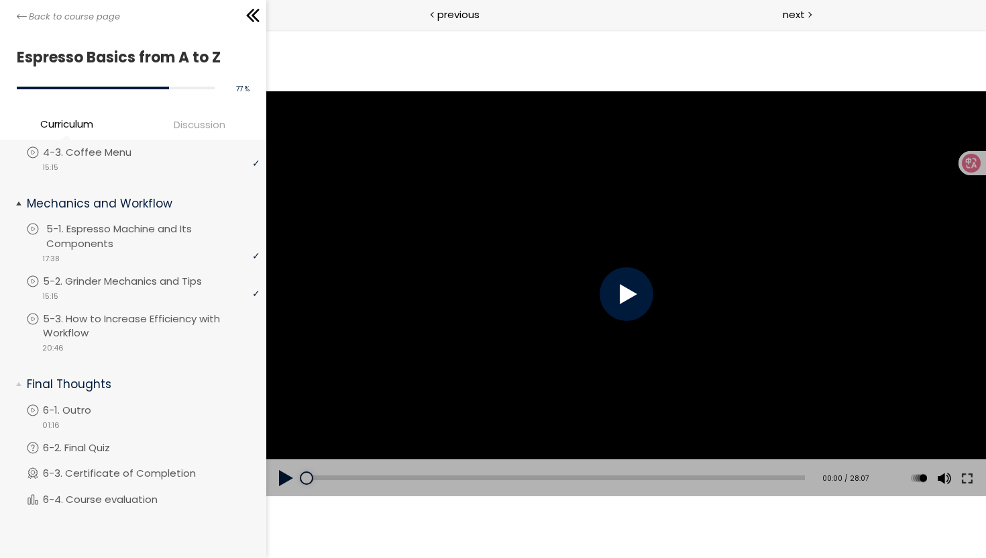
click at [146, 246] on p "5-1. Espresso Machine and Its Components" at bounding box center [154, 236] width 217 height 30
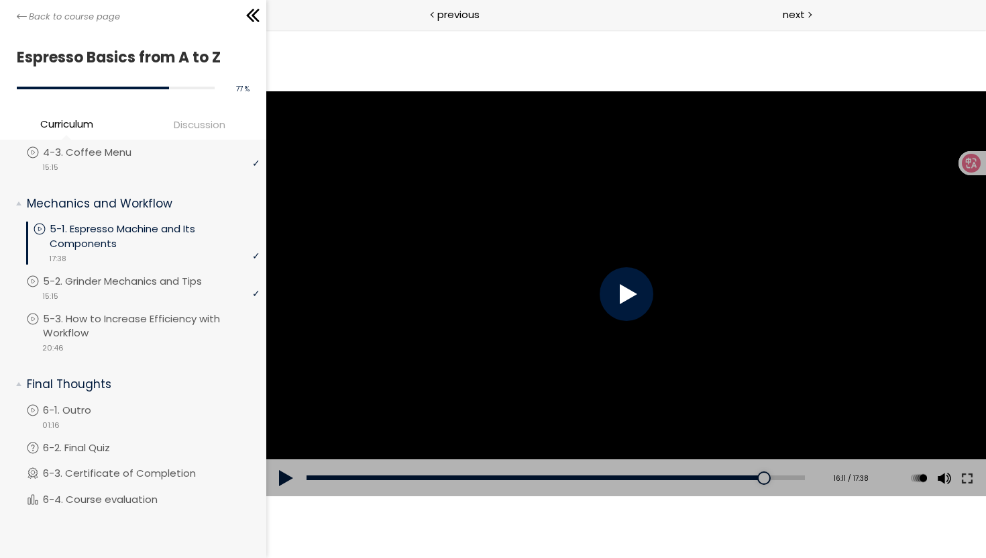
click at [621, 293] on div at bounding box center [626, 294] width 54 height 54
click at [723, 473] on div "Add chapter 15:02" at bounding box center [555, 478] width 499 height 38
click at [722, 476] on div "14:55" at bounding box center [555, 477] width 499 height 5
click at [605, 397] on div at bounding box center [626, 293] width 720 height 405
click at [605, 372] on div at bounding box center [626, 293] width 720 height 405
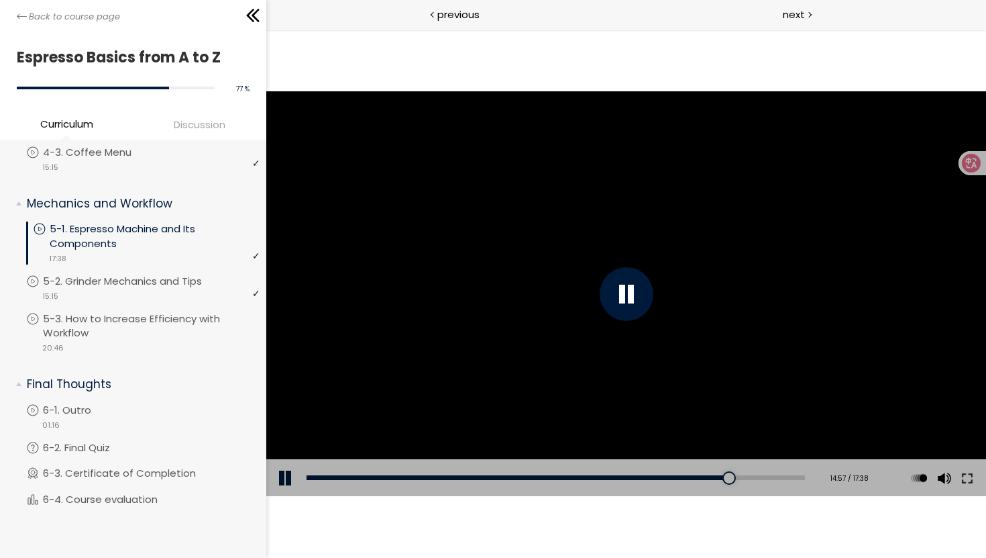
click at [628, 262] on div at bounding box center [626, 293] width 720 height 405
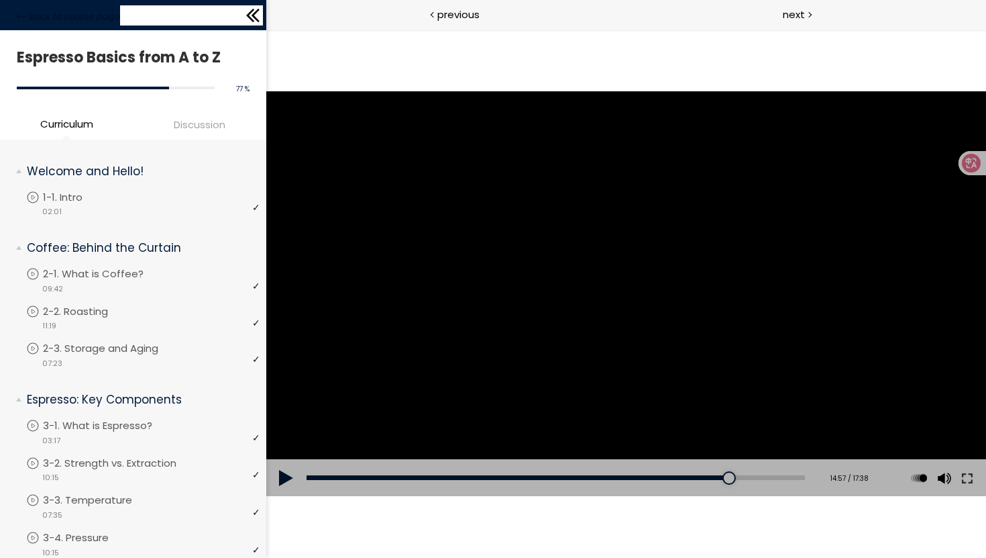
click at [18, 23] on div "Back to course page" at bounding box center [133, 15] width 266 height 30
click at [21, 17] on icon at bounding box center [22, 16] width 10 height 10
